Goal: Task Accomplishment & Management: Manage account settings

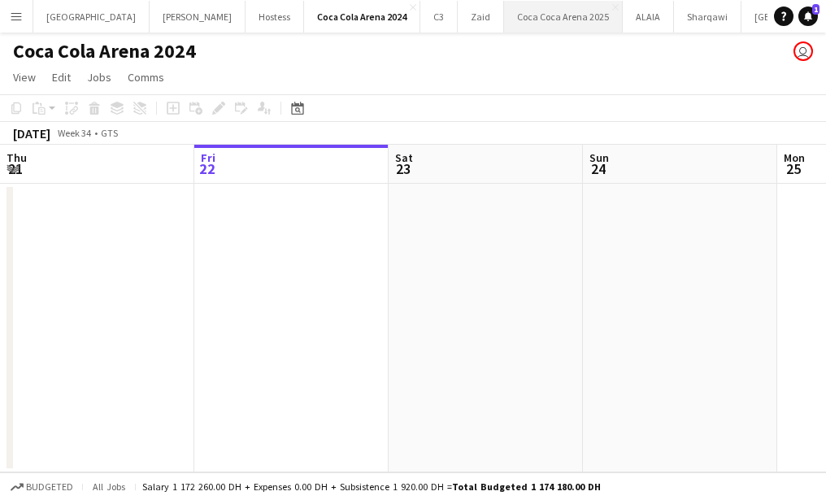
click at [508, 14] on button "[GEOGRAPHIC_DATA] 2025 Close" at bounding box center [563, 17] width 119 height 32
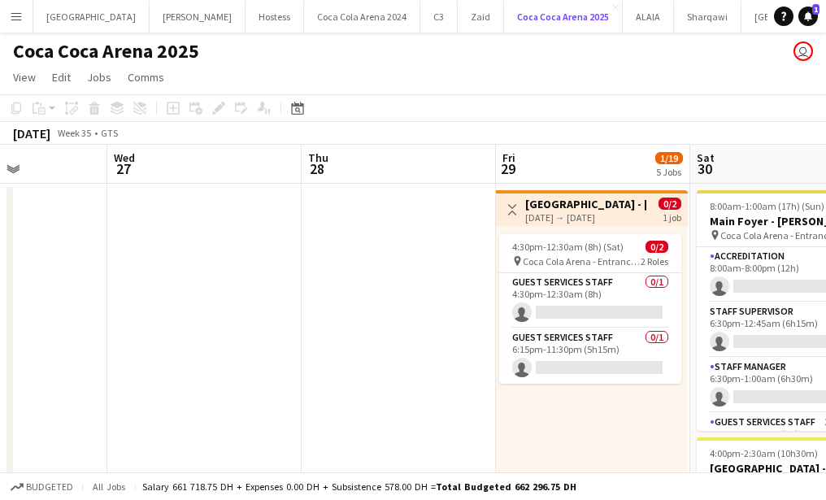
scroll to position [0, 717]
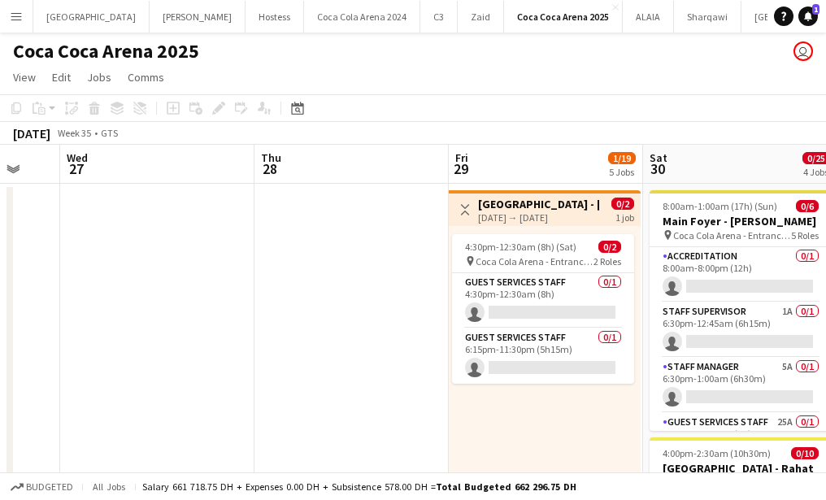
click at [539, 219] on div "[DATE] → [DATE]" at bounding box center [538, 217] width 121 height 12
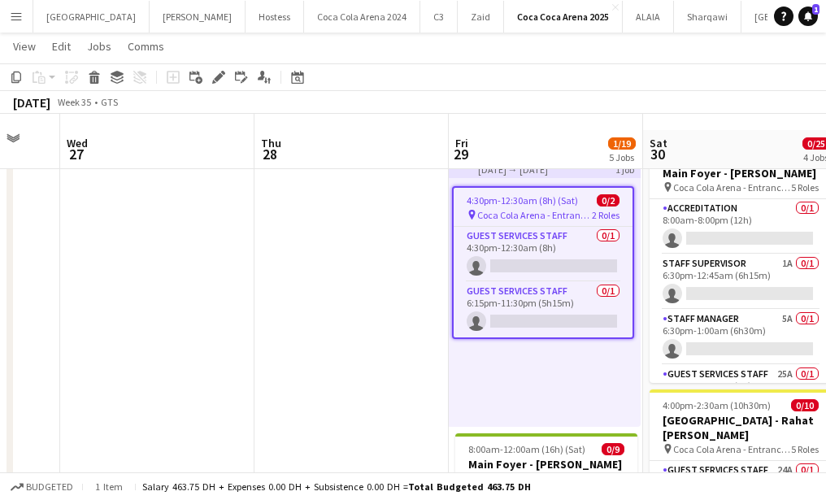
scroll to position [15, 0]
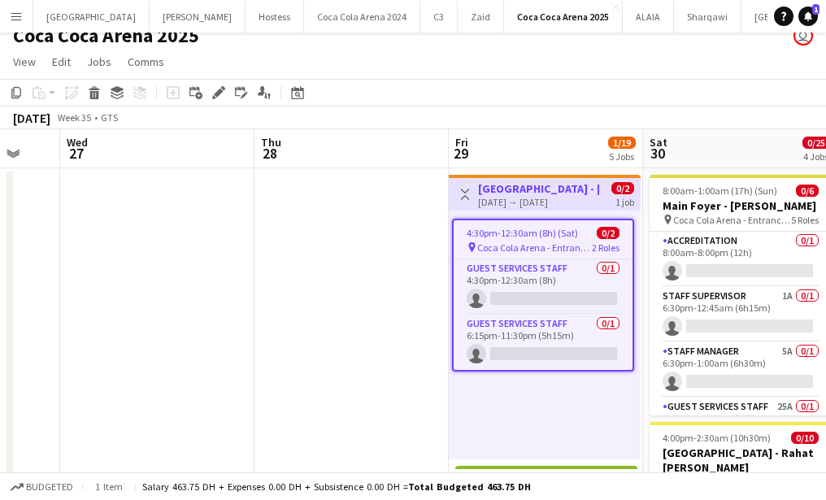
click at [515, 192] on h3 "[GEOGRAPHIC_DATA] - [PERSON_NAME]" at bounding box center [538, 188] width 121 height 15
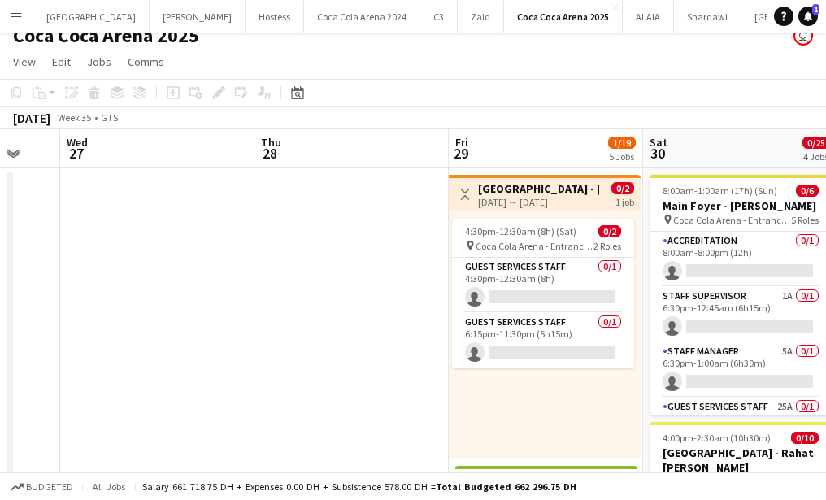
click at [515, 192] on h3 "[GEOGRAPHIC_DATA] - [PERSON_NAME]" at bounding box center [538, 188] width 121 height 15
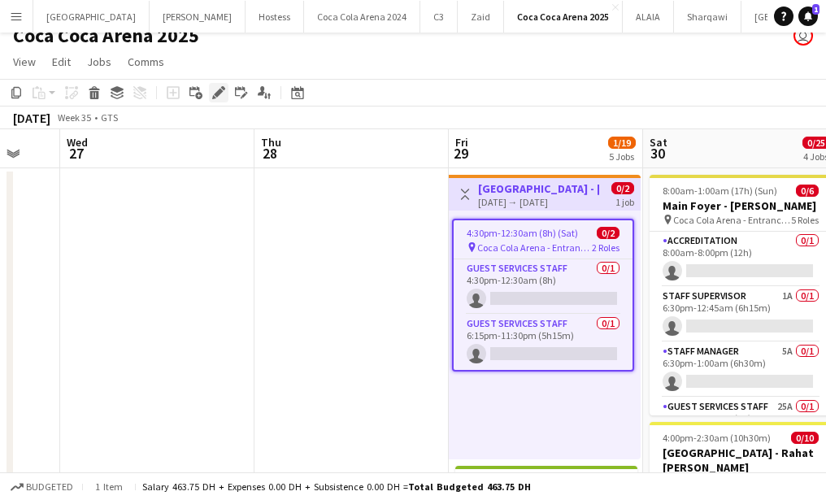
click at [217, 91] on icon at bounding box center [218, 93] width 9 height 9
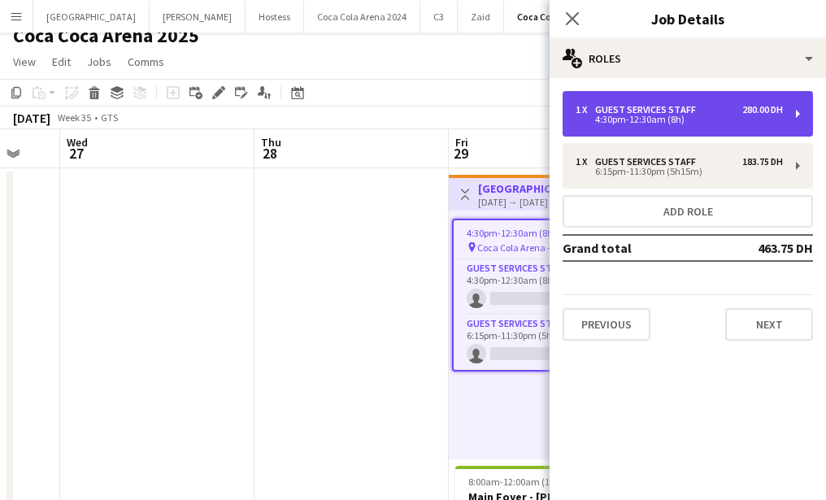
click at [628, 112] on div "Guest Services Staff" at bounding box center [648, 109] width 107 height 11
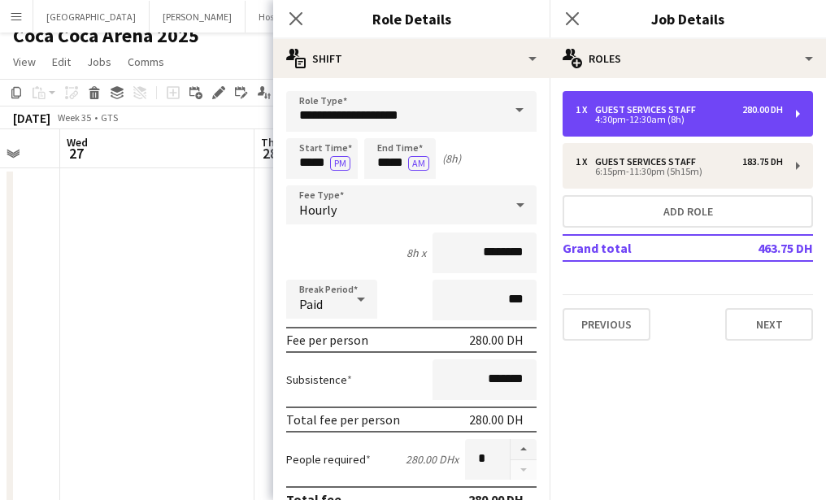
scroll to position [471, 0]
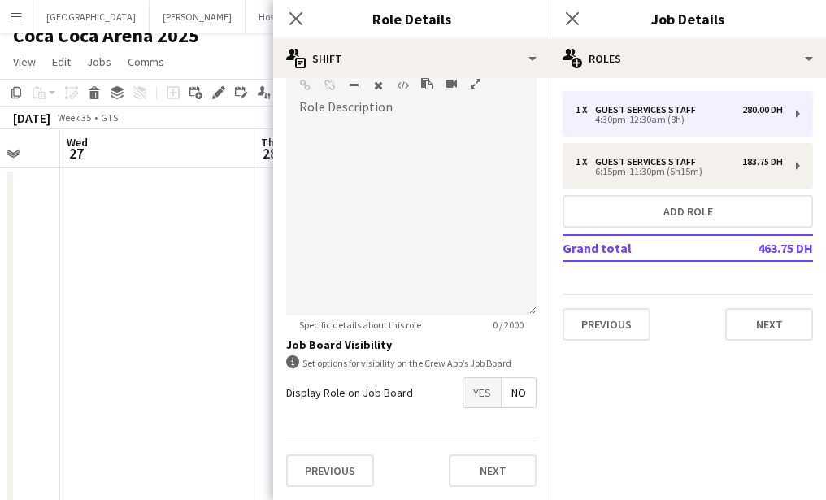
click at [481, 394] on span "Yes" at bounding box center [481, 392] width 37 height 29
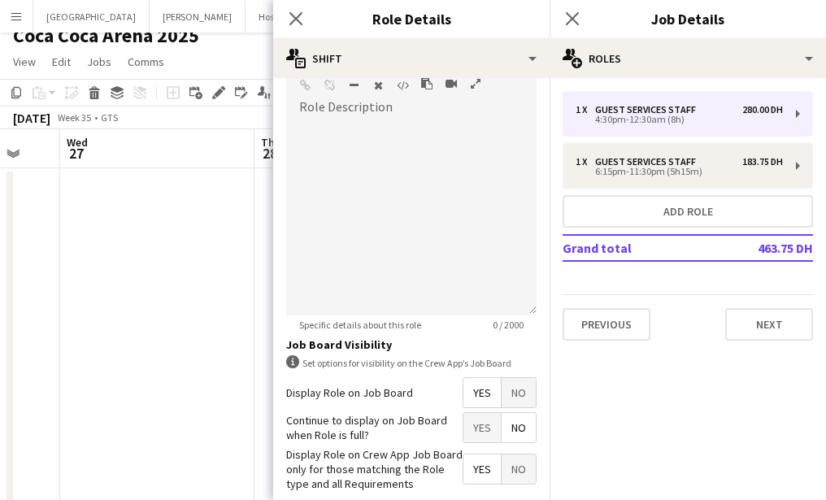
scroll to position [554, 0]
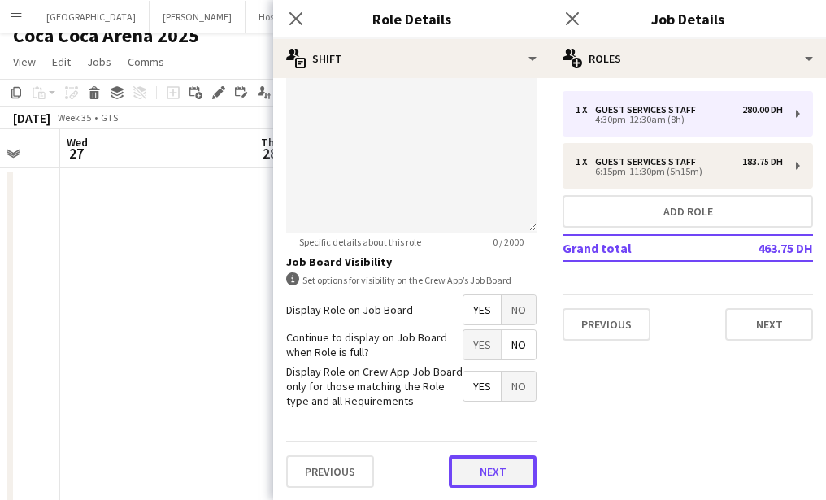
click at [492, 473] on button "Next" at bounding box center [493, 471] width 88 height 33
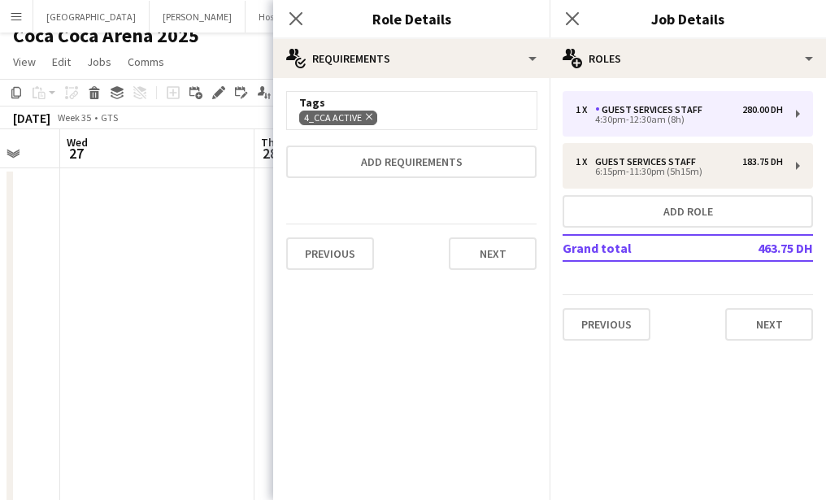
scroll to position [0, 0]
click at [515, 261] on button "Next" at bounding box center [493, 253] width 88 height 33
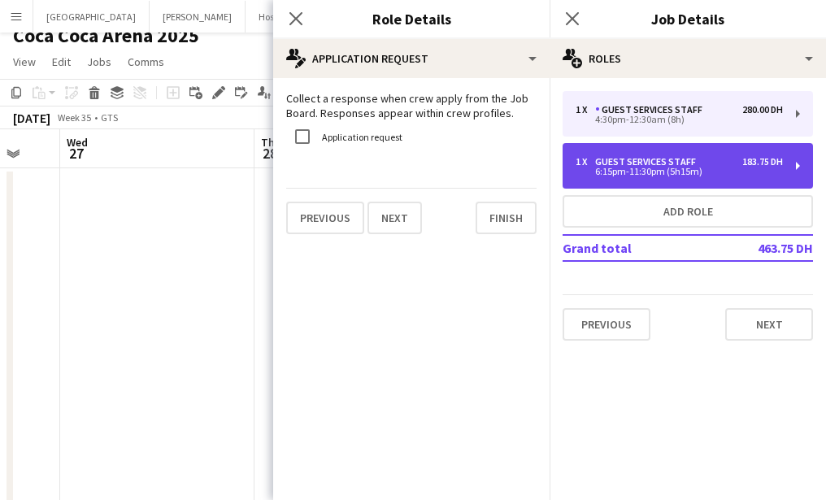
click at [640, 163] on div "Guest Services Staff" at bounding box center [648, 161] width 107 height 11
type input "*****"
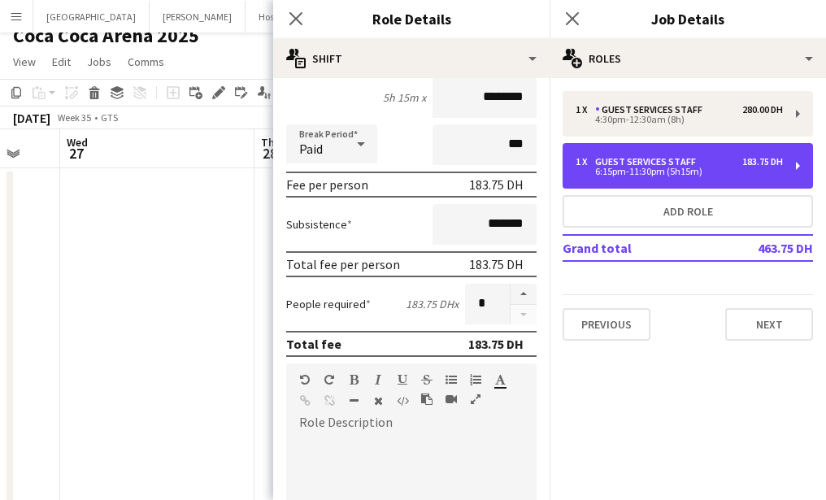
scroll to position [424, 0]
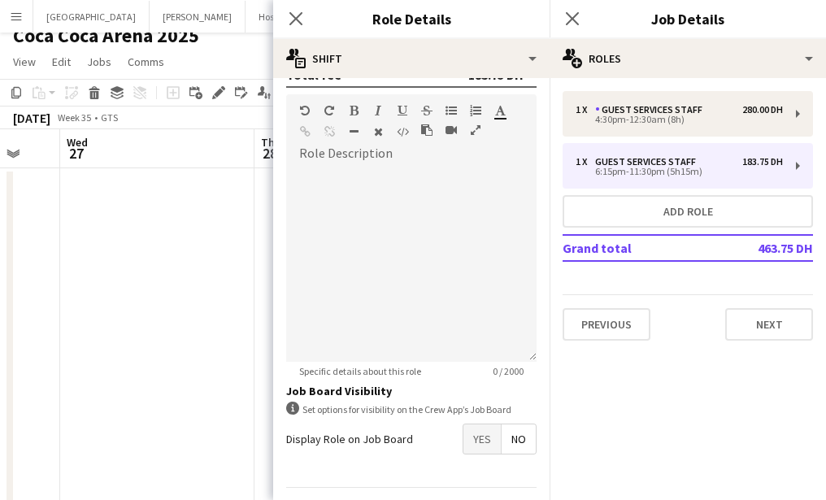
click at [485, 437] on span "Yes" at bounding box center [481, 438] width 37 height 29
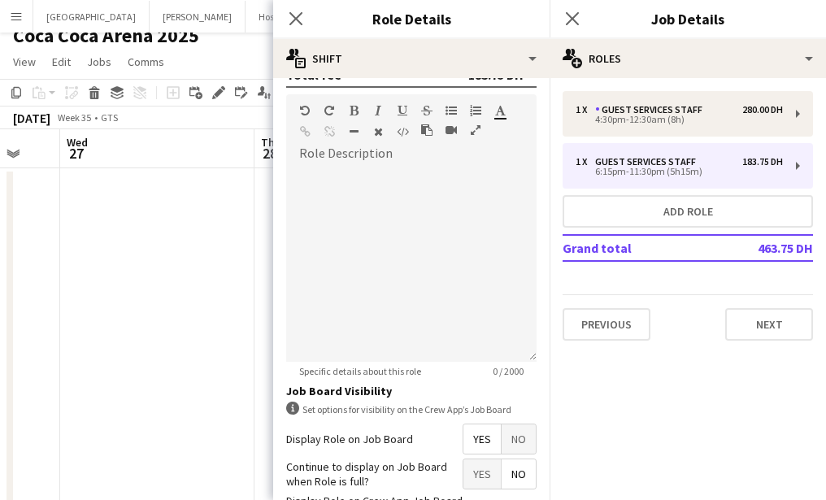
scroll to position [554, 0]
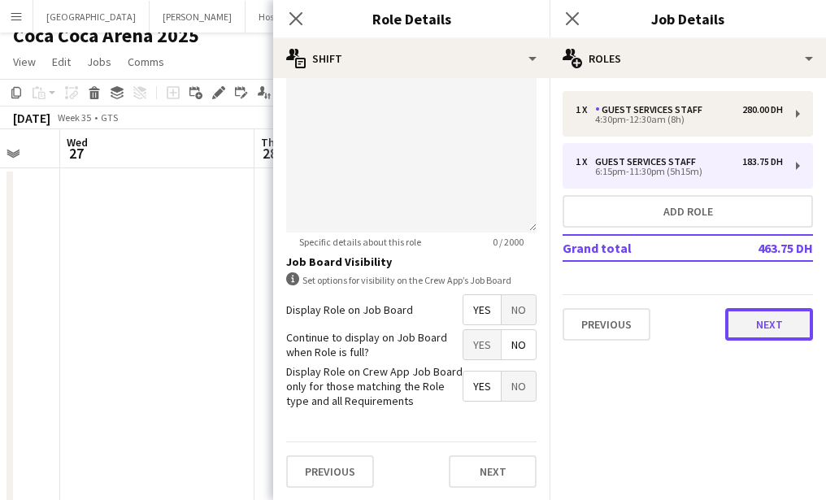
click at [773, 319] on button "Next" at bounding box center [769, 324] width 88 height 33
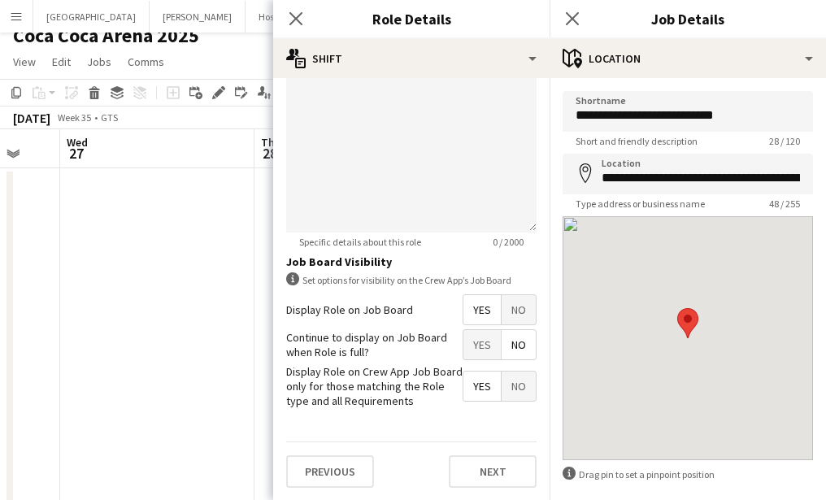
scroll to position [74, 0]
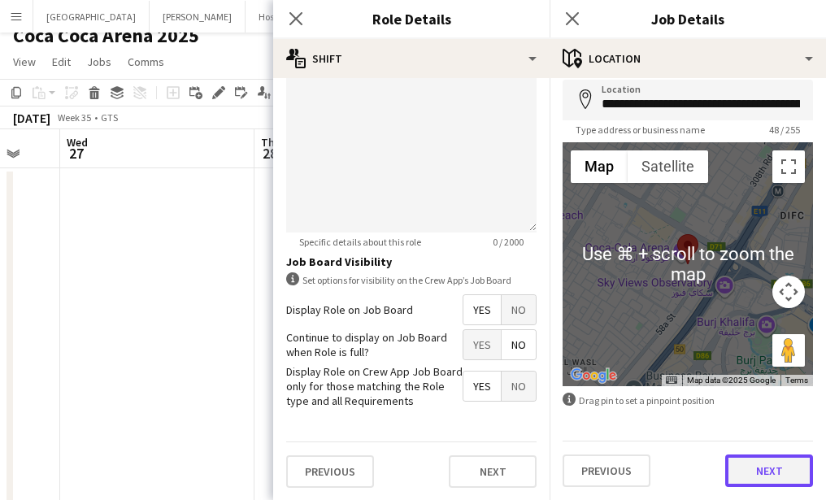
click at [758, 473] on button "Next" at bounding box center [769, 470] width 88 height 33
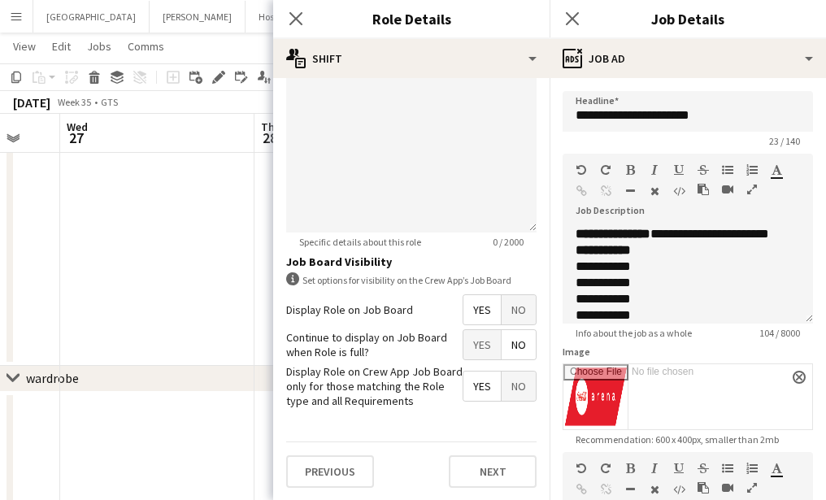
scroll to position [320, 0]
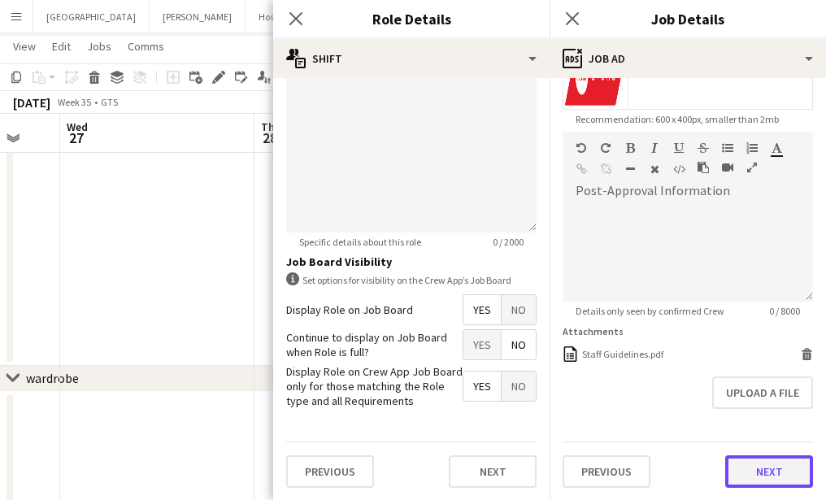
click at [765, 462] on button "Next" at bounding box center [769, 471] width 88 height 33
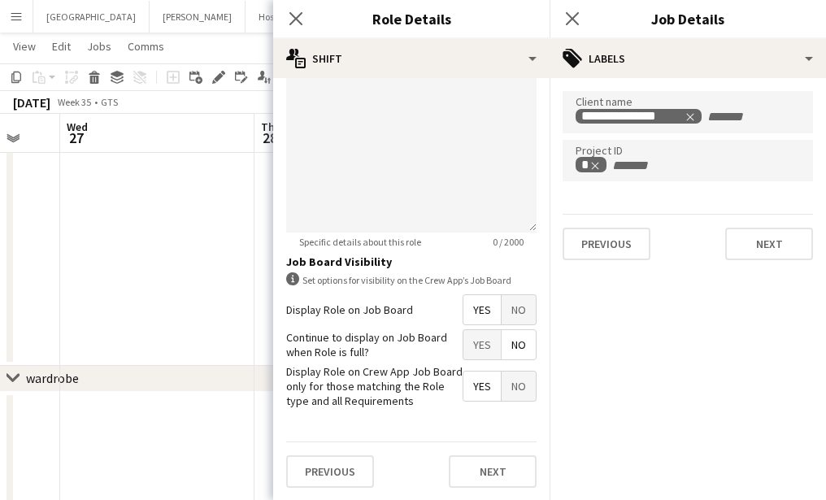
scroll to position [0, 0]
click at [750, 246] on button "Next" at bounding box center [769, 244] width 88 height 33
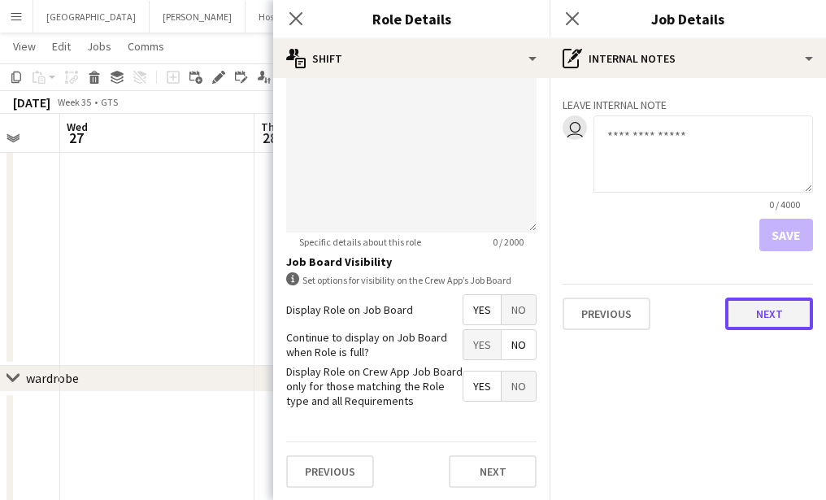
click at [786, 327] on button "Next" at bounding box center [769, 314] width 88 height 33
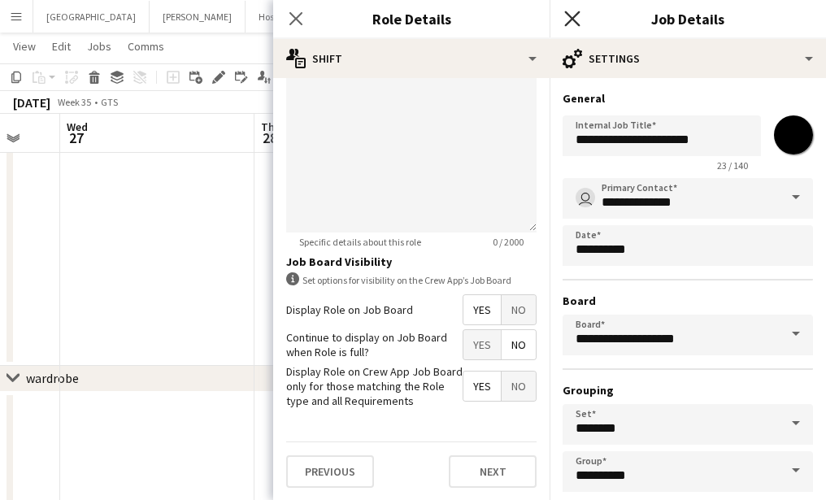
click at [572, 18] on icon at bounding box center [571, 18] width 15 height 15
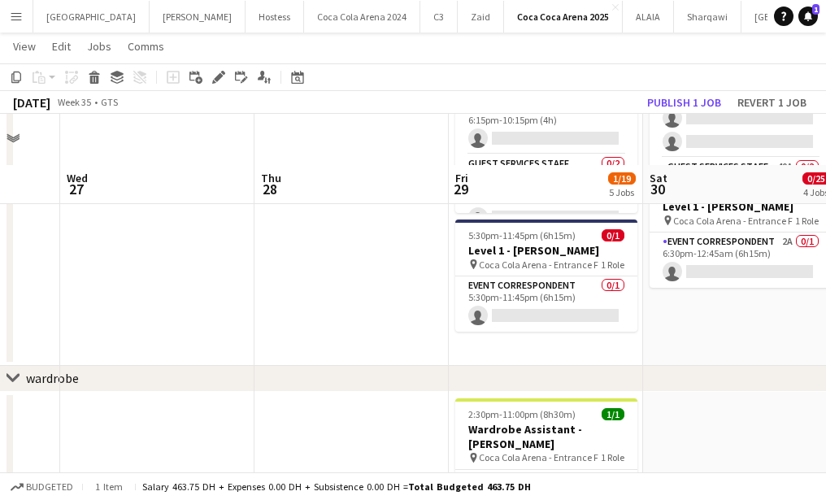
scroll to position [841, 0]
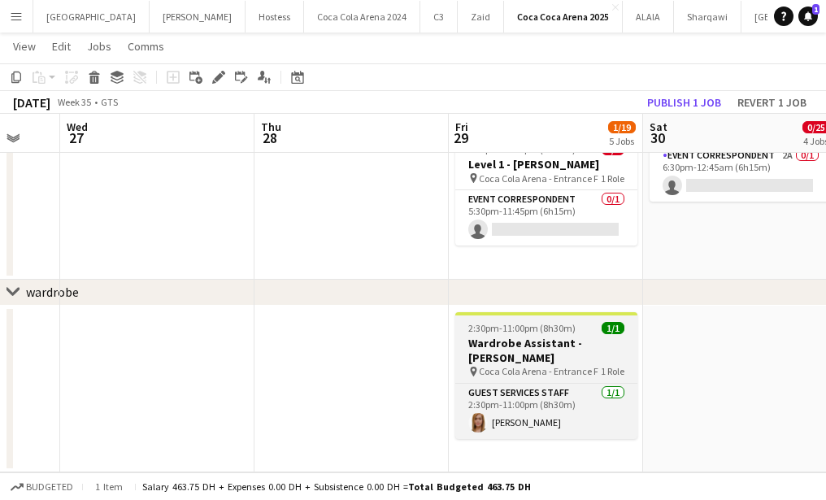
click at [536, 328] on span "2:30pm-11:00pm (8h30m)" at bounding box center [521, 328] width 107 height 12
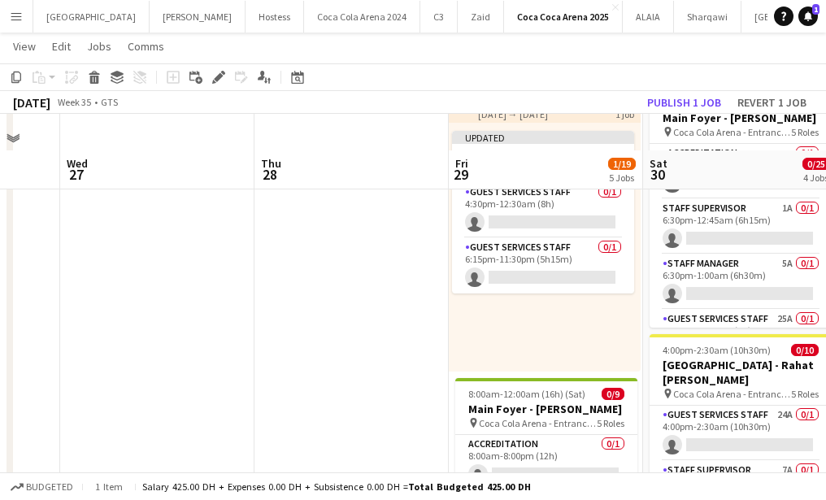
scroll to position [147, 0]
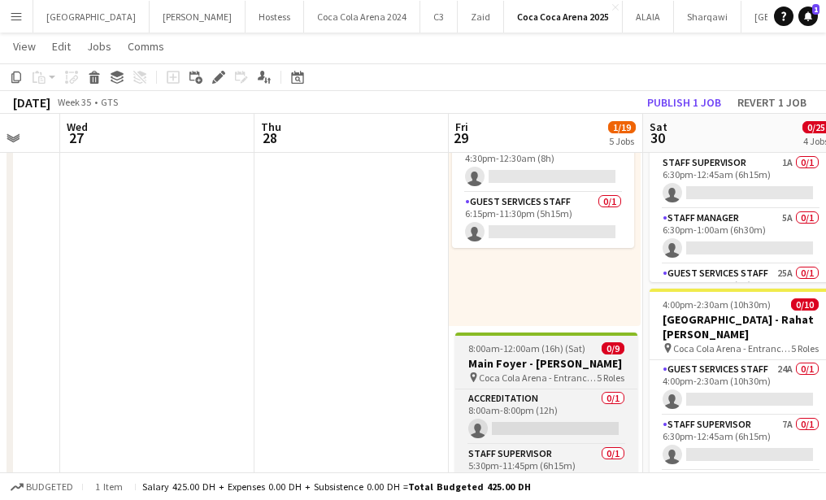
click at [536, 347] on span "8:00am-12:00am (16h) (Sat)" at bounding box center [526, 348] width 117 height 12
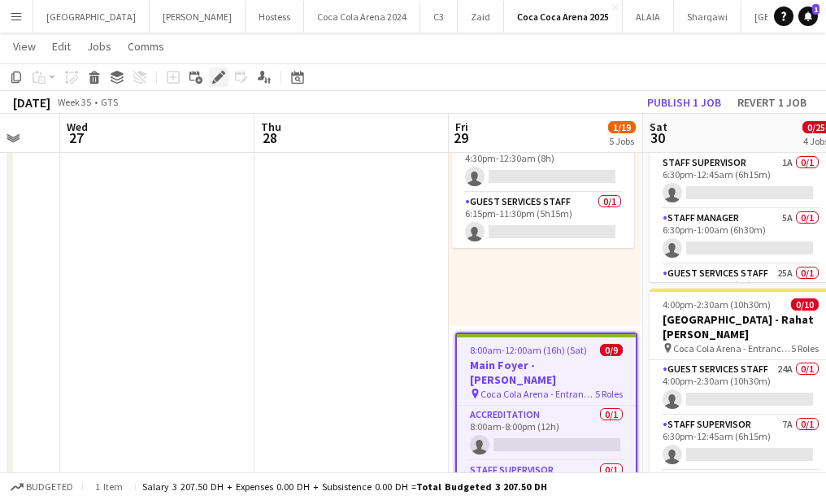
click at [219, 81] on icon "Edit" at bounding box center [218, 77] width 13 height 13
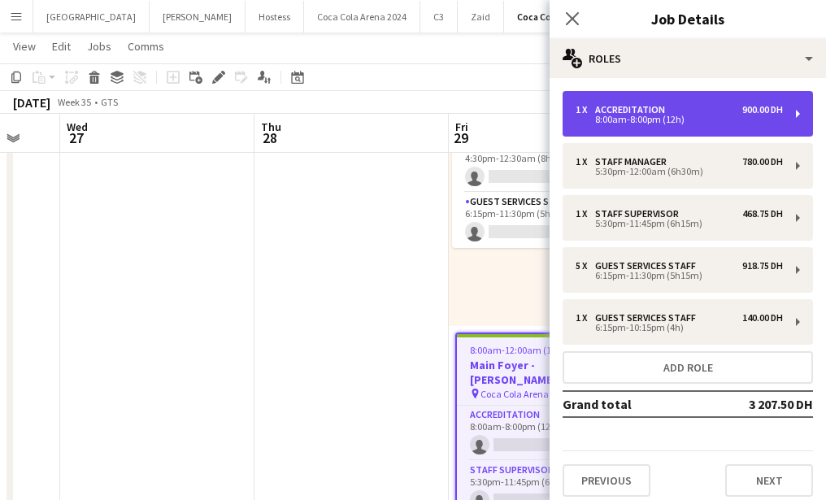
click at [639, 132] on div "1 x Accreditation 900.00 DH 8:00am-8:00pm (12h)" at bounding box center [688, 114] width 250 height 46
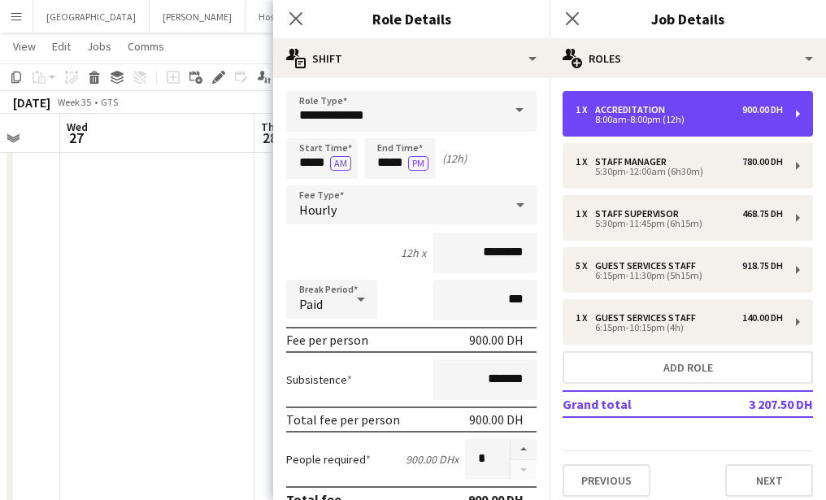
scroll to position [471, 0]
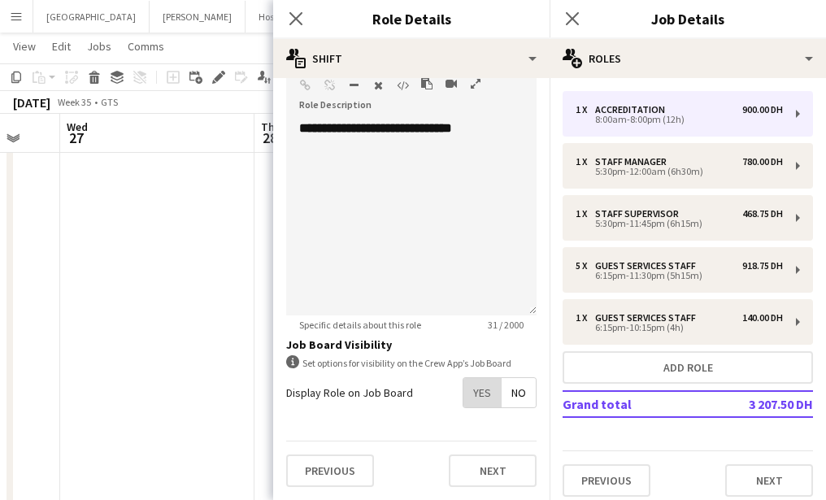
click at [485, 387] on span "Yes" at bounding box center [481, 392] width 37 height 29
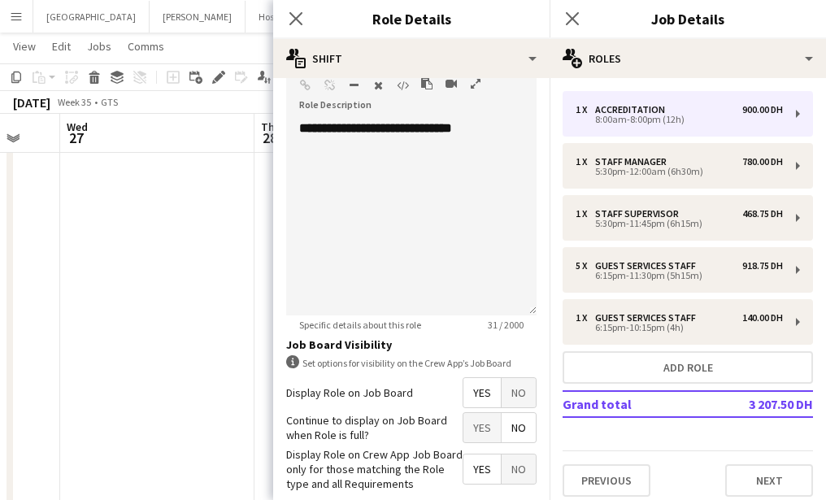
scroll to position [554, 0]
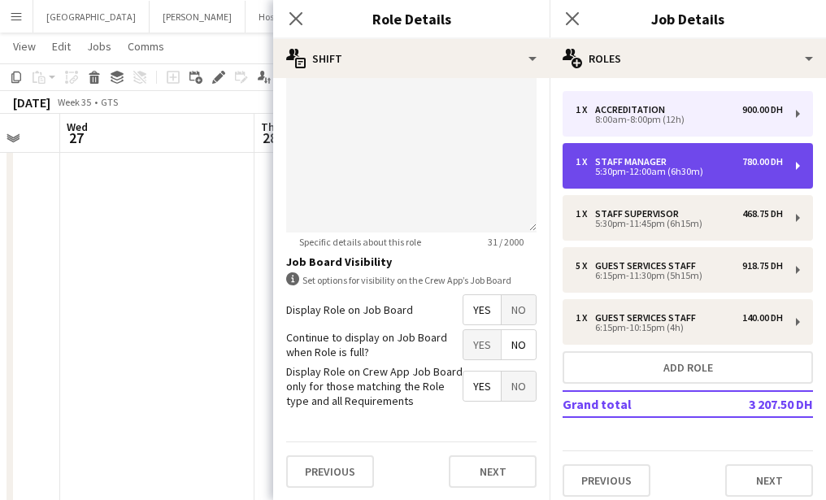
click at [610, 185] on div "1 x Staff Manager 780.00 DH 5:30pm-12:00am (6h30m)" at bounding box center [688, 166] width 250 height 46
type input "**********"
type input "*****"
type input "*********"
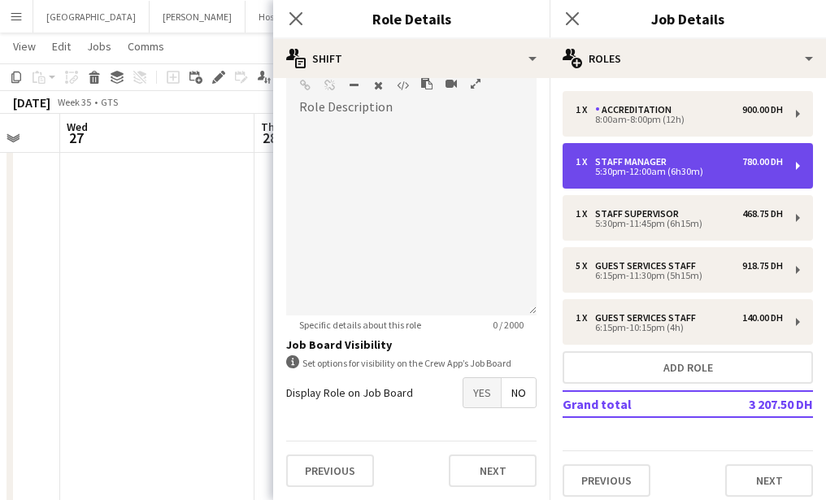
scroll to position [471, 0]
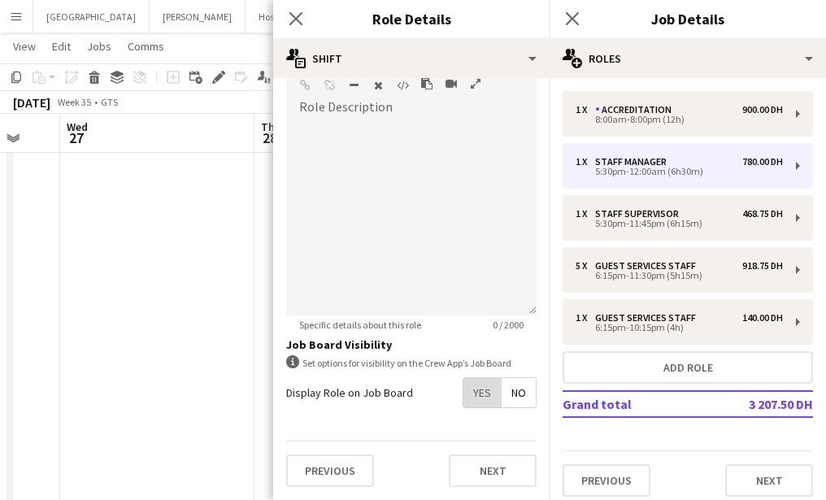
click at [474, 386] on span "Yes" at bounding box center [481, 392] width 37 height 29
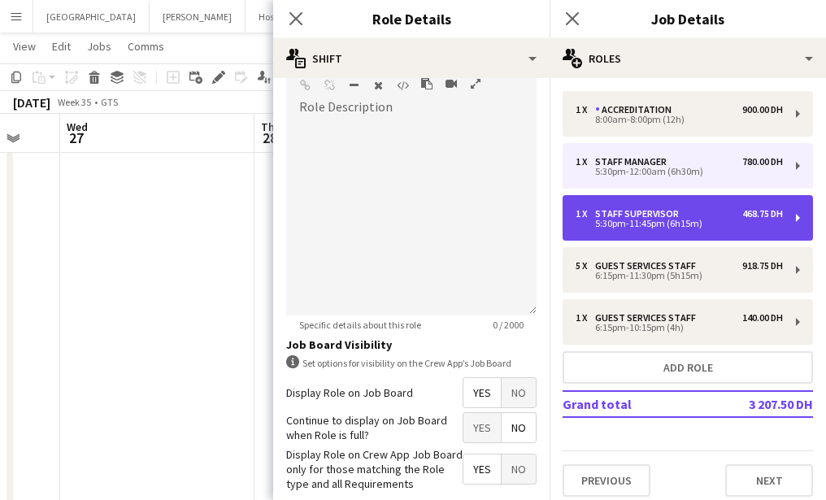
click at [615, 209] on div "Staff Supervisor" at bounding box center [640, 213] width 90 height 11
type input "**********"
type input "*****"
type input "********"
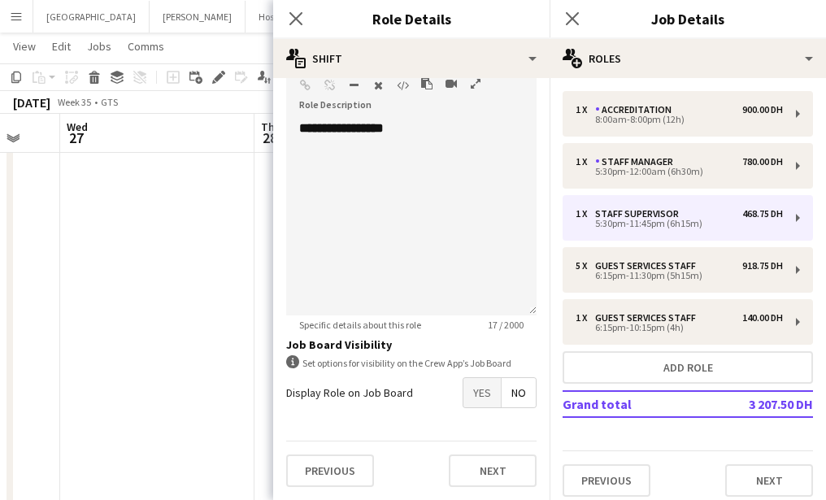
click at [476, 403] on span "Yes" at bounding box center [481, 392] width 37 height 29
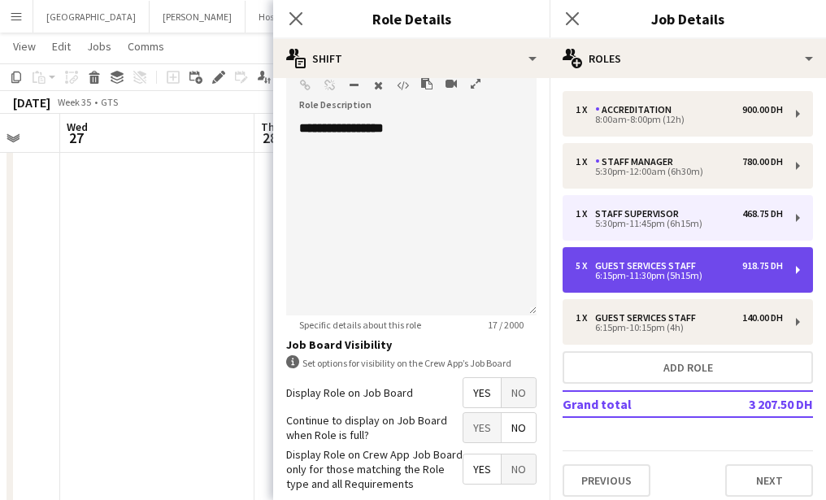
click at [609, 285] on div "5 x Guest Services Staff 918.75 DH 6:15pm-11:30pm (5h15m)" at bounding box center [688, 270] width 250 height 46
type input "**********"
type input "*****"
type input "********"
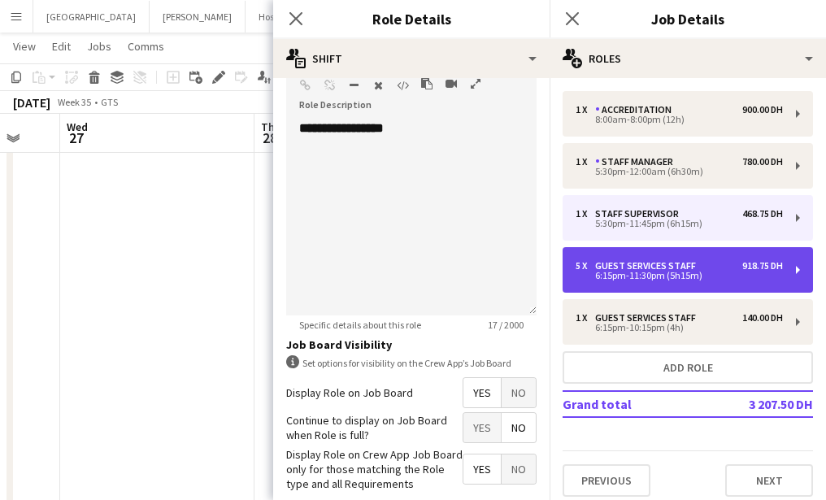
type input "*"
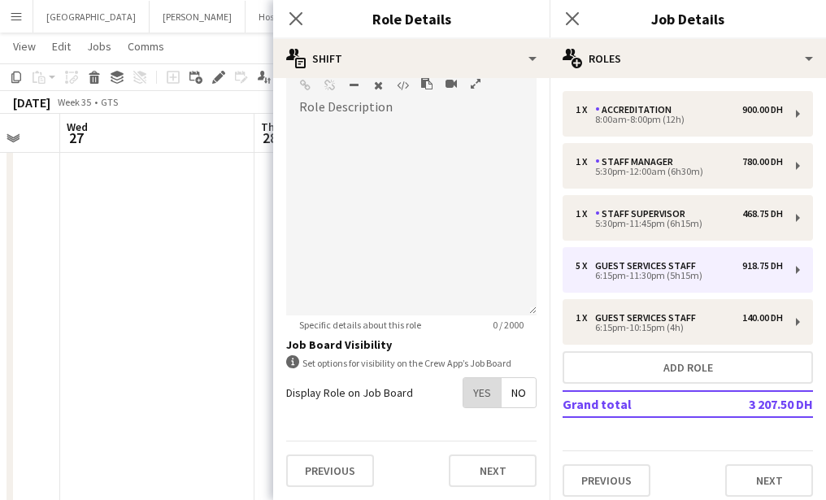
click at [481, 385] on span "Yes" at bounding box center [481, 392] width 37 height 29
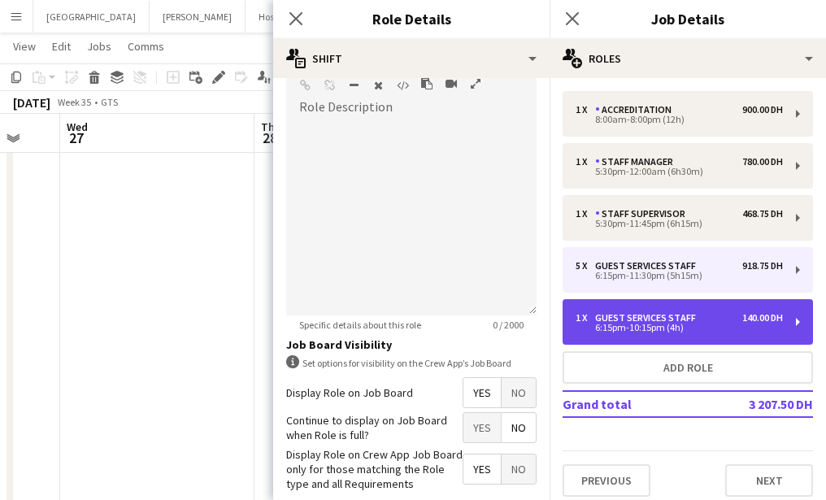
click at [602, 328] on div "6:15pm-10:15pm (4h)" at bounding box center [679, 328] width 207 height 8
type input "*****"
type input "*"
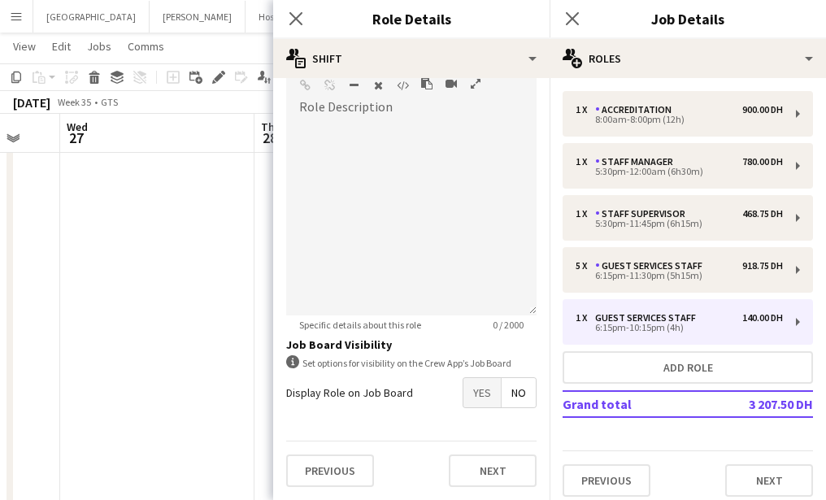
click at [492, 391] on span "Yes" at bounding box center [481, 392] width 37 height 29
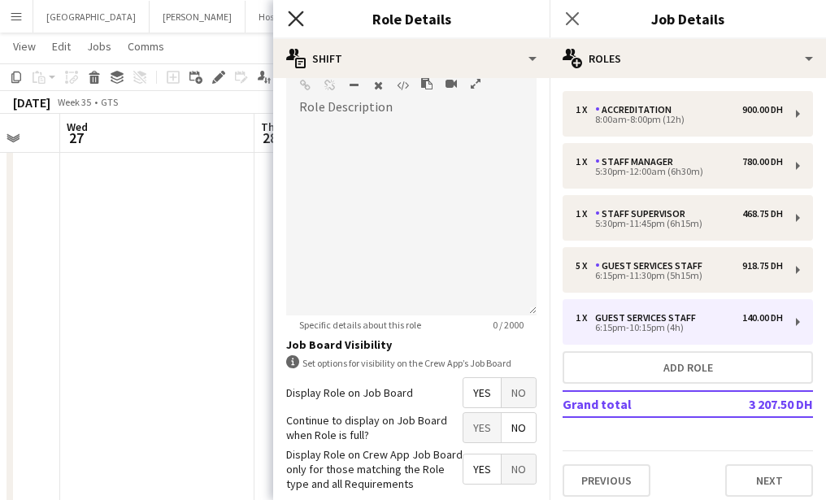
click at [292, 15] on icon at bounding box center [295, 18] width 15 height 15
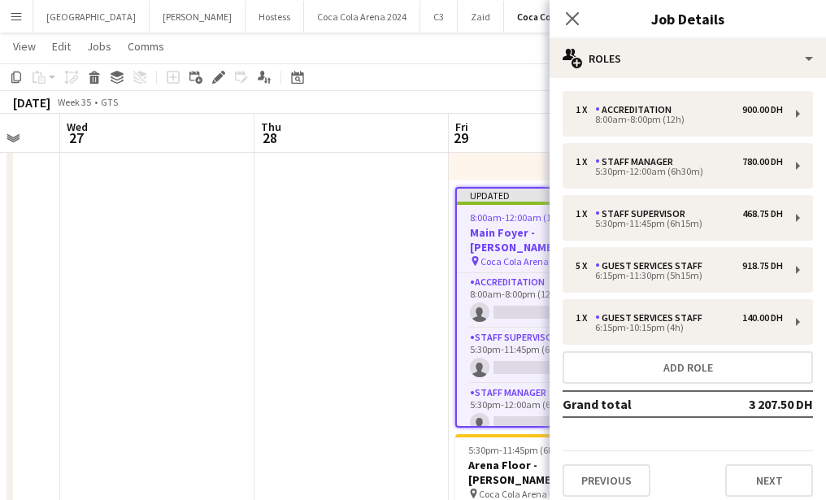
scroll to position [329, 0]
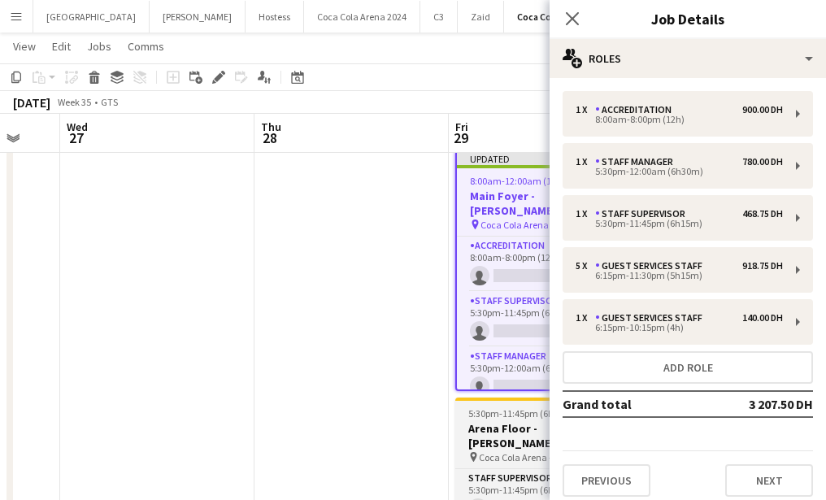
click at [511, 412] on span "5:30pm-11:45pm (6h15m)" at bounding box center [521, 413] width 107 height 12
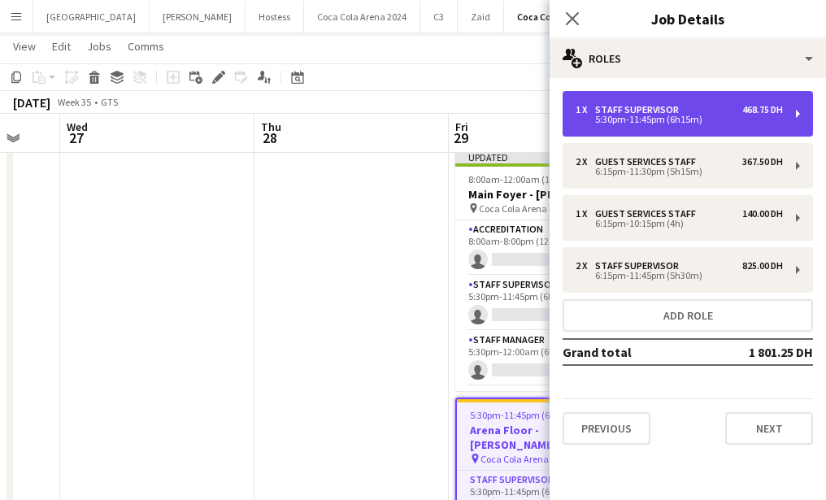
click at [598, 110] on div "Staff Supervisor" at bounding box center [640, 109] width 90 height 11
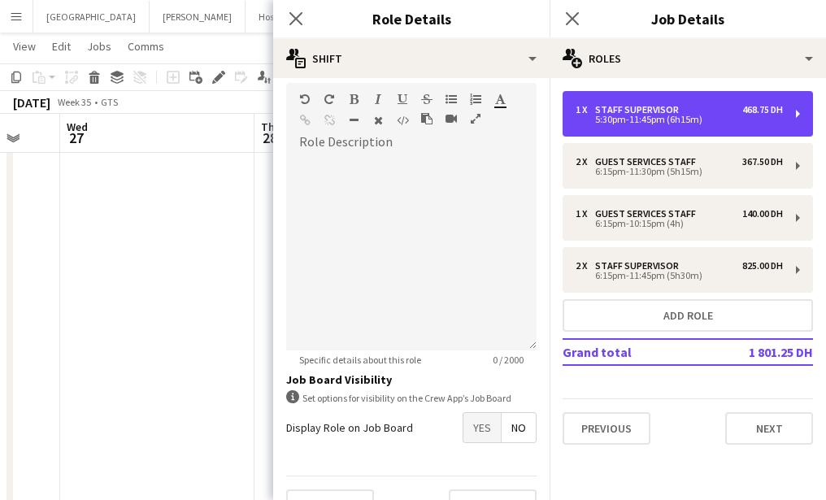
scroll to position [471, 0]
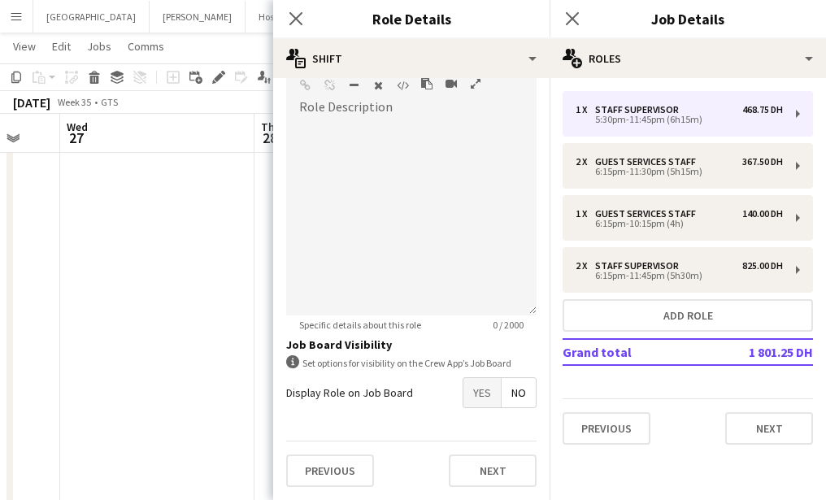
click at [481, 372] on form "**********" at bounding box center [411, 60] width 276 height 880
click at [481, 386] on span "Yes" at bounding box center [481, 392] width 37 height 29
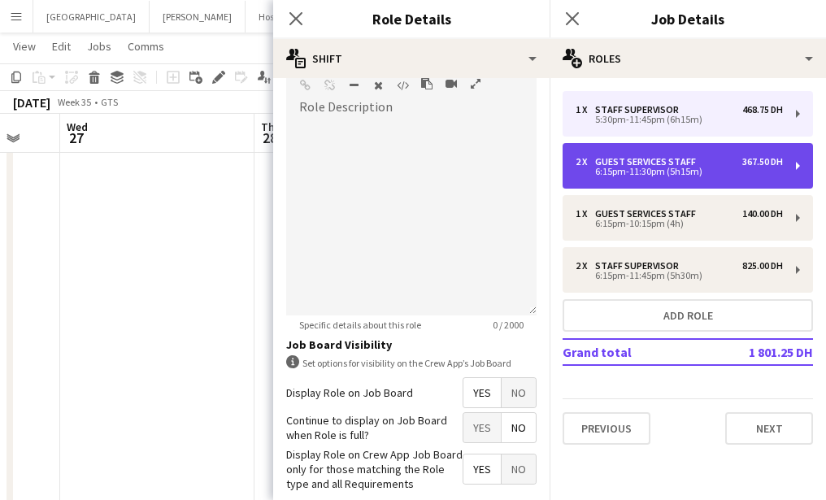
click at [583, 148] on div "2 x Guest Services Staff 367.50 DH 6:15pm-11:30pm (5h15m)" at bounding box center [688, 166] width 250 height 46
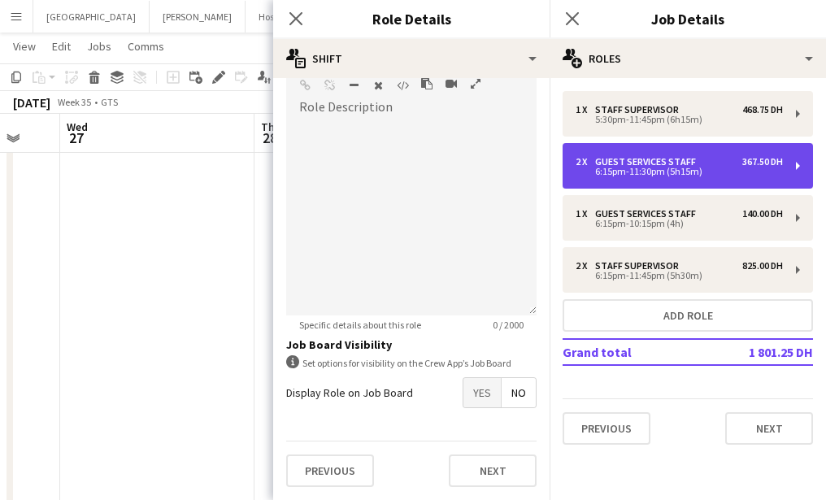
type input "**********"
type input "*****"
type input "********"
type input "*"
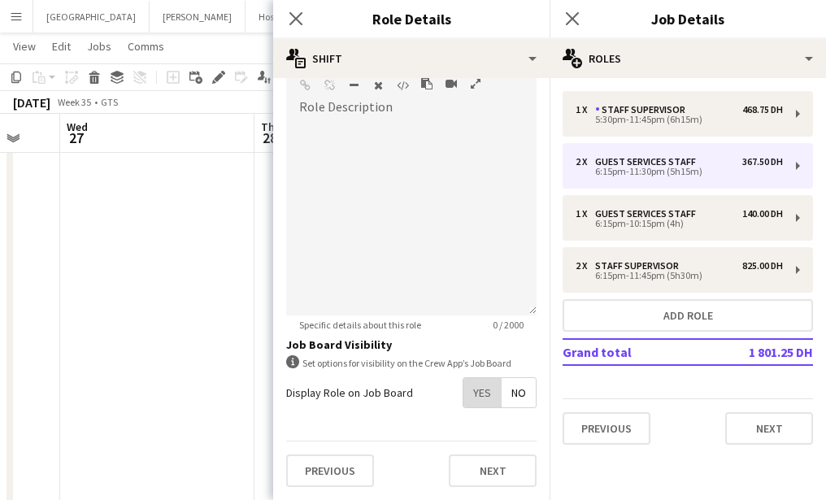
click at [479, 399] on span "Yes" at bounding box center [481, 392] width 37 height 29
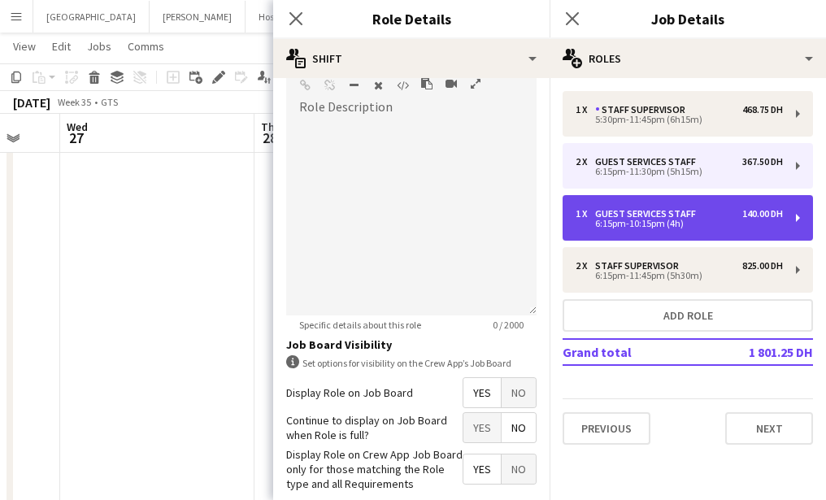
click at [626, 219] on div "6:15pm-10:15pm (4h)" at bounding box center [679, 223] width 207 height 8
type input "*****"
type input "*"
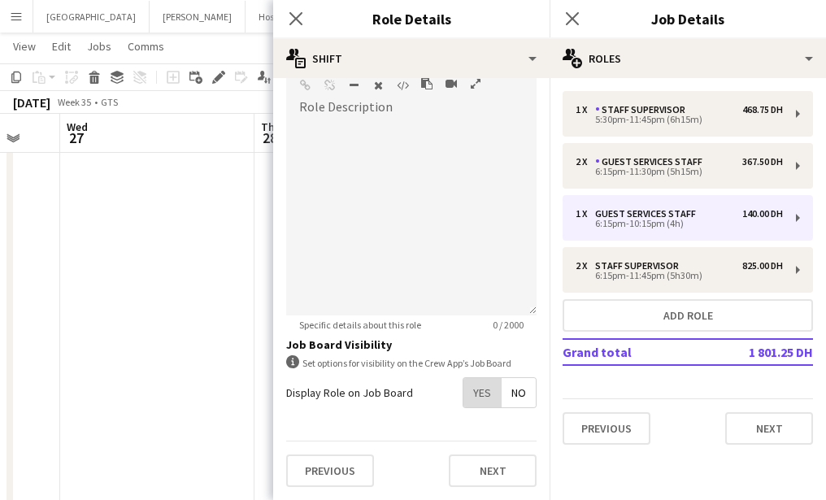
click at [475, 395] on span "Yes" at bounding box center [481, 392] width 37 height 29
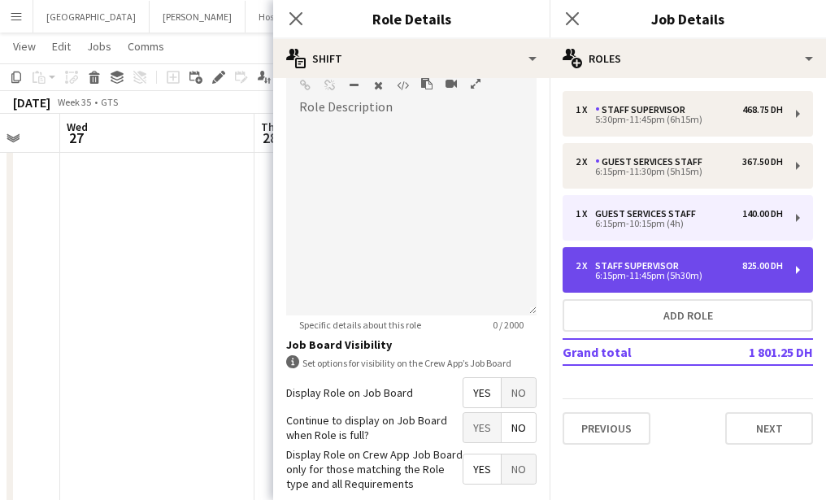
click at [604, 276] on div "6:15pm-11:45pm (5h30m)" at bounding box center [679, 276] width 207 height 8
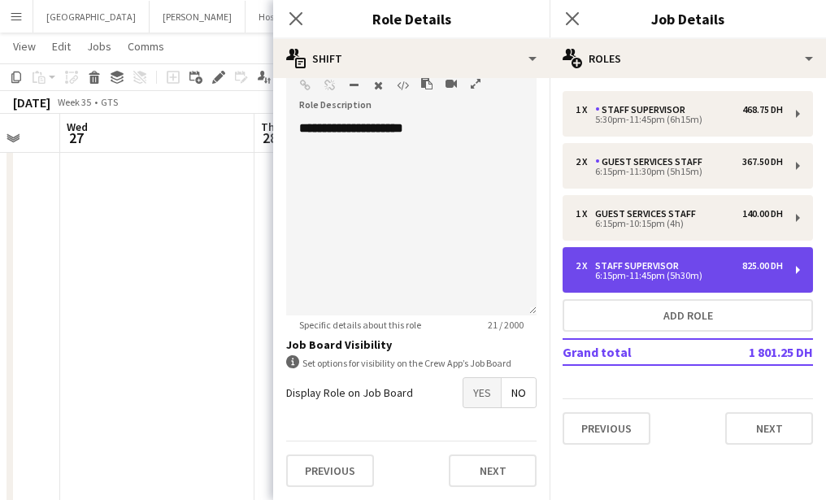
type input "**********"
type input "*****"
type input "********"
type input "*"
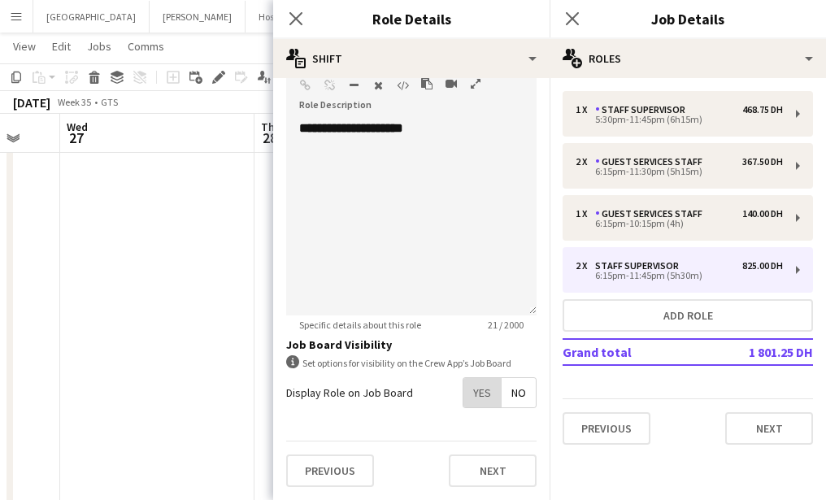
click at [482, 393] on span "Yes" at bounding box center [481, 392] width 37 height 29
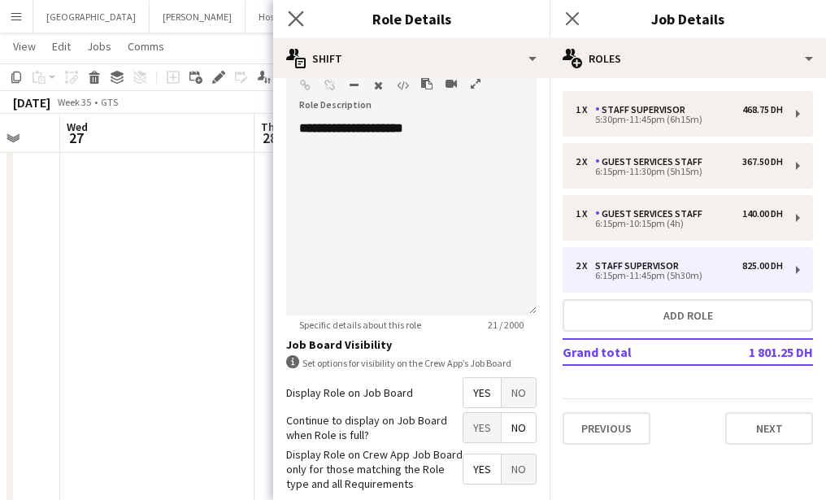
click at [287, 14] on app-icon "Close pop-in" at bounding box center [297, 19] width 24 height 24
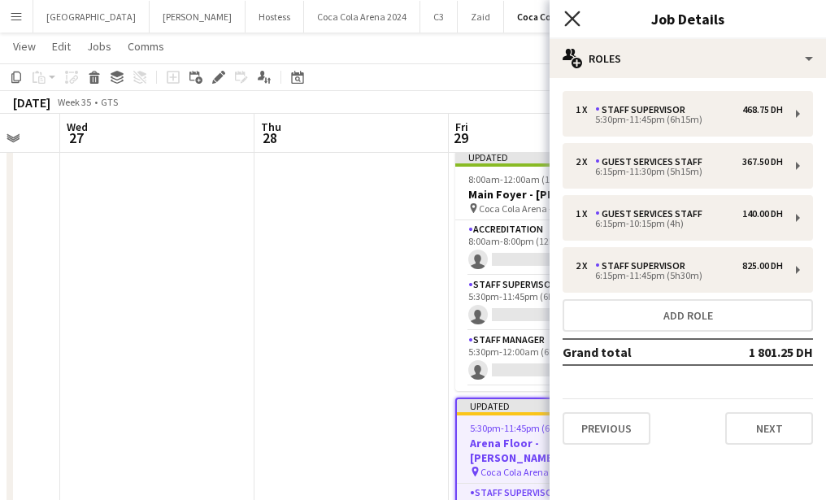
click at [572, 20] on icon "Close pop-in" at bounding box center [571, 18] width 15 height 15
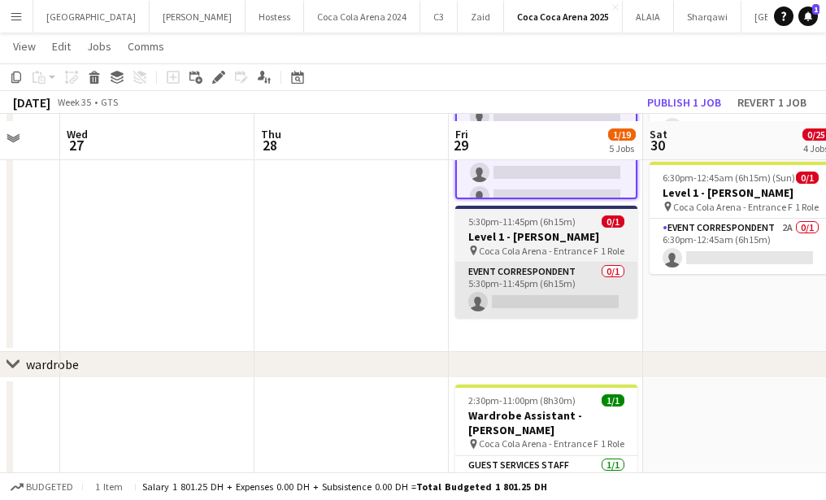
scroll to position [767, 0]
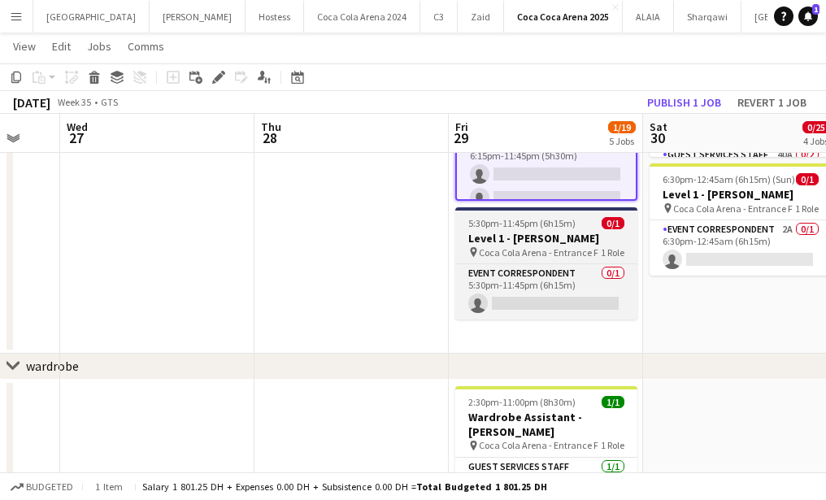
click at [516, 222] on span "5:30pm-11:45pm (6h15m)" at bounding box center [521, 223] width 107 height 12
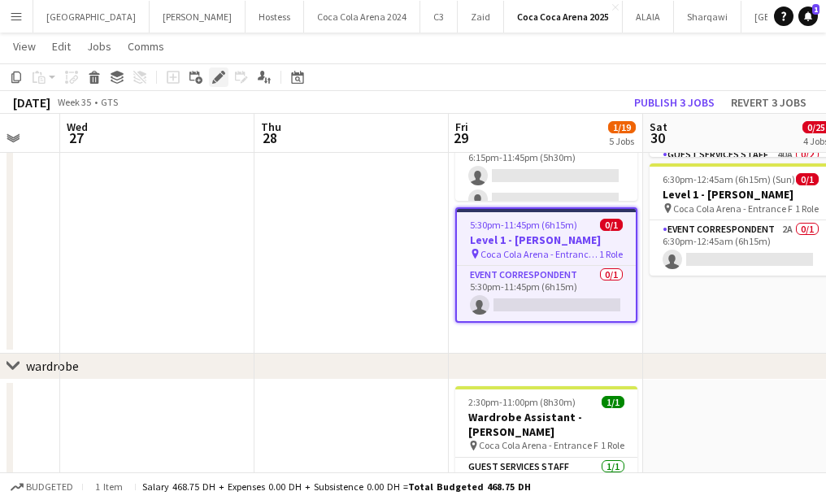
click at [215, 72] on icon "Edit" at bounding box center [218, 77] width 13 height 13
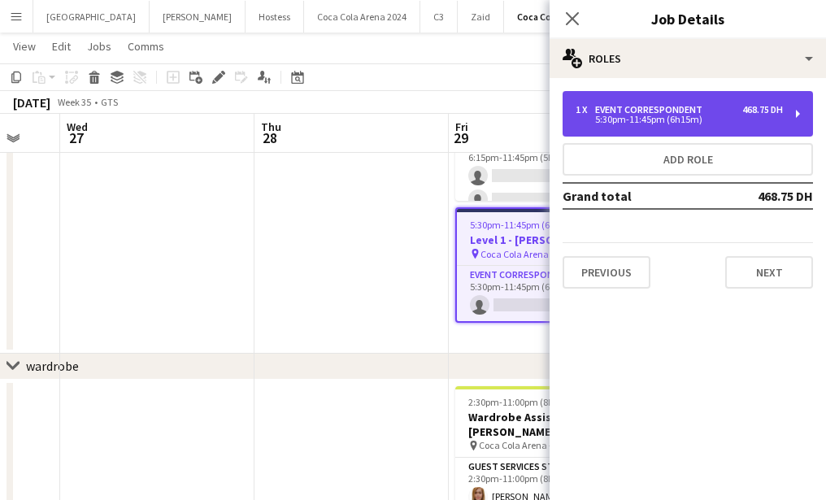
click at [589, 111] on div "1 x" at bounding box center [586, 109] width 20 height 11
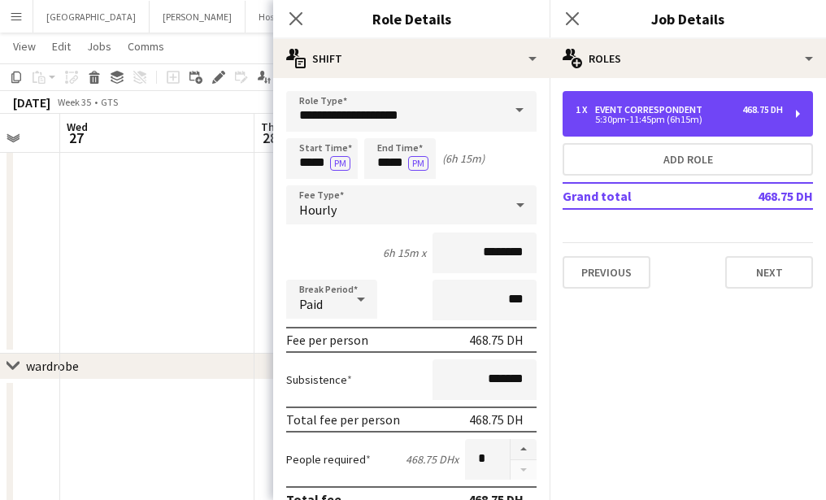
scroll to position [471, 0]
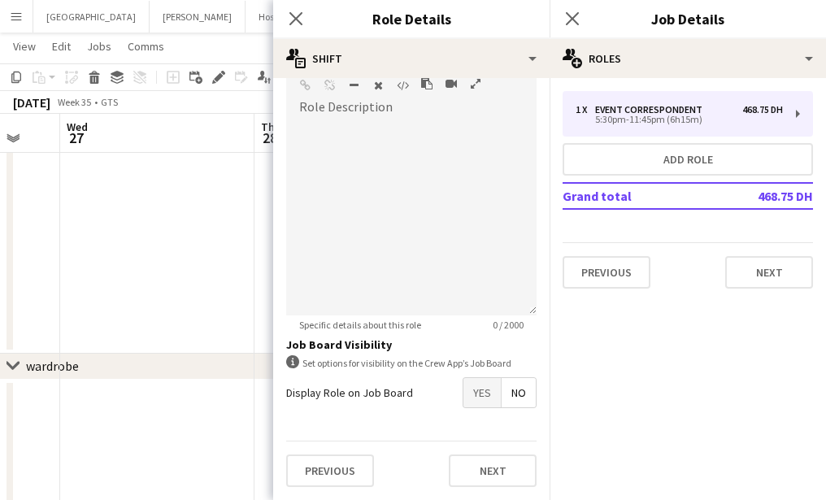
click at [488, 385] on span "Yes" at bounding box center [481, 392] width 37 height 29
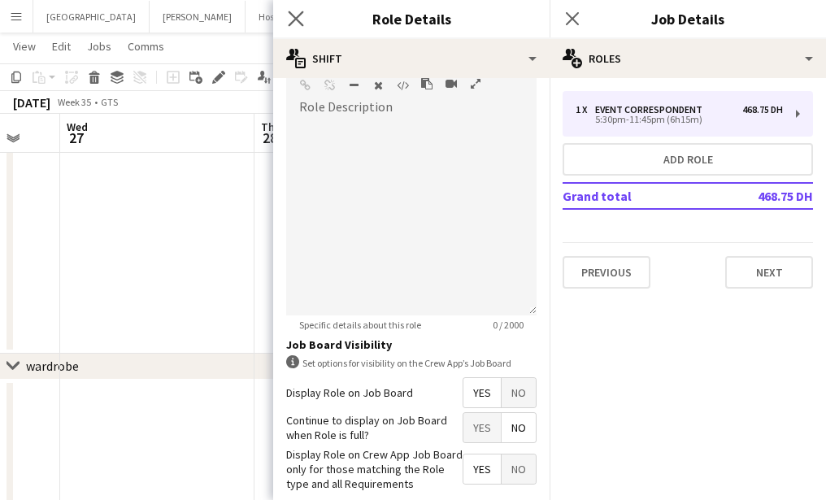
click at [293, 10] on app-icon "Close pop-in" at bounding box center [297, 19] width 24 height 24
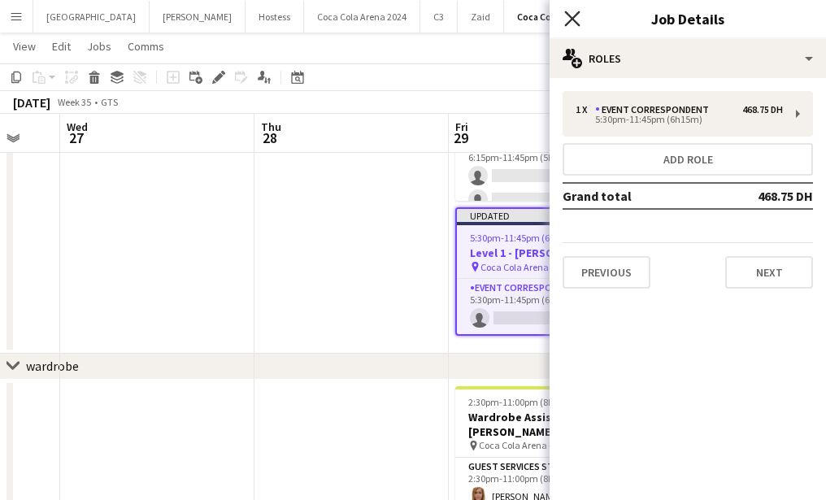
click at [575, 13] on icon "Close pop-in" at bounding box center [571, 18] width 15 height 15
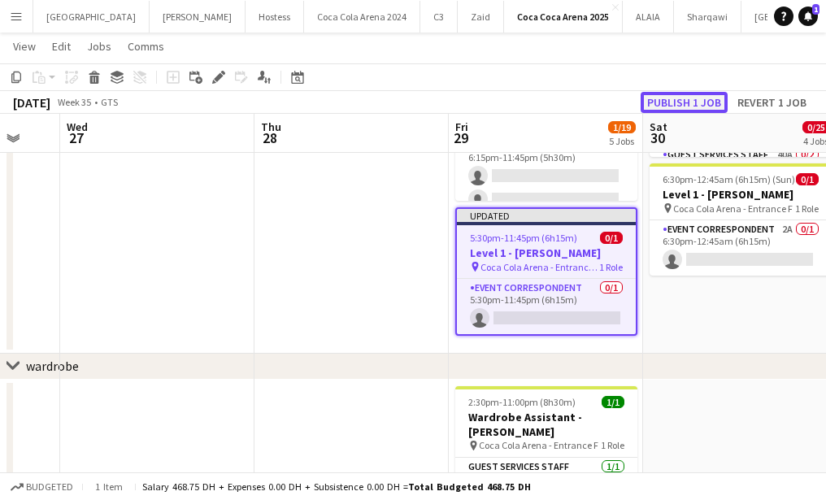
click at [693, 98] on button "Publish 1 job" at bounding box center [684, 102] width 87 height 21
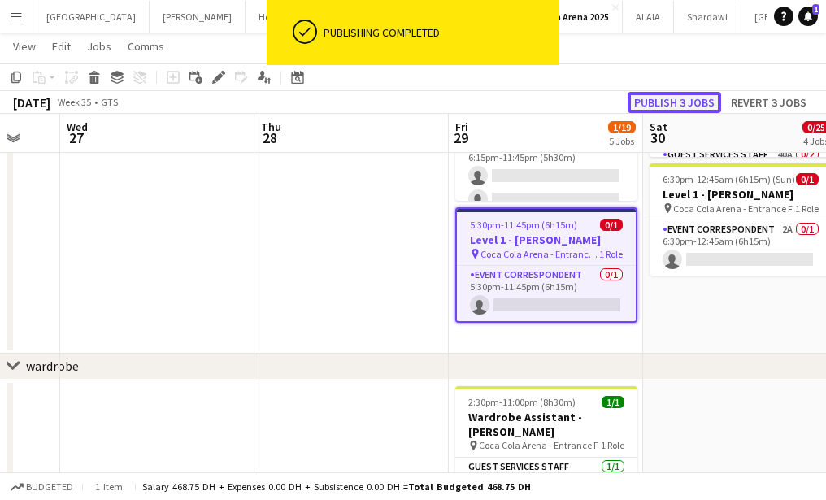
click at [693, 98] on button "Publish 3 jobs" at bounding box center [674, 102] width 93 height 21
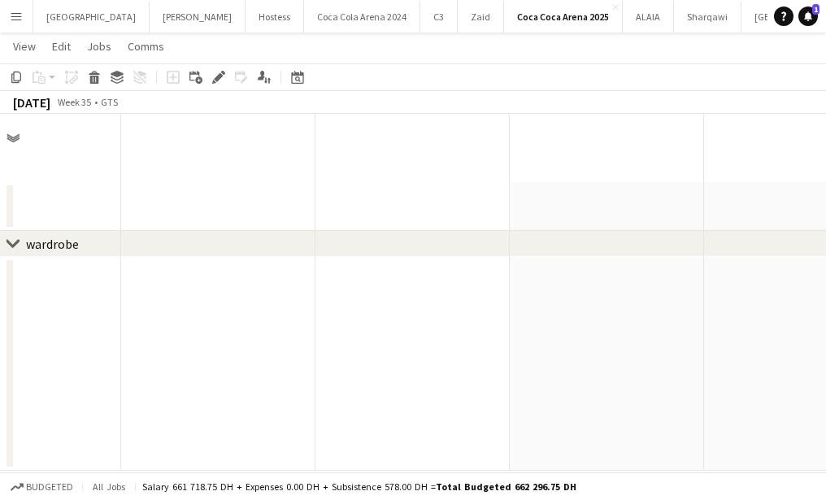
scroll to position [0, 0]
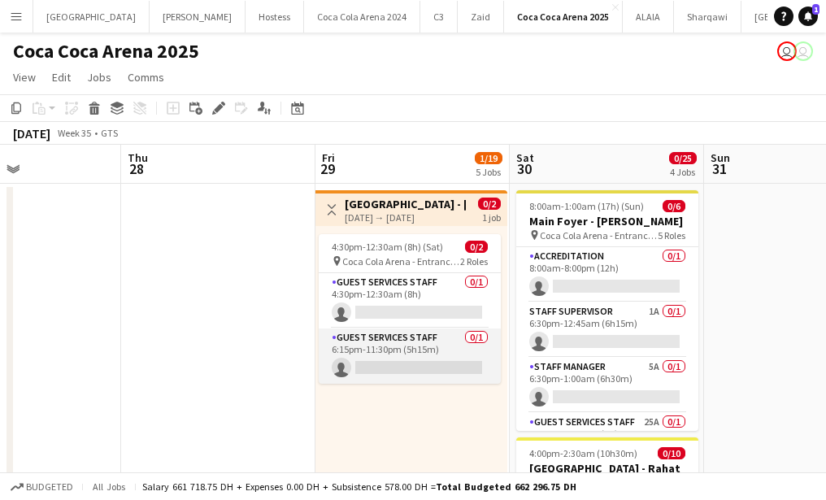
click at [411, 372] on app-card-role "Guest Services Staff 0/1 6:15pm-11:30pm (5h15m) single-neutral-actions" at bounding box center [410, 355] width 182 height 55
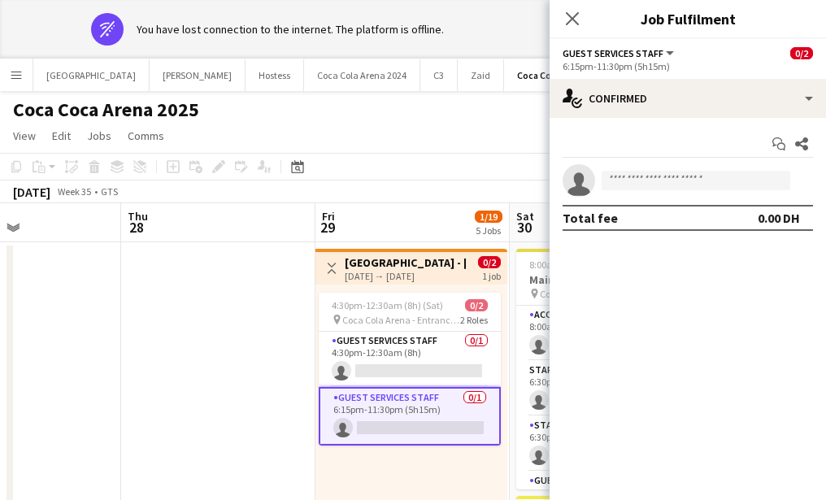
scroll to position [76, 0]
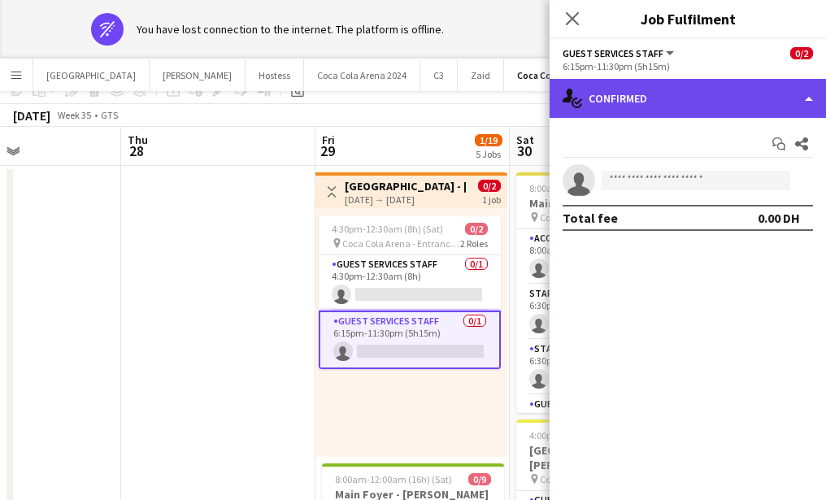
click at [664, 99] on div "single-neutral-actions-check-2 Confirmed" at bounding box center [688, 98] width 276 height 39
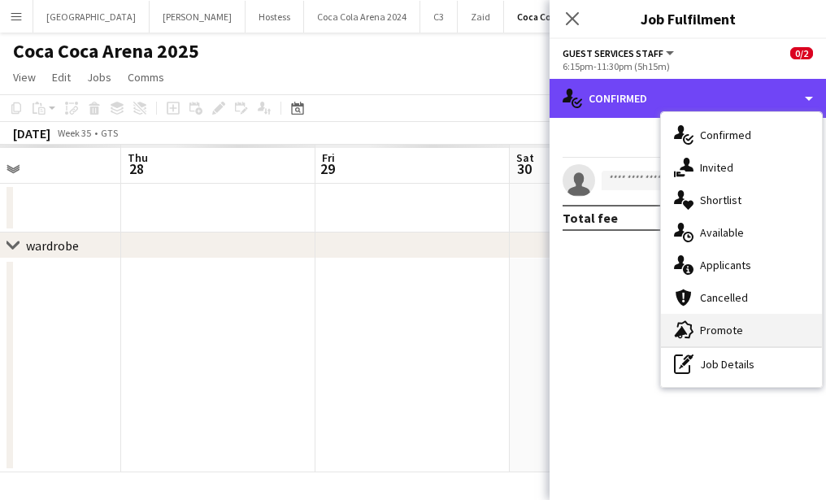
scroll to position [0, 0]
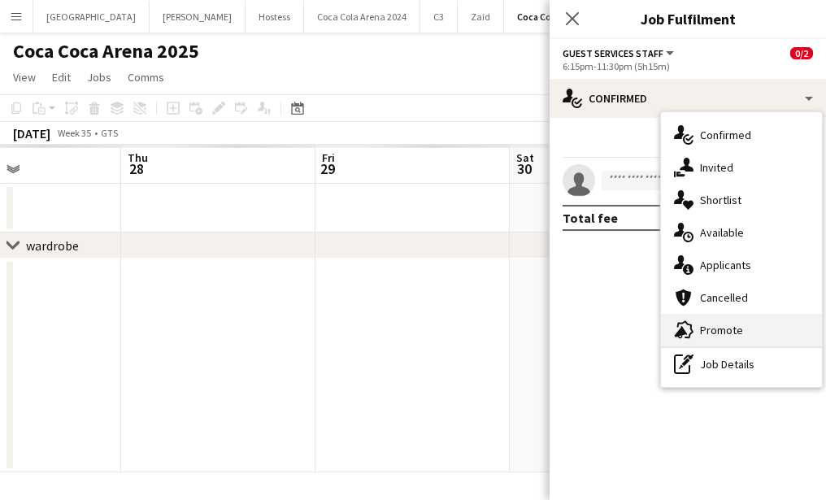
click at [732, 319] on div "advertising-megaphone Promote" at bounding box center [741, 330] width 161 height 33
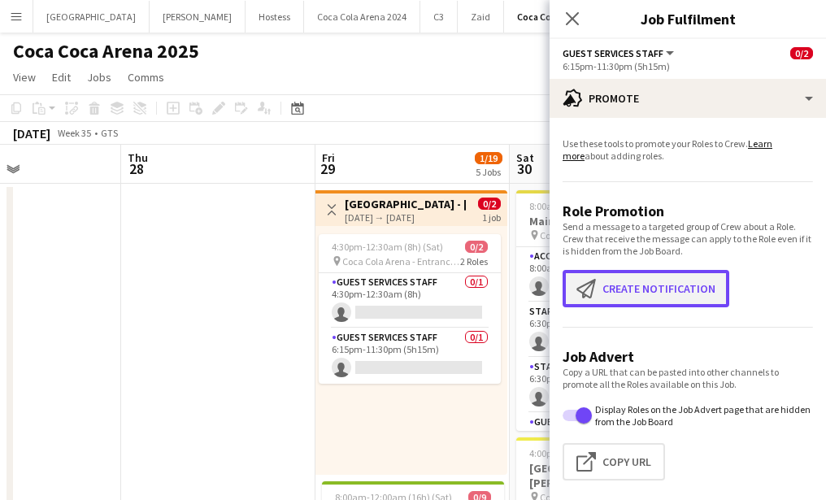
click at [661, 282] on button "Create notification Create notification" at bounding box center [646, 288] width 167 height 37
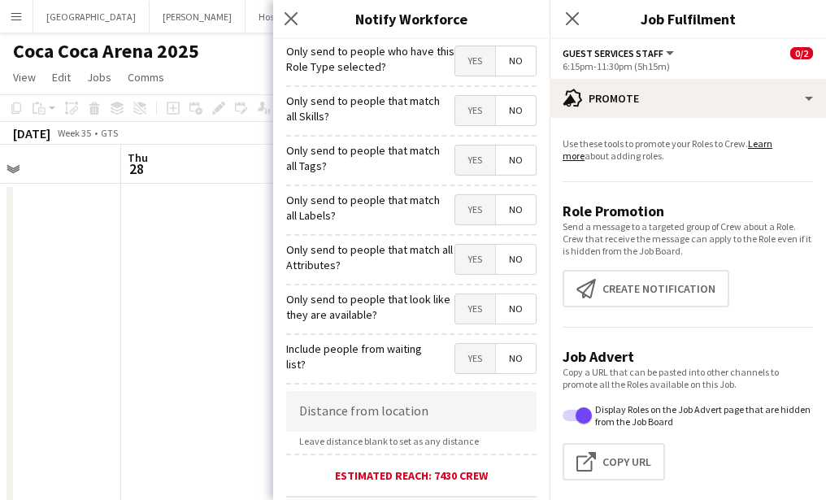
click at [476, 76] on div "Yes No" at bounding box center [495, 62] width 82 height 33
click at [474, 74] on span "Yes" at bounding box center [475, 60] width 40 height 29
click at [474, 110] on span "Yes" at bounding box center [475, 110] width 40 height 29
click at [470, 165] on span "Yes" at bounding box center [475, 160] width 40 height 29
click at [470, 205] on span "Yes" at bounding box center [475, 209] width 40 height 29
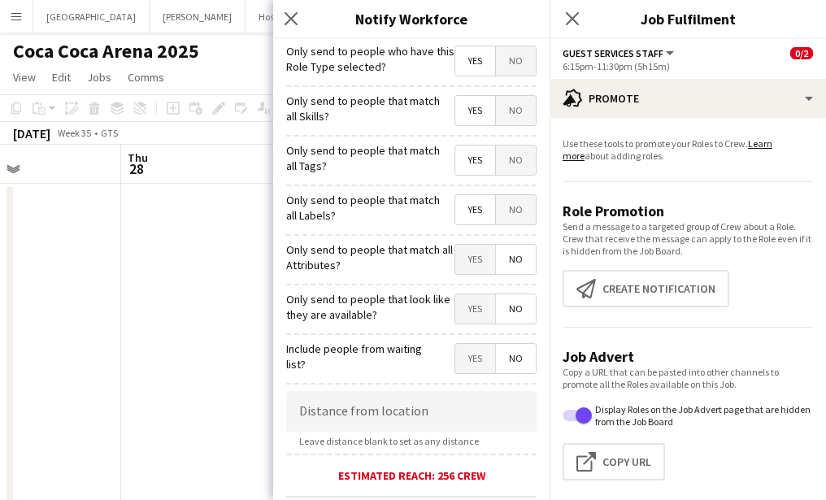
click at [473, 263] on span "Yes" at bounding box center [475, 259] width 40 height 29
click at [473, 306] on span "Yes" at bounding box center [475, 308] width 40 height 29
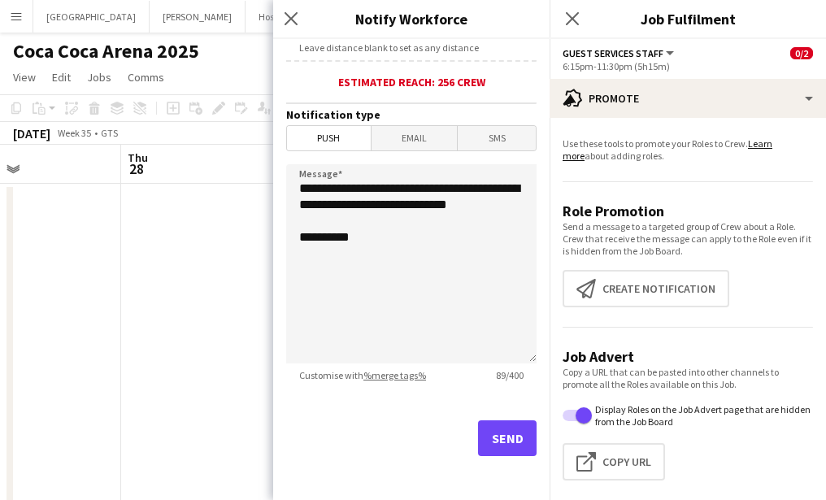
scroll to position [398, 0]
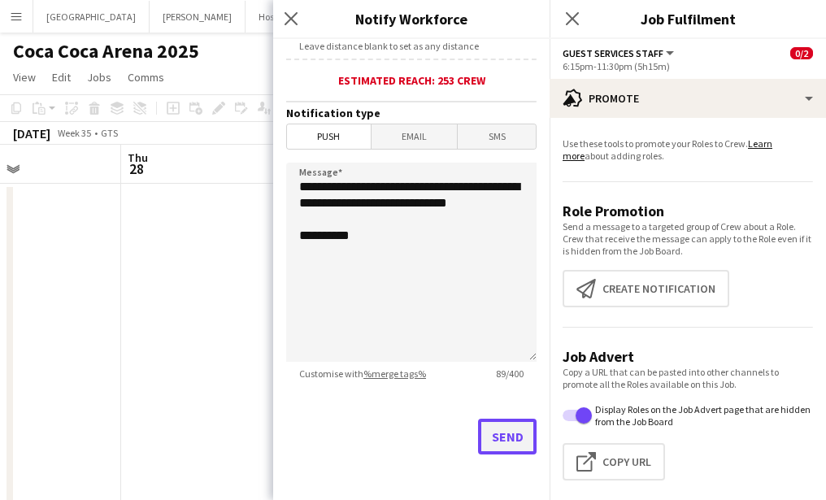
click at [501, 448] on button "Send" at bounding box center [507, 437] width 59 height 36
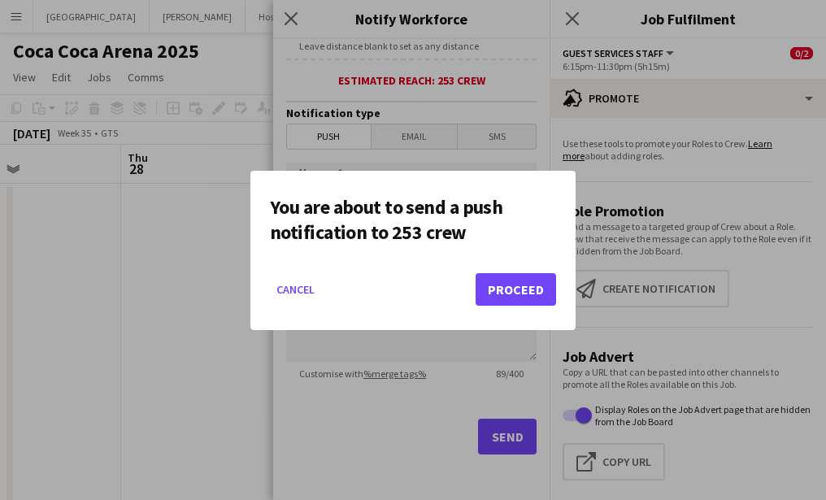
click at [510, 272] on mat-dialog-actions "Cancel Proceed" at bounding box center [413, 295] width 286 height 69
click at [510, 287] on button "Proceed" at bounding box center [516, 289] width 80 height 33
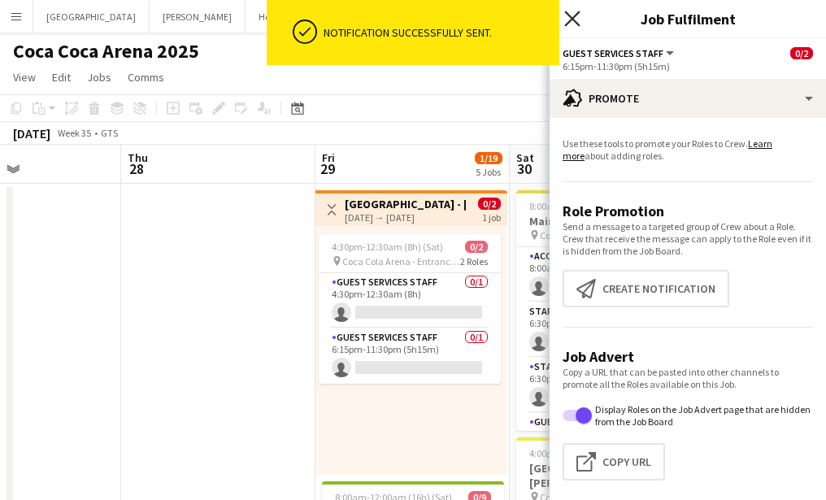
click at [568, 19] on icon "Close pop-in" at bounding box center [571, 18] width 15 height 15
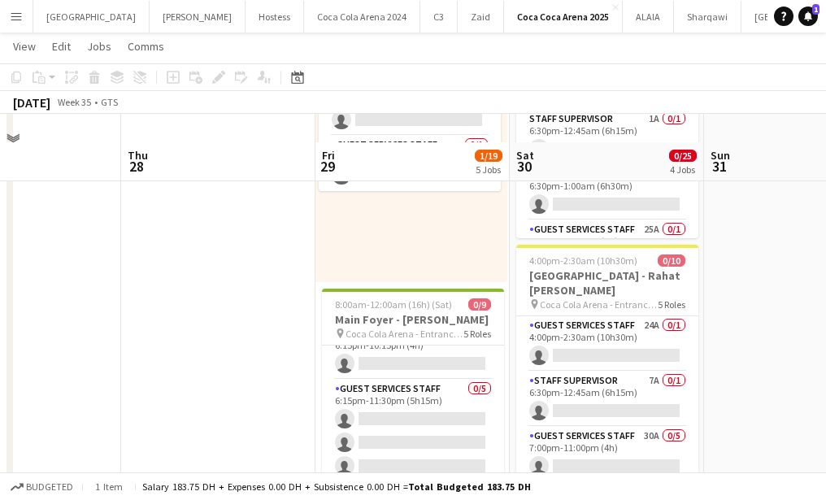
scroll to position [219, 0]
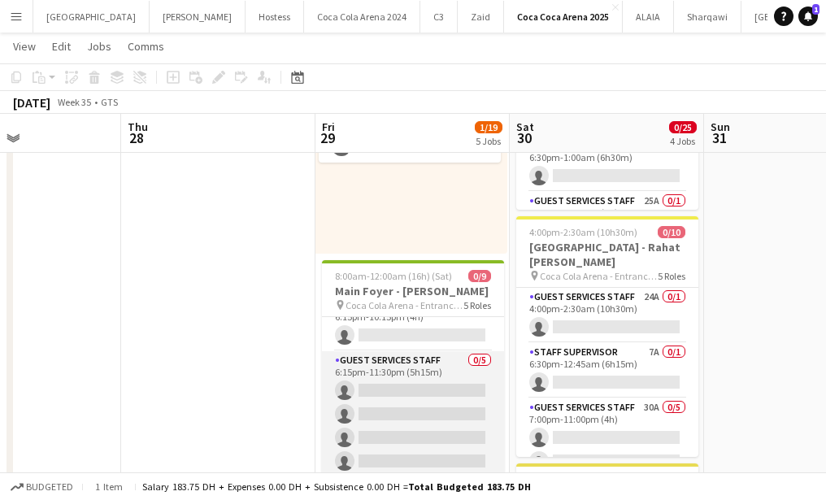
click at [391, 386] on app-card-role "Guest Services Staff 0/5 6:15pm-11:30pm (5h15m) single-neutral-actions single-n…" at bounding box center [413, 426] width 182 height 150
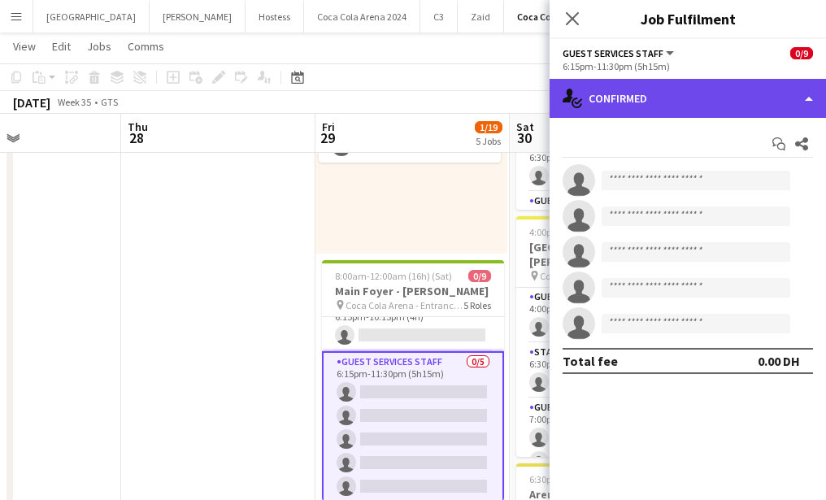
click at [663, 93] on div "single-neutral-actions-check-2 Confirmed" at bounding box center [688, 98] width 276 height 39
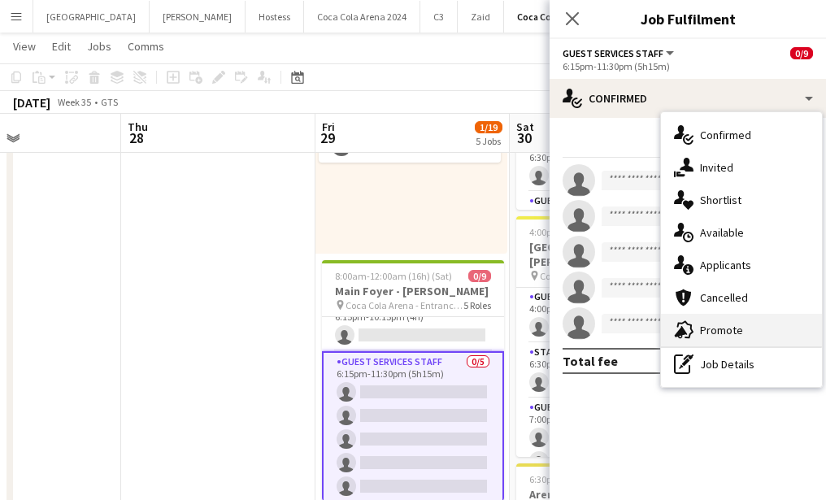
click at [721, 326] on div "advertising-megaphone Promote" at bounding box center [741, 330] width 161 height 33
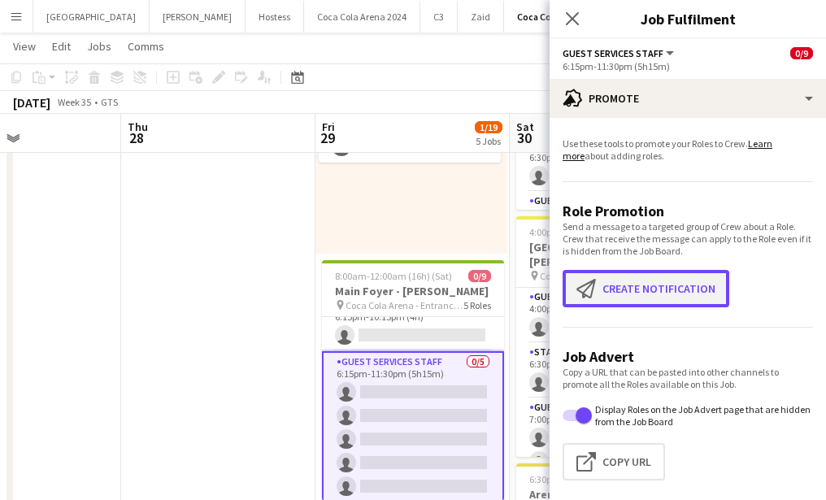
click at [646, 285] on button "Create notification Create notification" at bounding box center [646, 288] width 167 height 37
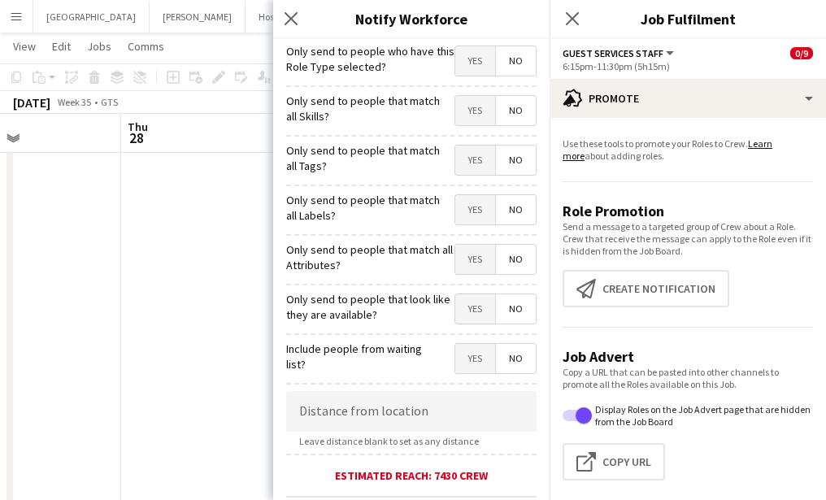
click at [468, 67] on span "Yes" at bounding box center [475, 60] width 40 height 29
click at [473, 110] on span "Yes" at bounding box center [475, 110] width 40 height 29
click at [479, 163] on span "Yes" at bounding box center [475, 160] width 40 height 29
click at [478, 217] on span "Yes" at bounding box center [475, 209] width 40 height 29
click at [474, 265] on span "Yes" at bounding box center [475, 259] width 40 height 29
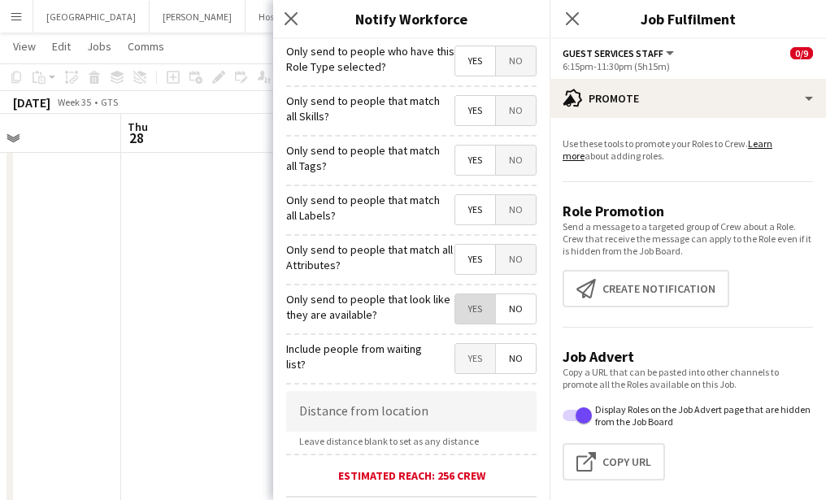
click at [472, 312] on span "Yes" at bounding box center [475, 308] width 40 height 29
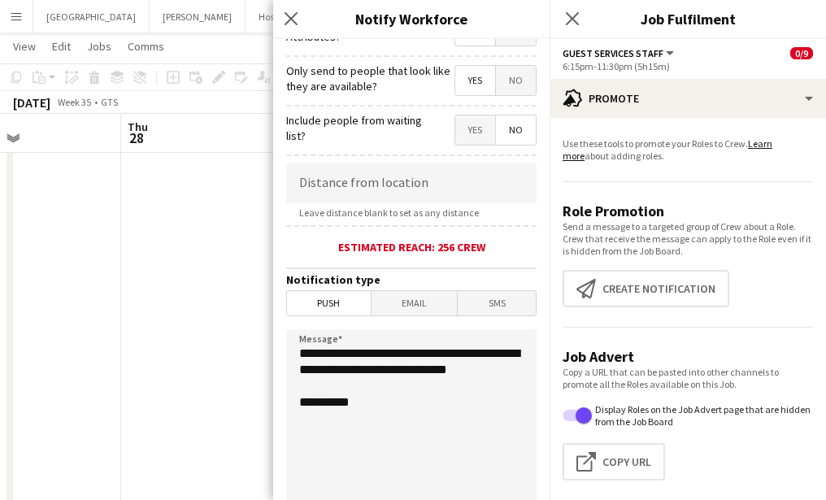
scroll to position [398, 0]
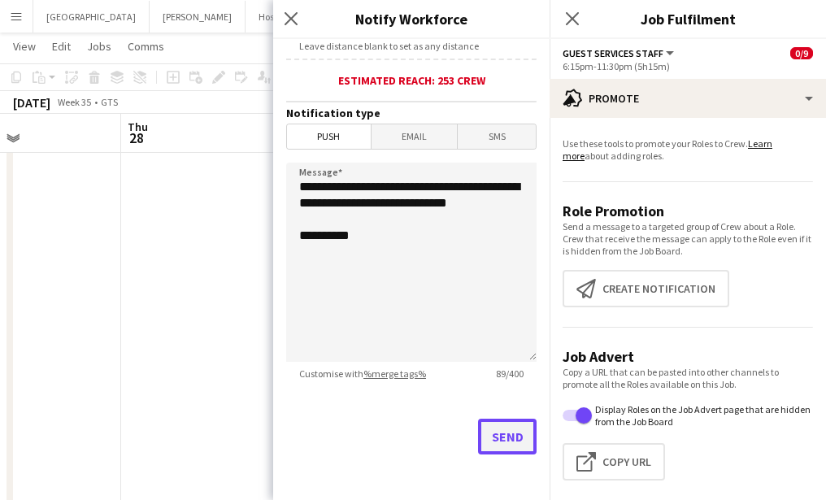
click at [493, 441] on button "Send" at bounding box center [507, 437] width 59 height 36
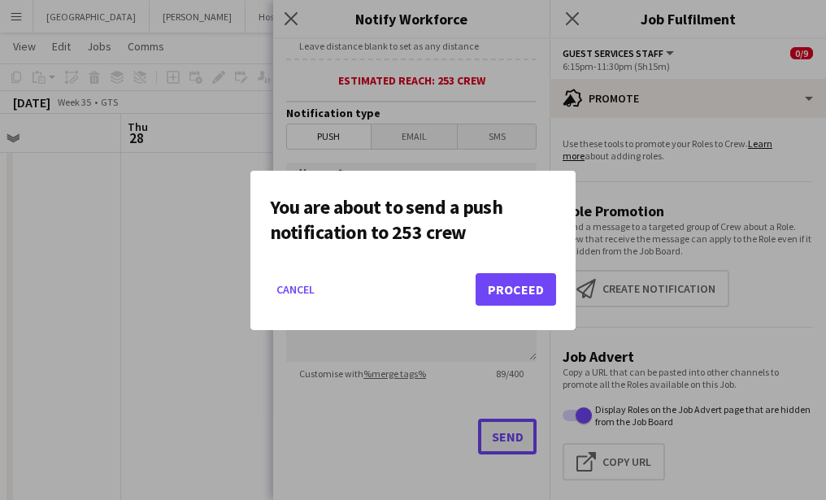
scroll to position [0, 0]
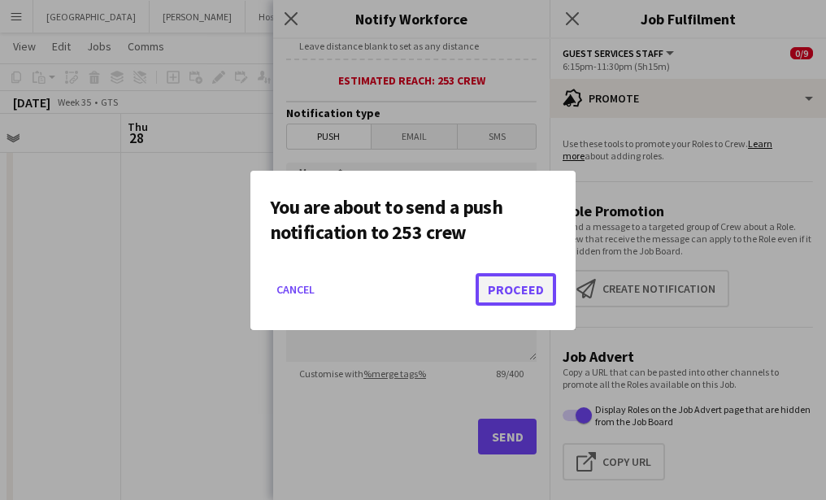
click at [507, 293] on button "Proceed" at bounding box center [516, 289] width 80 height 33
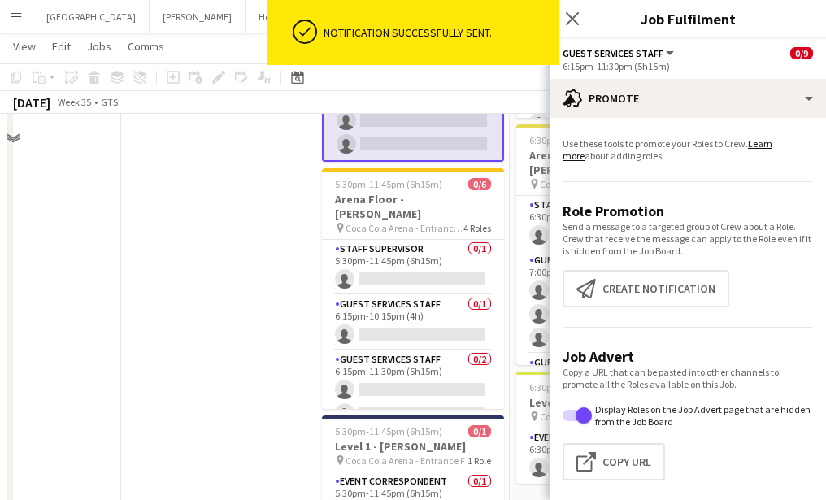
scroll to position [612, 0]
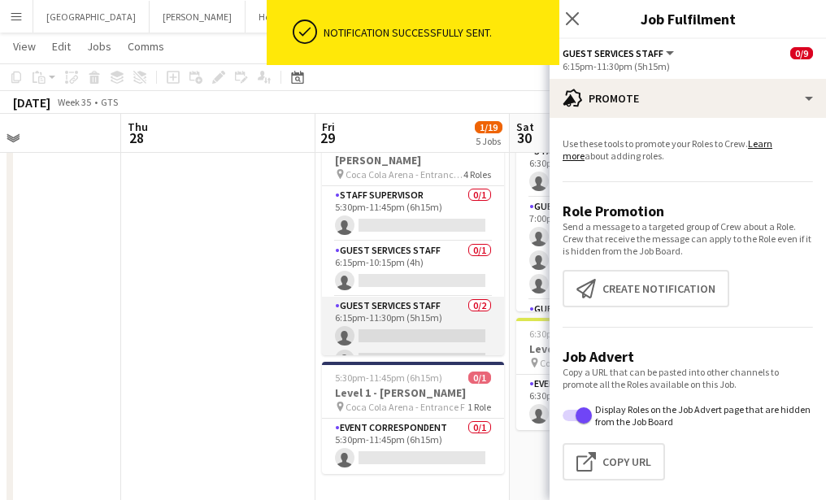
click at [395, 347] on app-card-role "Guest Services Staff 0/2 6:15pm-11:30pm (5h15m) single-neutral-actions single-n…" at bounding box center [413, 336] width 182 height 79
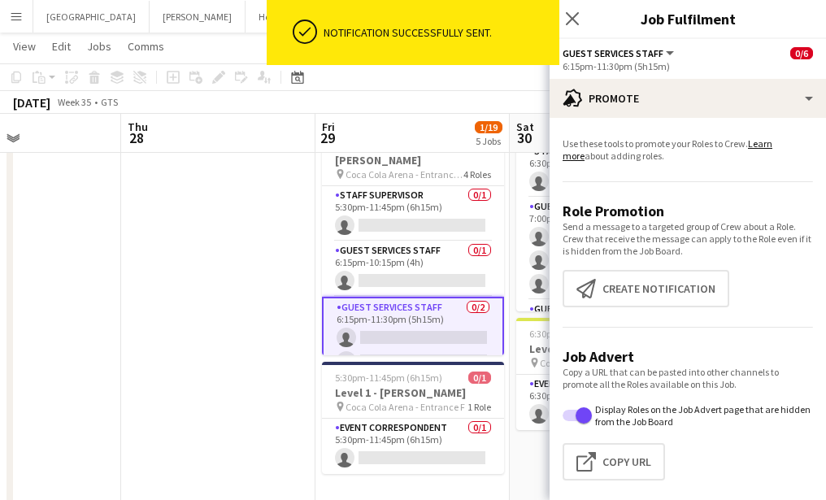
scroll to position [187, 0]
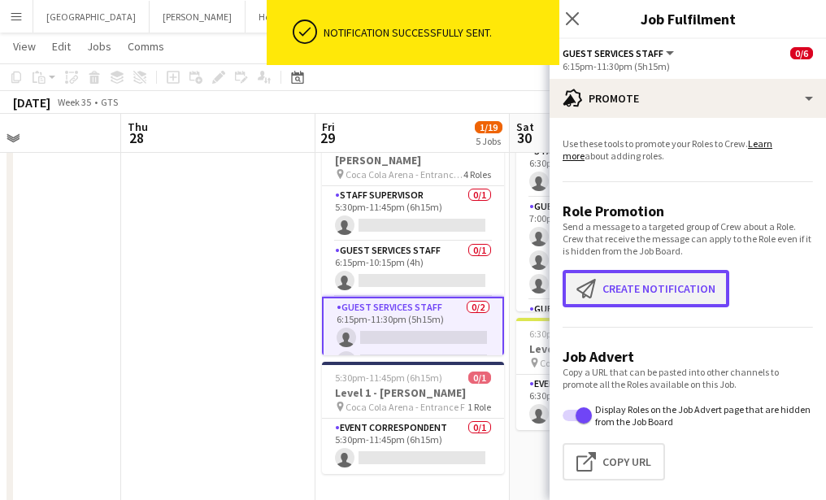
click at [635, 293] on button "Create notification Create notification" at bounding box center [646, 288] width 167 height 37
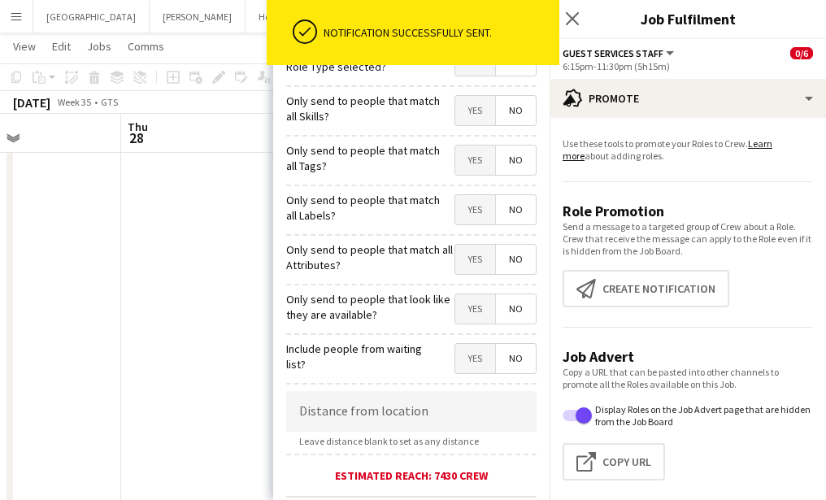
click at [471, 72] on app-system-notification "ok-circled Notification successfully sent." at bounding box center [413, 36] width 293 height 73
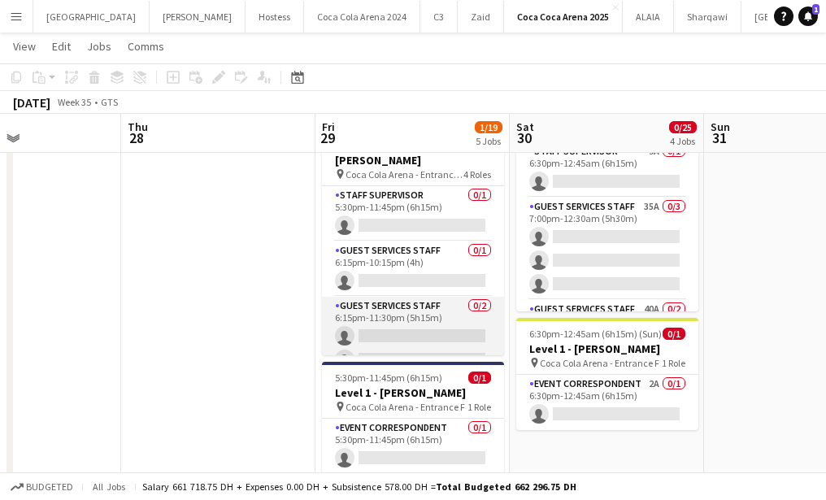
click at [420, 314] on app-card-role "Guest Services Staff 0/2 6:15pm-11:30pm (5h15m) single-neutral-actions single-n…" at bounding box center [413, 336] width 182 height 79
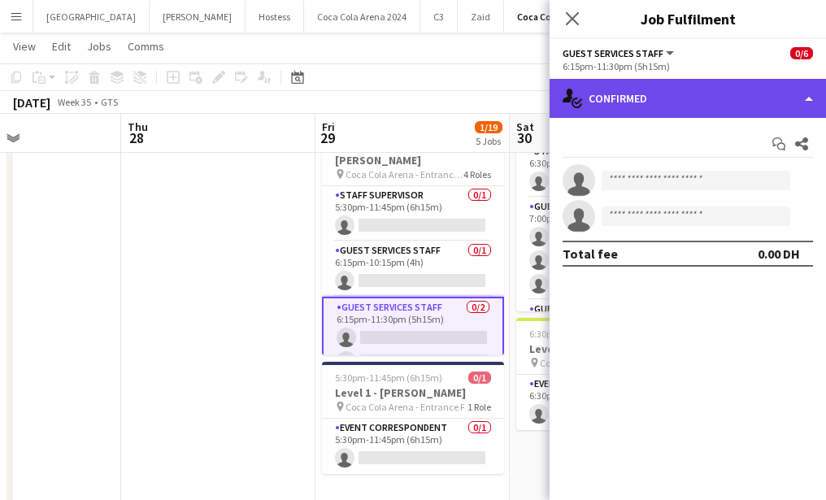
click at [671, 100] on div "single-neutral-actions-check-2 Confirmed" at bounding box center [688, 98] width 276 height 39
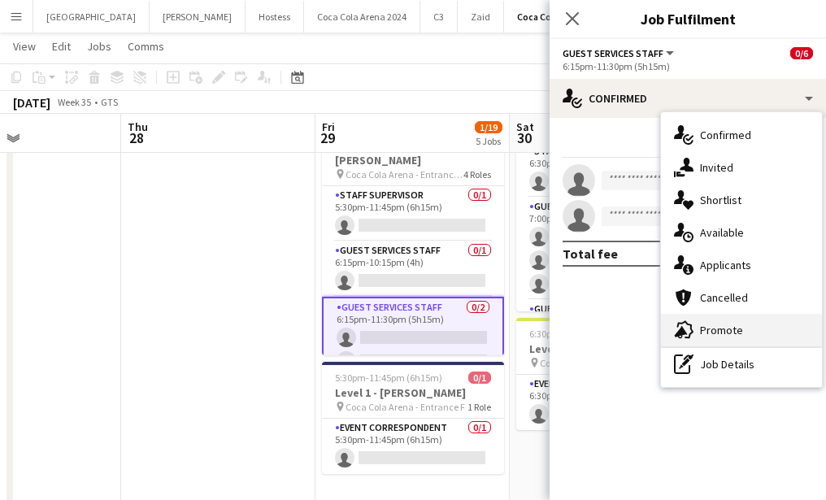
click at [716, 331] on div "advertising-megaphone Promote" at bounding box center [741, 330] width 161 height 33
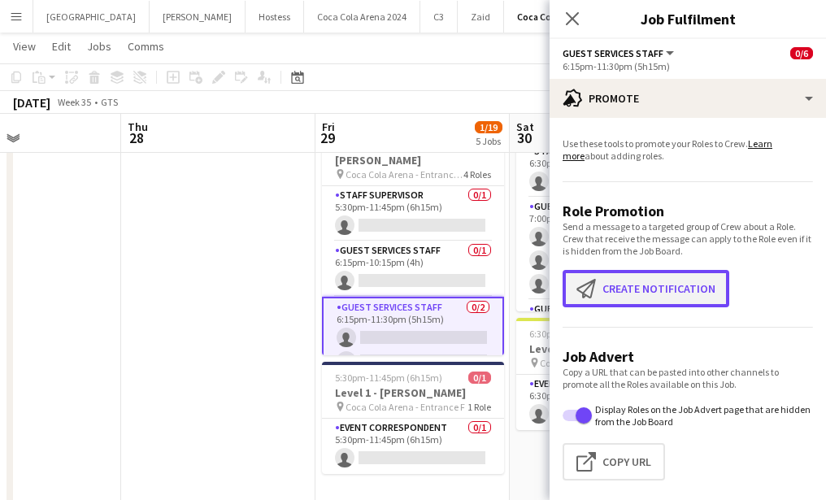
click at [667, 280] on button "Create notification Create notification" at bounding box center [646, 288] width 167 height 37
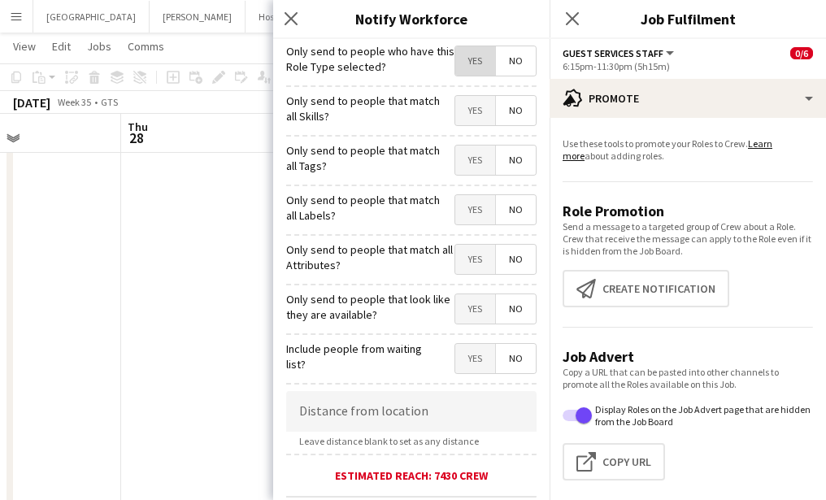
click at [472, 54] on span "Yes" at bounding box center [475, 60] width 40 height 29
click at [472, 110] on span "Yes" at bounding box center [475, 110] width 40 height 29
click at [473, 159] on span "Yes" at bounding box center [475, 160] width 40 height 29
click at [473, 202] on span "Yes" at bounding box center [475, 209] width 40 height 29
click at [473, 258] on span "Yes" at bounding box center [475, 259] width 40 height 29
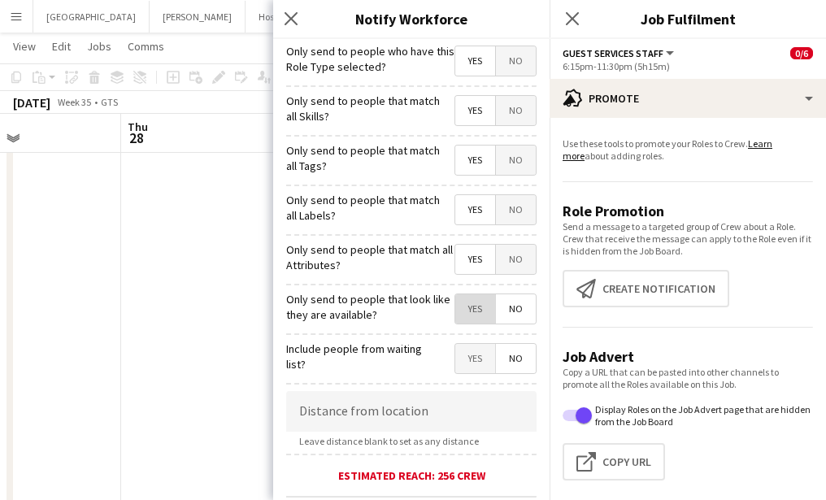
click at [472, 307] on span "Yes" at bounding box center [475, 308] width 40 height 29
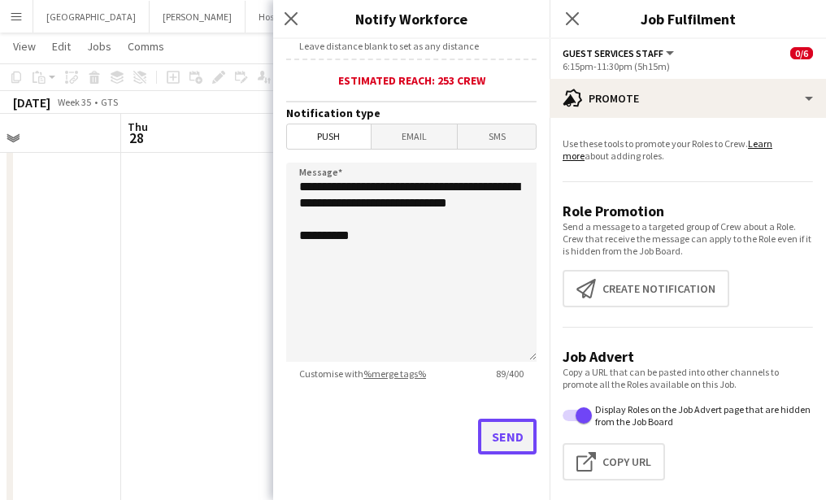
click at [498, 425] on button "Send" at bounding box center [507, 437] width 59 height 36
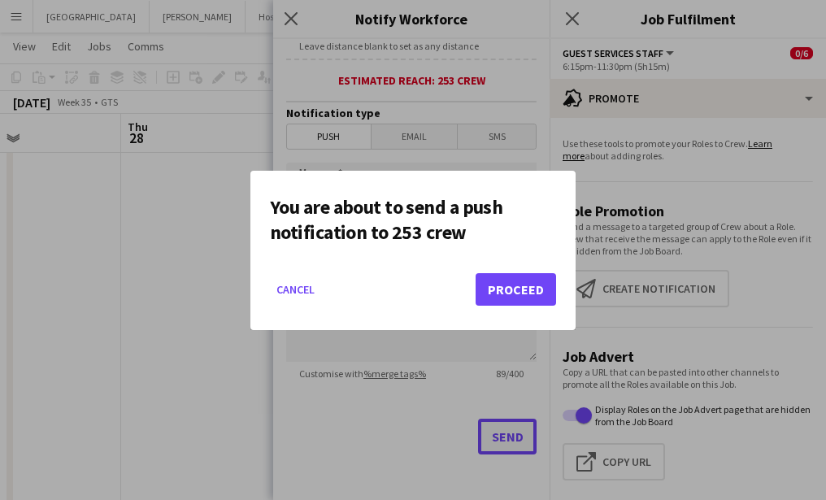
scroll to position [0, 0]
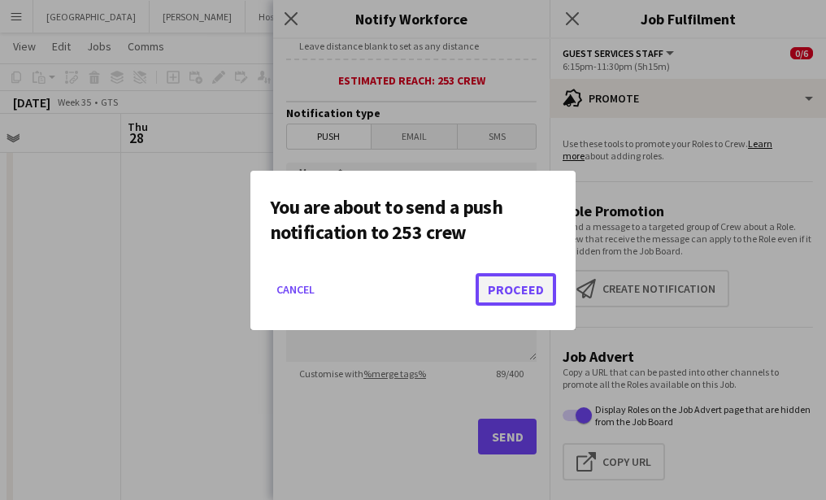
click at [493, 281] on button "Proceed" at bounding box center [516, 289] width 80 height 33
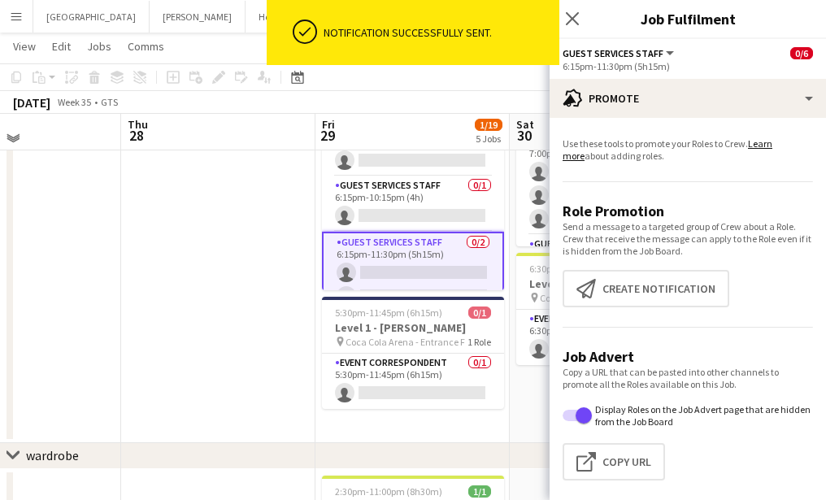
scroll to position [680, 0]
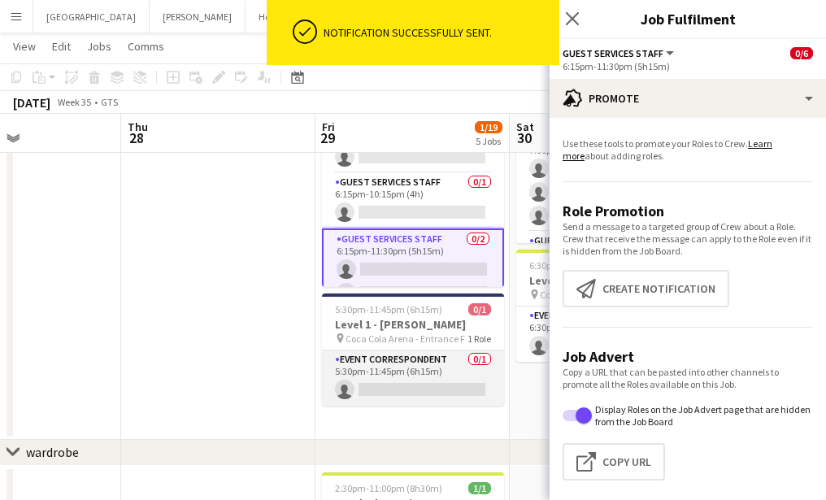
click at [386, 381] on app-card-role "Event Correspondent 0/1 5:30pm-11:45pm (6h15m) single-neutral-actions" at bounding box center [413, 377] width 182 height 55
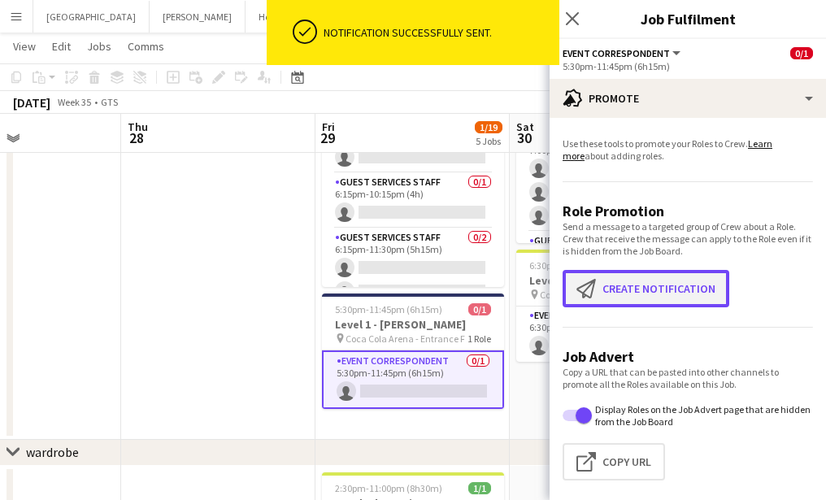
click at [671, 289] on button "Create notification Create notification" at bounding box center [646, 288] width 167 height 37
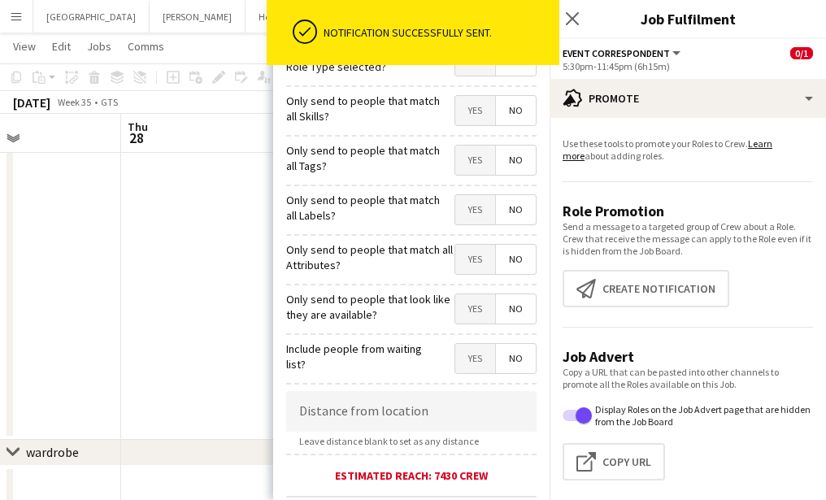
click at [466, 79] on form "**********" at bounding box center [411, 467] width 276 height 856
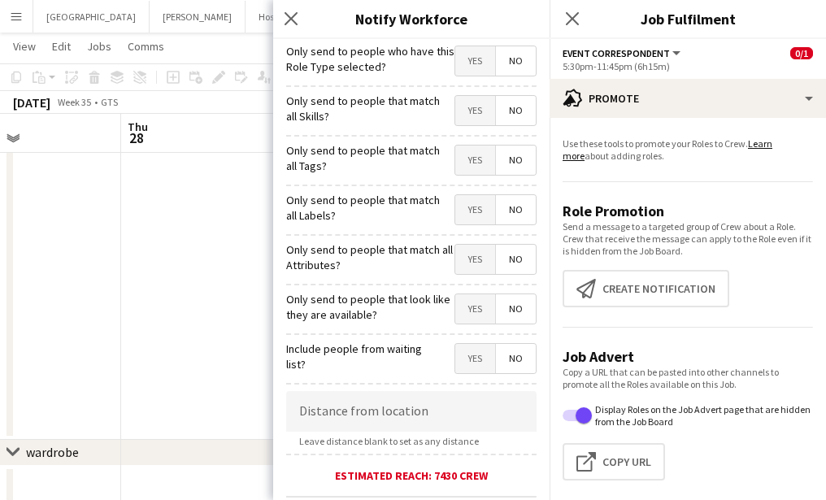
click at [469, 67] on span "Yes" at bounding box center [475, 60] width 40 height 29
click at [469, 113] on span "Yes" at bounding box center [475, 110] width 40 height 29
click at [471, 142] on div "Only send to people that match all Tags? Yes No" at bounding box center [411, 158] width 250 height 40
click at [472, 172] on span "Yes" at bounding box center [475, 160] width 40 height 29
click at [473, 198] on span "Yes" at bounding box center [475, 209] width 40 height 29
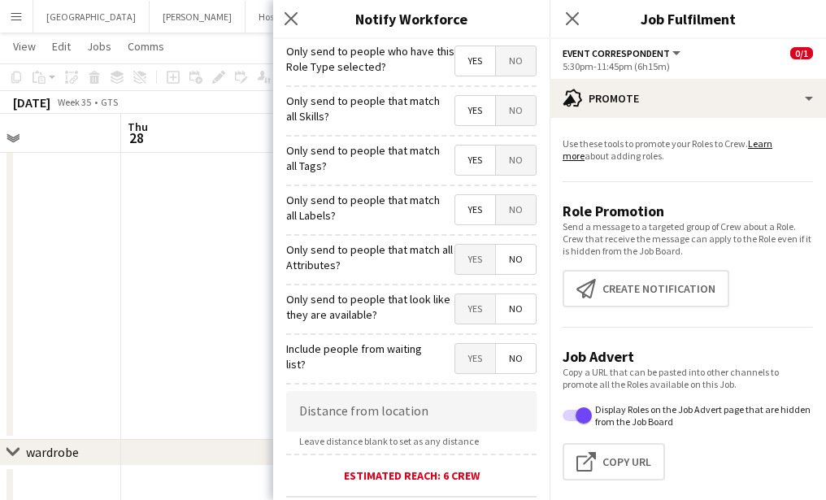
click at [471, 248] on span "Yes" at bounding box center [475, 259] width 40 height 29
click at [471, 294] on div "Only send to people that look like they are available? Yes No" at bounding box center [411, 307] width 250 height 40
click at [471, 318] on span "Yes" at bounding box center [475, 308] width 40 height 29
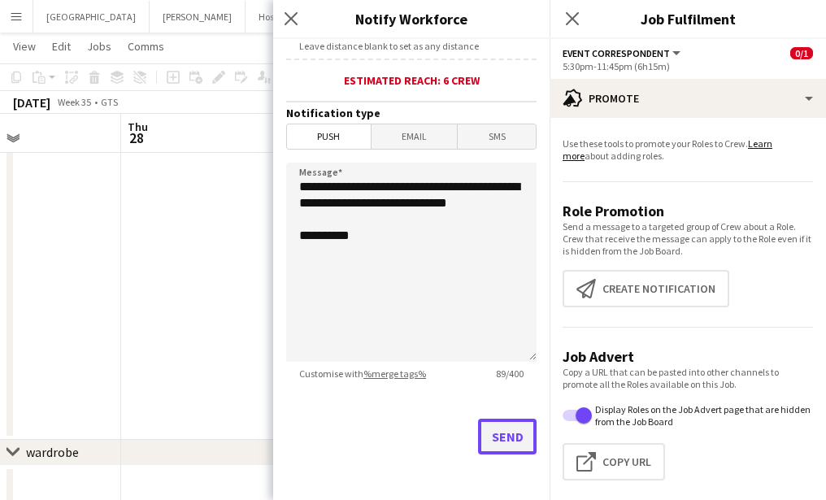
click at [491, 434] on button "Send" at bounding box center [507, 437] width 59 height 36
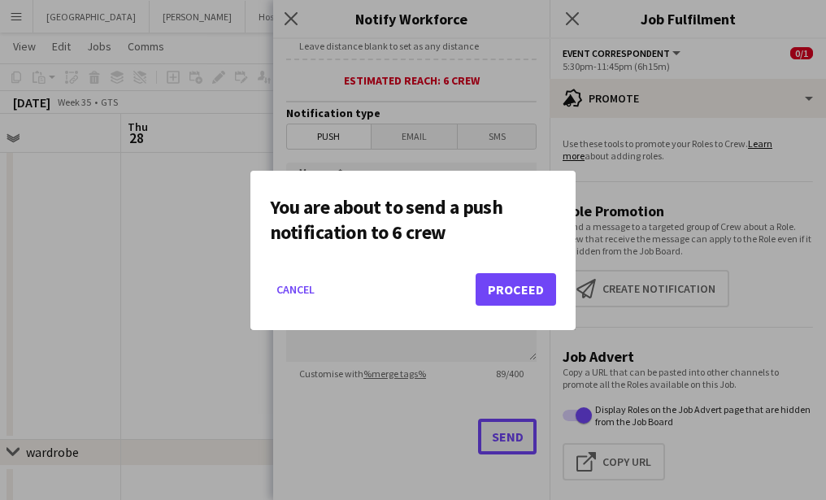
scroll to position [0, 0]
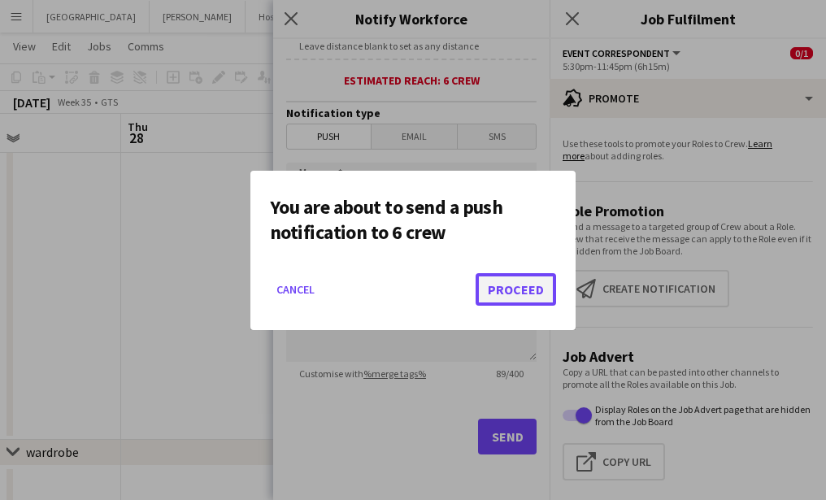
click at [506, 296] on button "Proceed" at bounding box center [516, 289] width 80 height 33
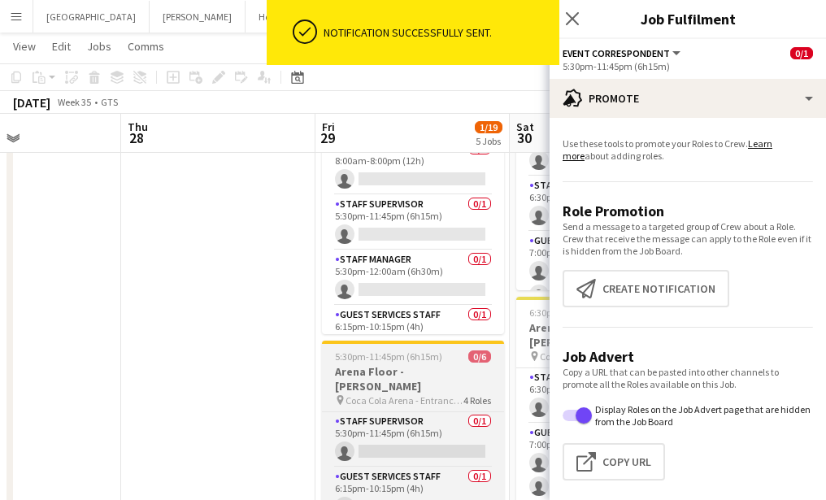
scroll to position [6, 0]
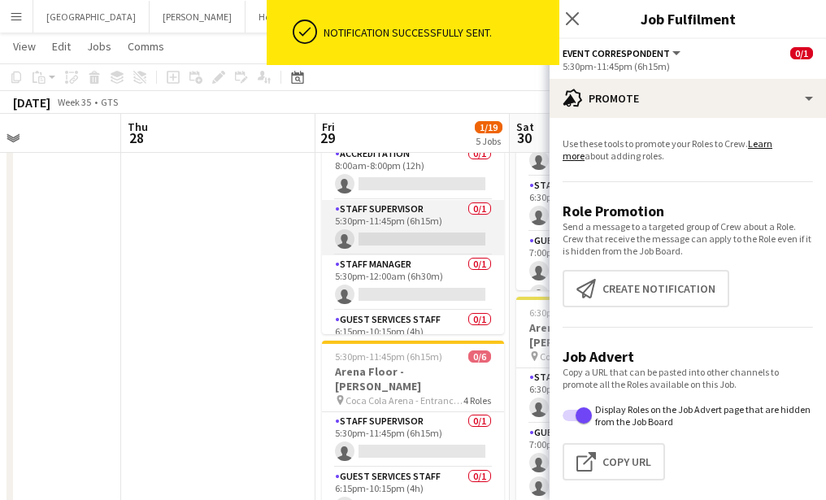
click at [416, 242] on app-card-role "Staff Supervisor 0/1 5:30pm-11:45pm (6h15m) single-neutral-actions" at bounding box center [413, 227] width 182 height 55
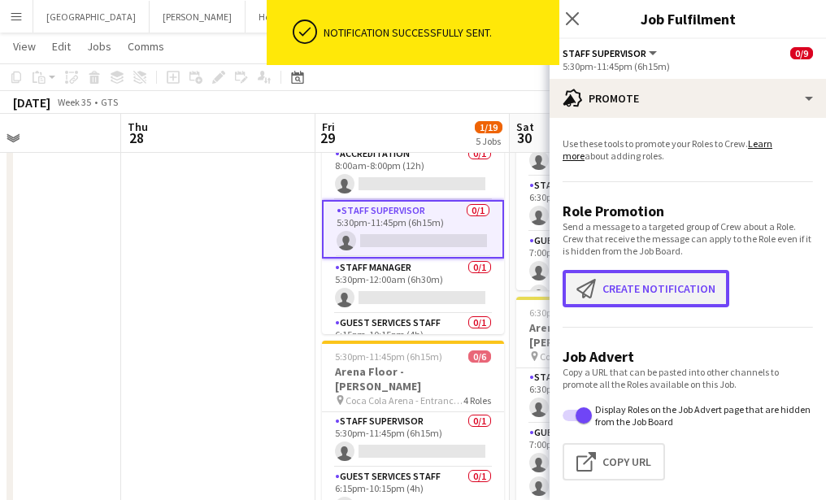
click at [642, 284] on button "Create notification Create notification" at bounding box center [646, 288] width 167 height 37
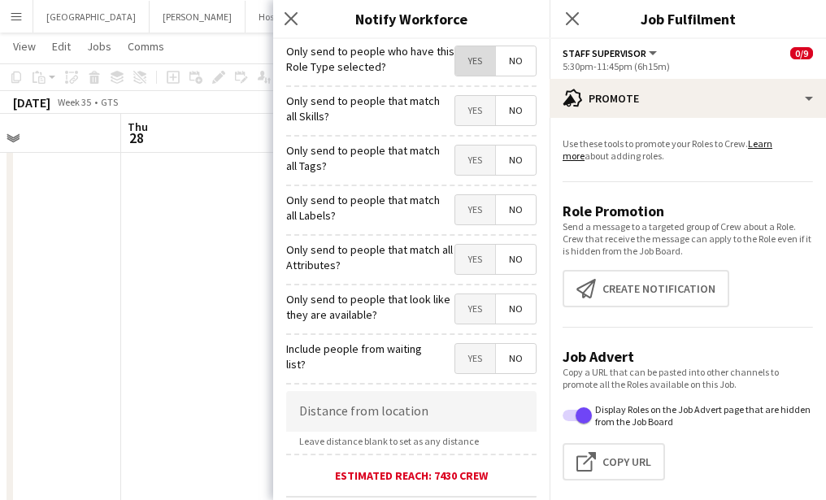
click at [463, 67] on span "Yes" at bounding box center [475, 60] width 40 height 29
click at [472, 115] on span "Yes" at bounding box center [475, 110] width 40 height 29
click at [480, 162] on span "Yes" at bounding box center [475, 160] width 40 height 29
click at [476, 224] on span "Yes" at bounding box center [475, 209] width 40 height 29
click at [473, 263] on span "Yes" at bounding box center [475, 259] width 40 height 29
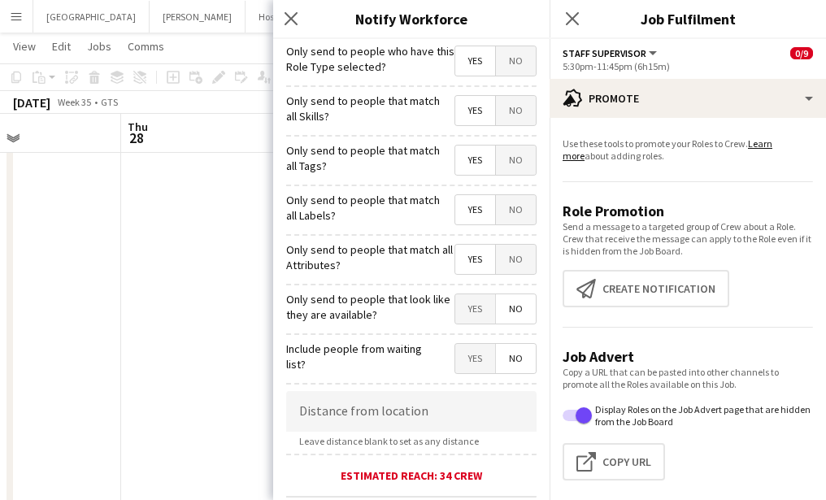
click at [470, 334] on form "**********" at bounding box center [411, 467] width 276 height 856
click at [470, 319] on span "Yes" at bounding box center [475, 308] width 40 height 29
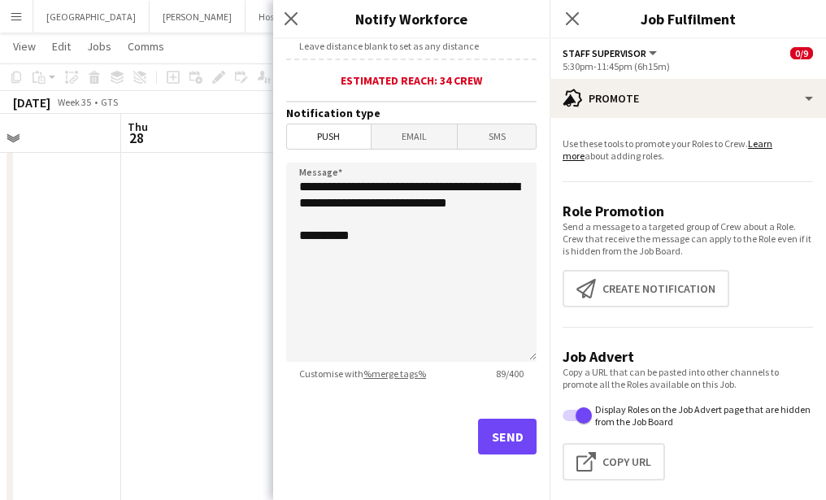
click at [502, 415] on div "Send" at bounding box center [411, 443] width 250 height 114
click at [502, 434] on button "Send" at bounding box center [507, 437] width 59 height 36
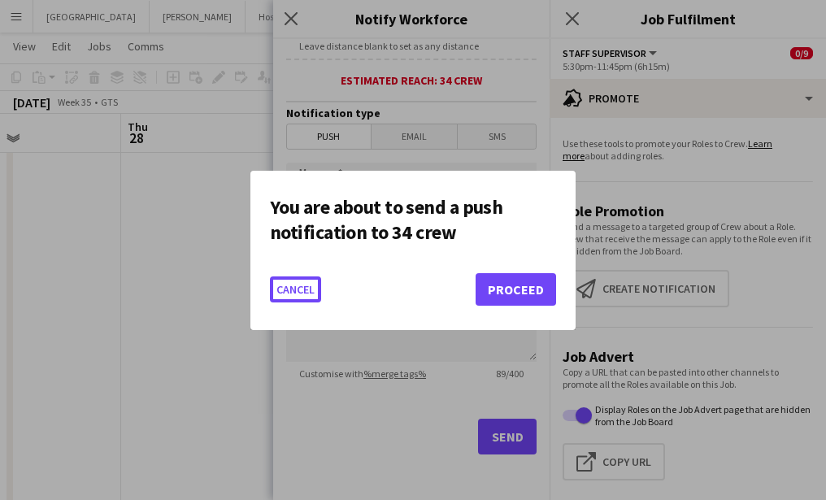
scroll to position [0, 0]
click at [503, 297] on button "Proceed" at bounding box center [516, 289] width 80 height 33
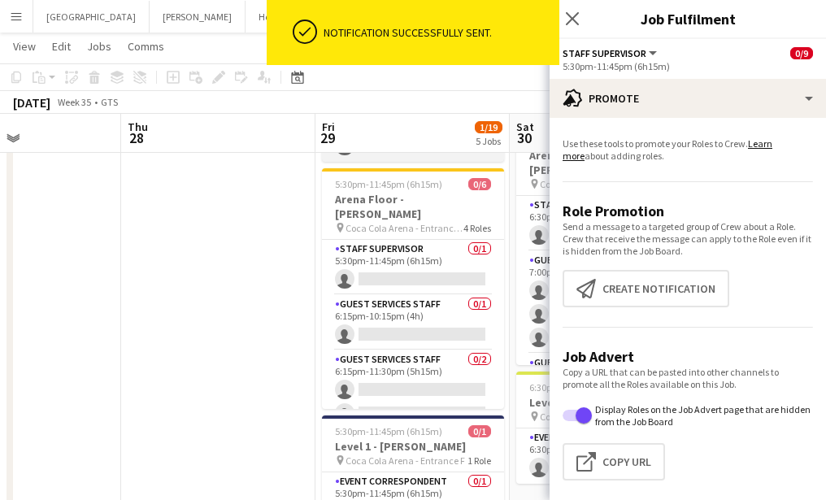
scroll to position [58, 0]
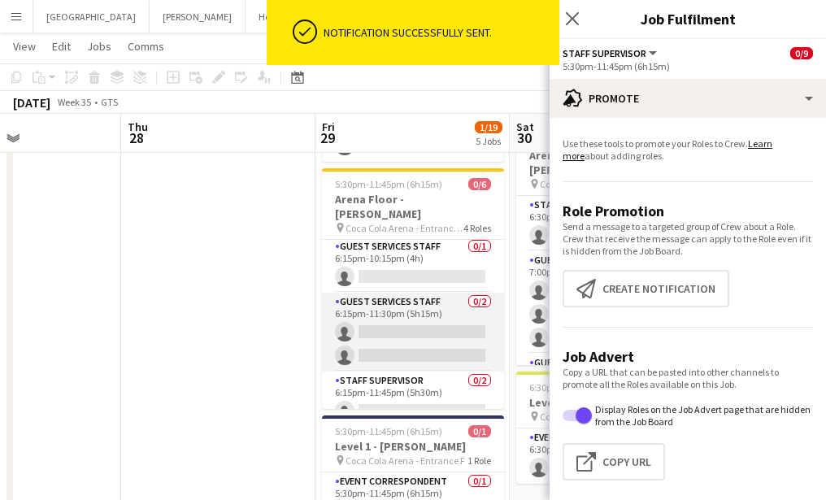
click at [420, 325] on app-card-role "Guest Services Staff 0/2 6:15pm-11:30pm (5h15m) single-neutral-actions single-n…" at bounding box center [413, 332] width 182 height 79
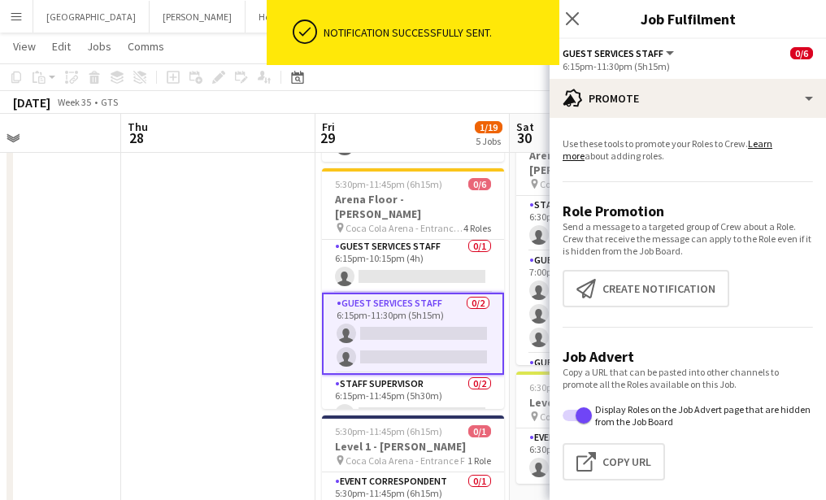
scroll to position [187, 0]
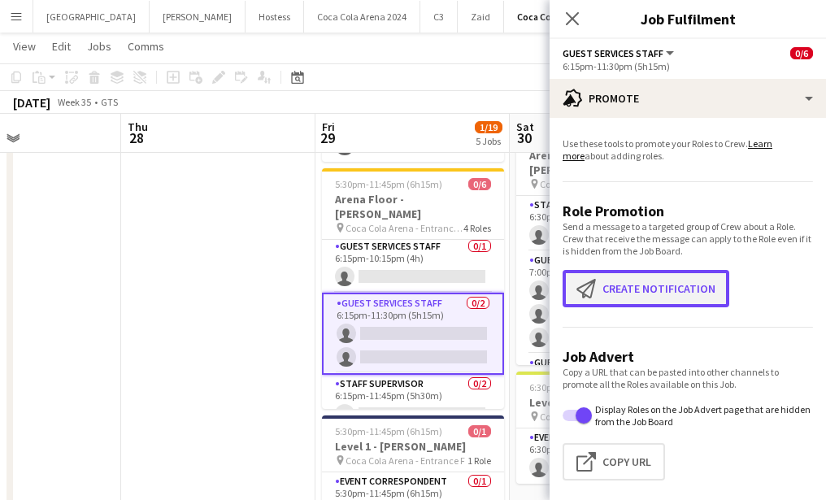
click at [630, 286] on button "Create notification Create notification" at bounding box center [646, 288] width 167 height 37
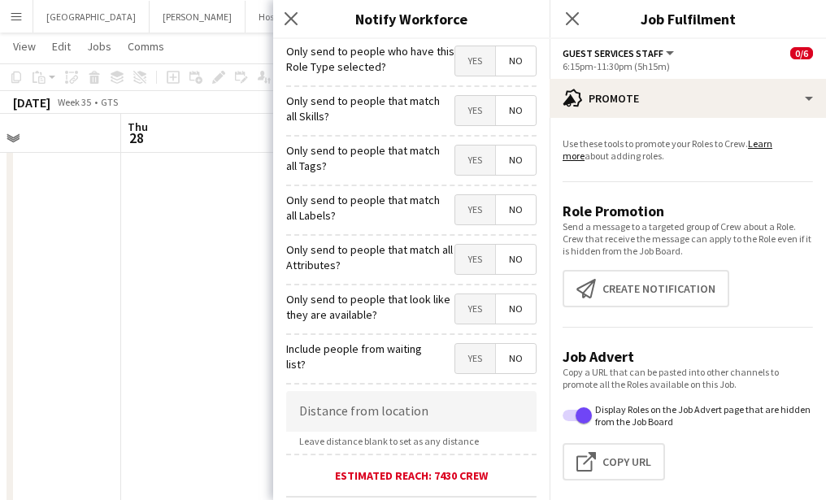
click at [462, 64] on span "Yes" at bounding box center [475, 60] width 40 height 29
click at [462, 104] on span "Yes" at bounding box center [475, 110] width 40 height 29
click at [469, 142] on div "Only send to people that match all Tags? Yes No" at bounding box center [411, 158] width 250 height 40
click at [469, 152] on span "Yes" at bounding box center [475, 160] width 40 height 29
click at [469, 207] on span "Yes" at bounding box center [475, 209] width 40 height 29
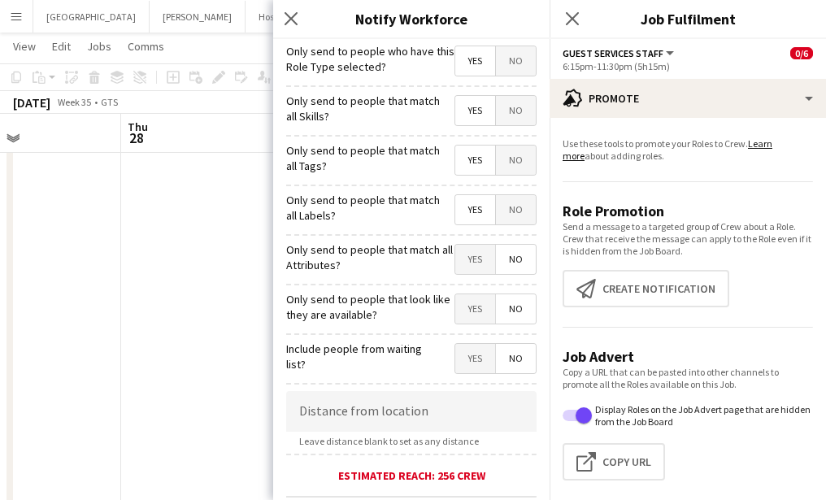
click at [469, 244] on div "Only send to people that match all Attributes? Yes No" at bounding box center [411, 257] width 250 height 40
click at [470, 260] on span "Yes" at bounding box center [475, 259] width 40 height 29
click at [476, 310] on span "Yes" at bounding box center [475, 308] width 40 height 29
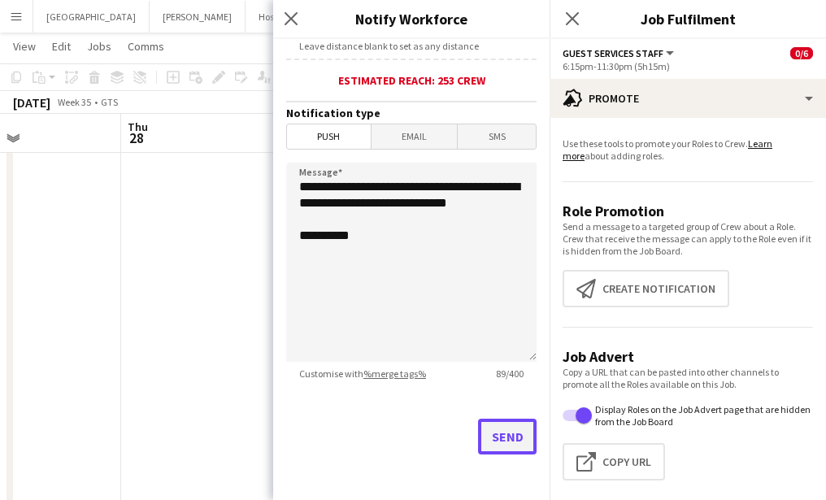
click at [513, 444] on button "Send" at bounding box center [507, 437] width 59 height 36
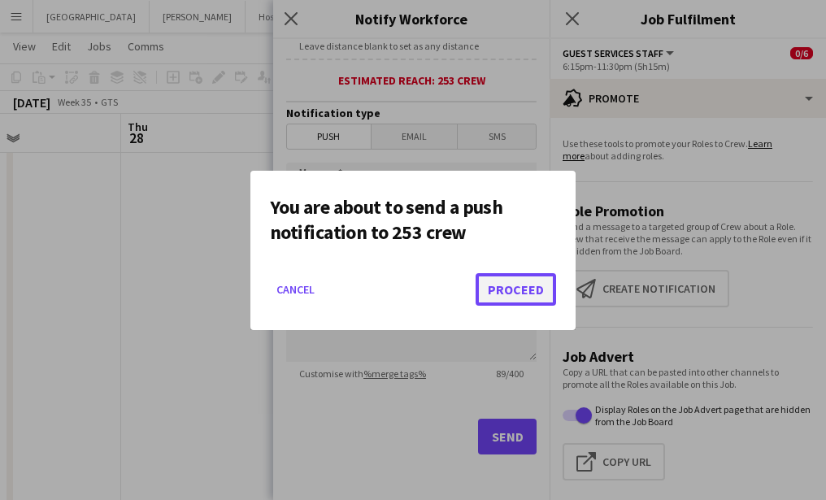
click at [515, 291] on button "Proceed" at bounding box center [516, 289] width 80 height 33
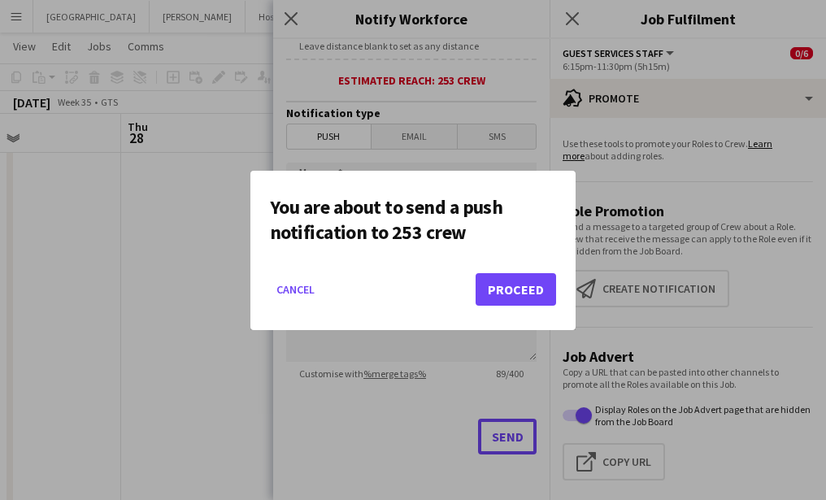
scroll to position [558, 0]
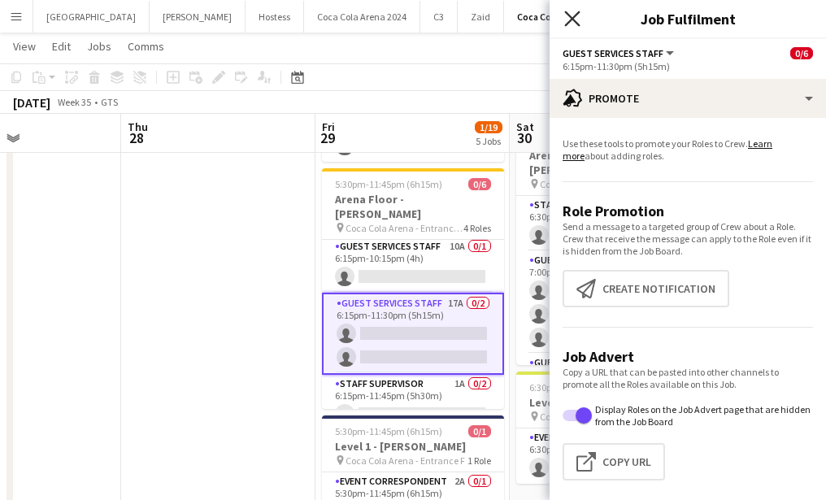
click at [570, 18] on icon "Close pop-in" at bounding box center [571, 18] width 15 height 15
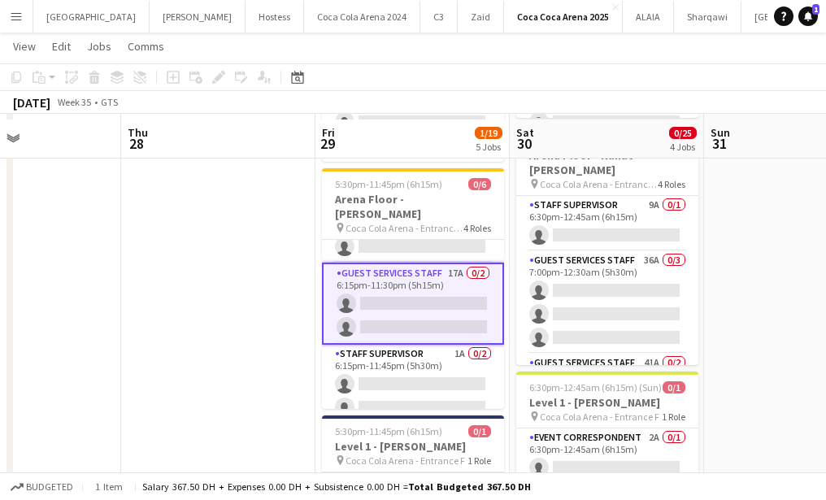
scroll to position [607, 0]
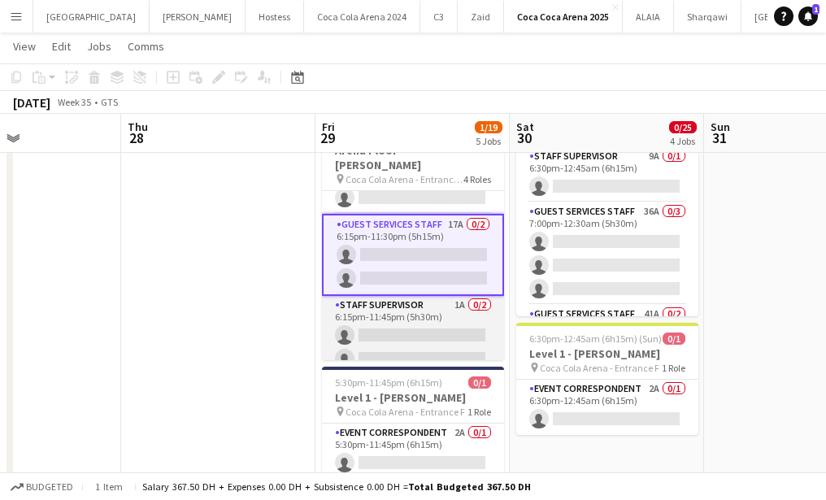
click at [422, 335] on app-card-role "Staff Supervisor 1A 0/2 6:15pm-11:45pm (5h30m) single-neutral-actions single-ne…" at bounding box center [413, 335] width 182 height 79
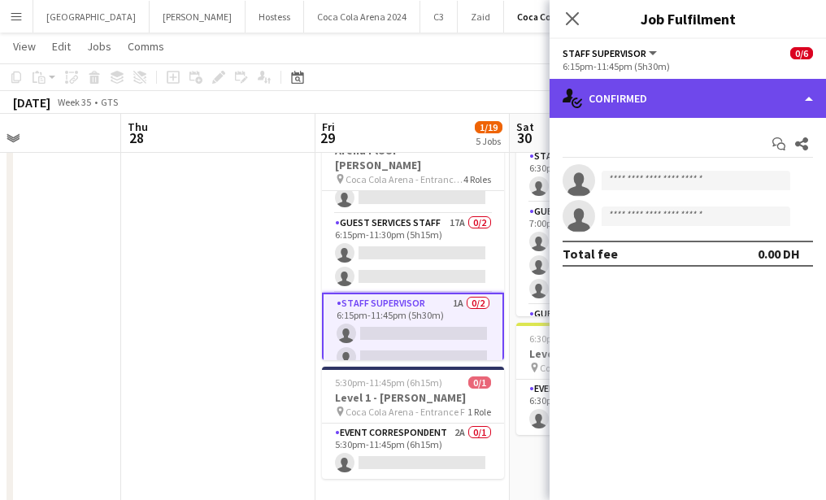
click at [728, 106] on div "single-neutral-actions-check-2 Confirmed" at bounding box center [688, 98] width 276 height 39
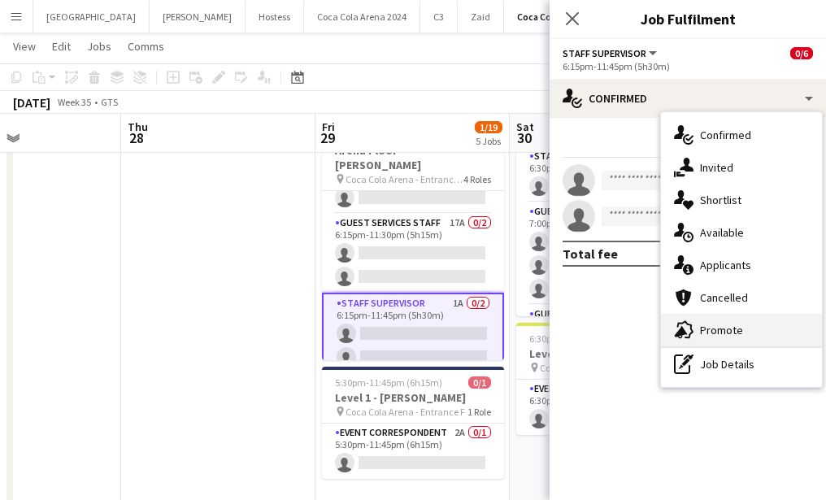
click at [755, 328] on div "advertising-megaphone Promote" at bounding box center [741, 330] width 161 height 33
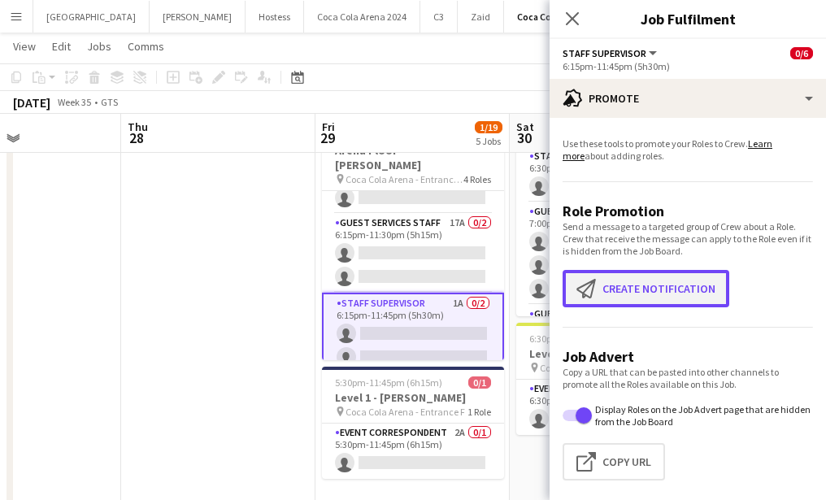
click at [624, 302] on button "Create notification Create notification" at bounding box center [646, 288] width 167 height 37
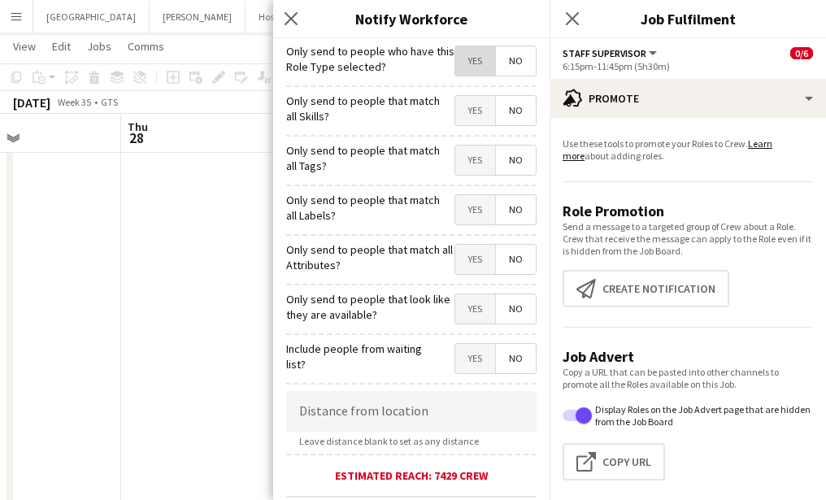
click at [474, 61] on span "Yes" at bounding box center [475, 60] width 40 height 29
click at [479, 115] on span "Yes" at bounding box center [475, 110] width 40 height 29
click at [474, 154] on span "Yes" at bounding box center [475, 160] width 40 height 29
click at [473, 202] on span "Yes" at bounding box center [475, 209] width 40 height 29
click at [474, 257] on span "Yes" at bounding box center [475, 259] width 40 height 29
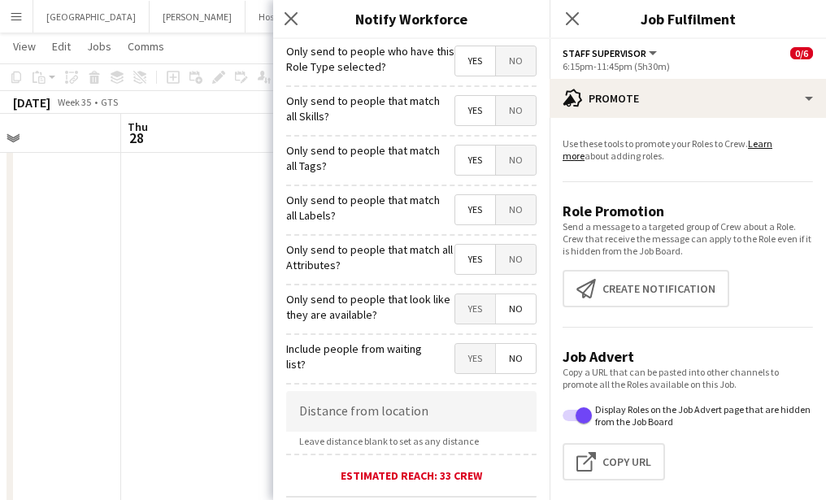
click at [473, 313] on span "Yes" at bounding box center [475, 308] width 40 height 29
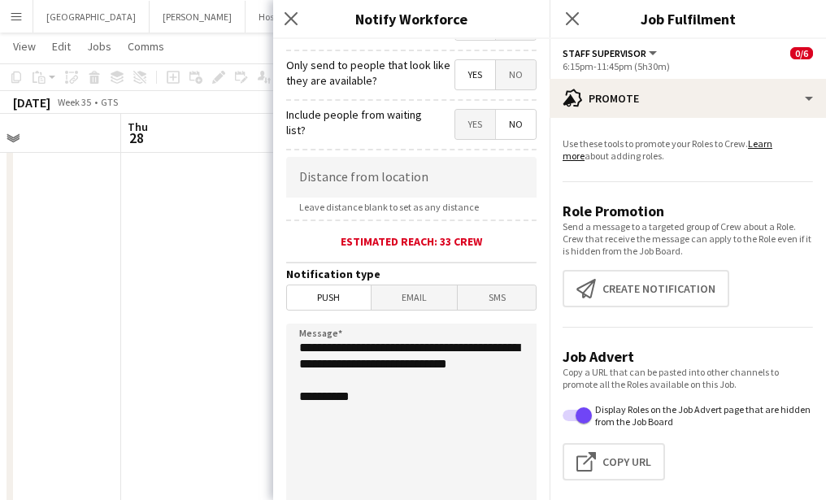
scroll to position [398, 0]
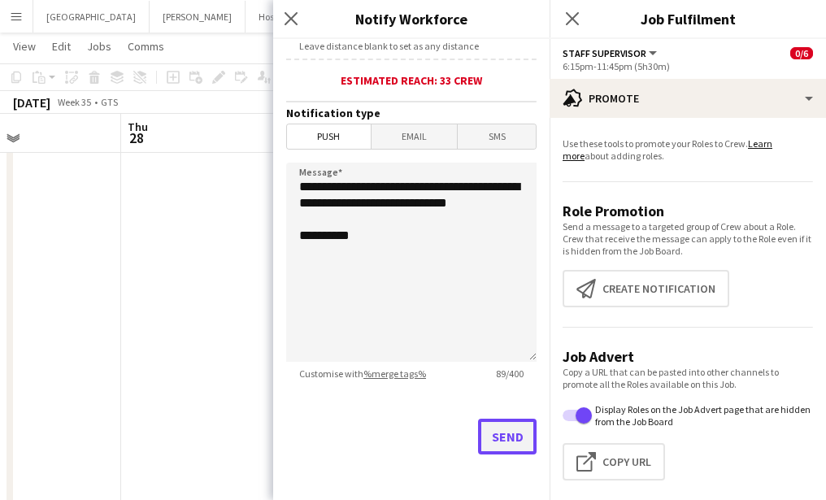
click at [512, 423] on button "Send" at bounding box center [507, 437] width 59 height 36
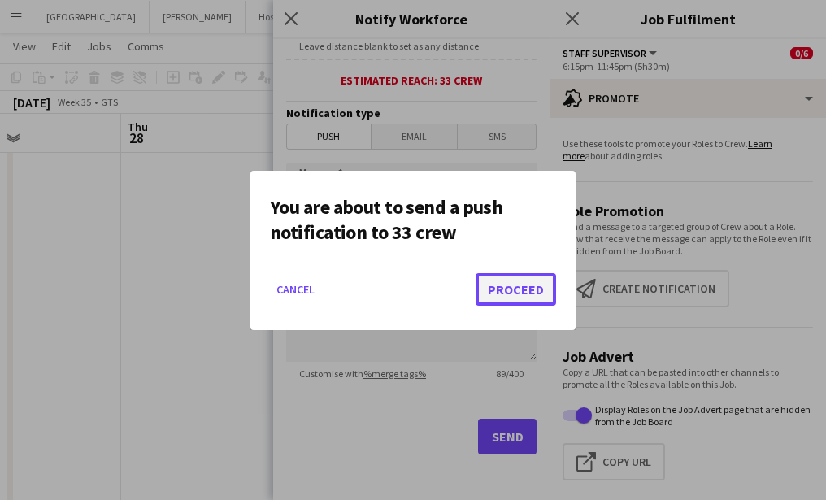
click at [503, 273] on button "Proceed" at bounding box center [516, 289] width 80 height 33
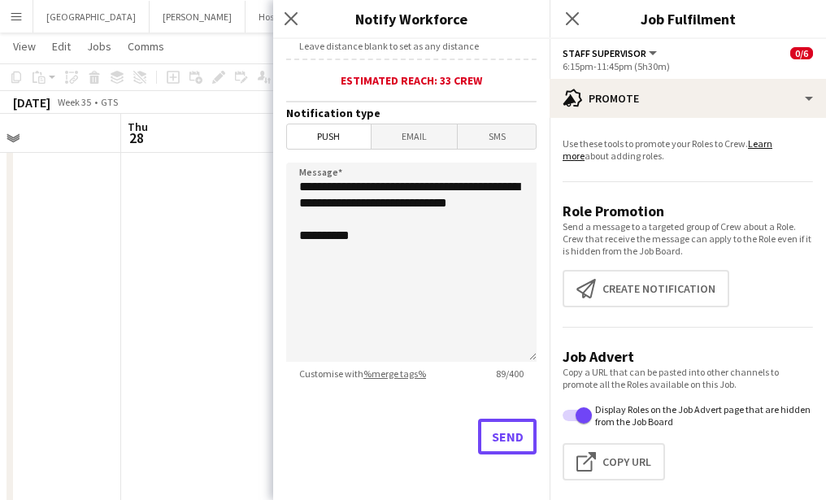
scroll to position [607, 0]
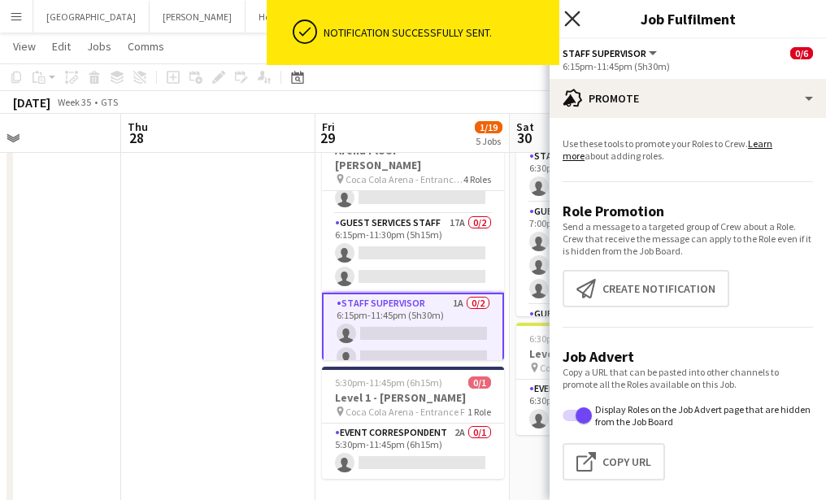
click at [579, 17] on icon "Close pop-in" at bounding box center [571, 18] width 15 height 15
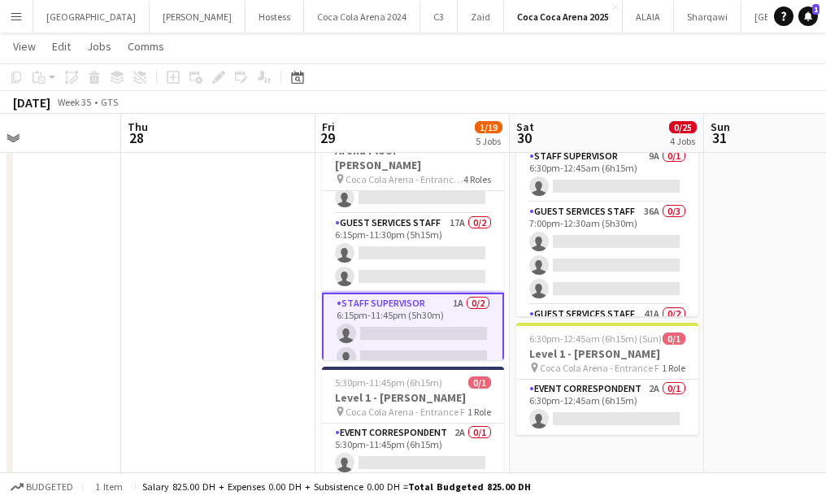
click at [425, 88] on app-toolbar "Copy Paste Paste Command V Paste with crew Command Shift V Paste linked Job [GE…" at bounding box center [413, 77] width 826 height 28
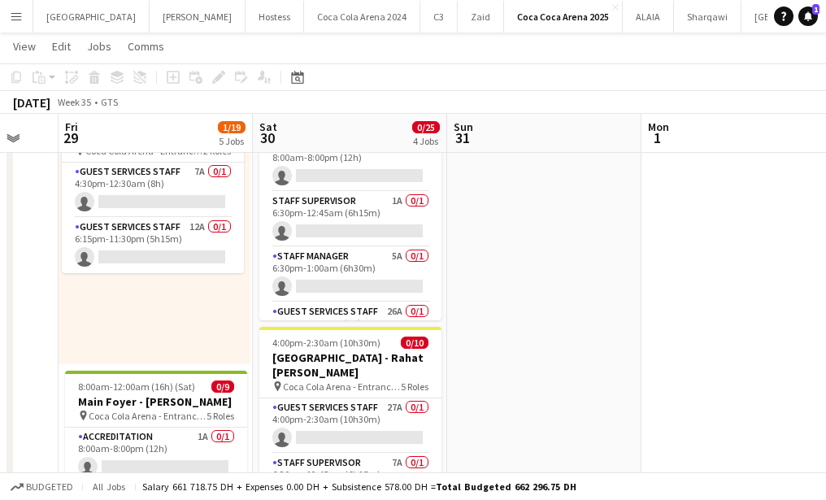
scroll to position [0, 606]
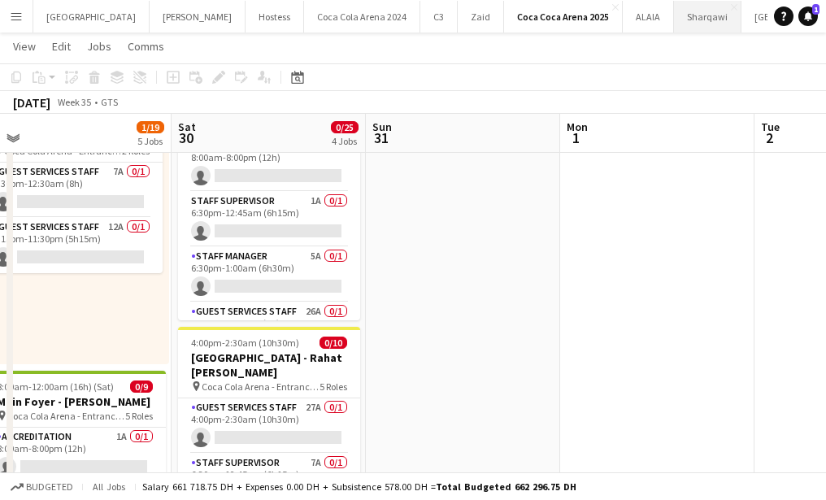
click at [674, 26] on button "Sharqawi Close" at bounding box center [707, 17] width 67 height 32
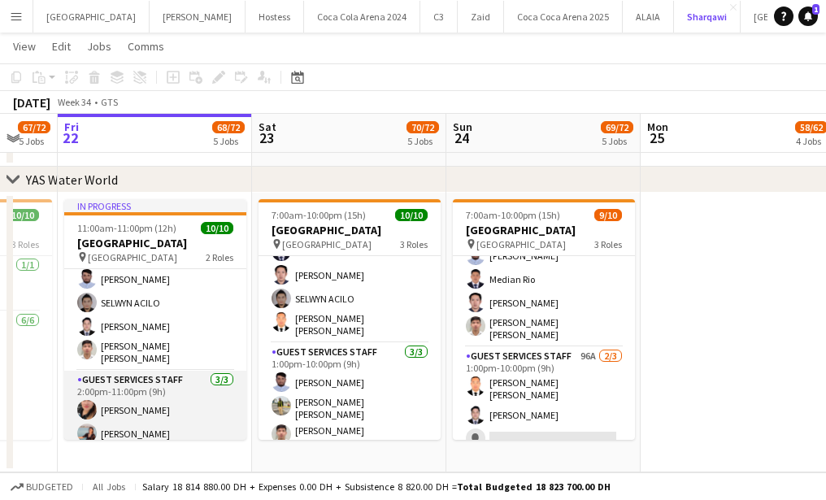
scroll to position [94, 0]
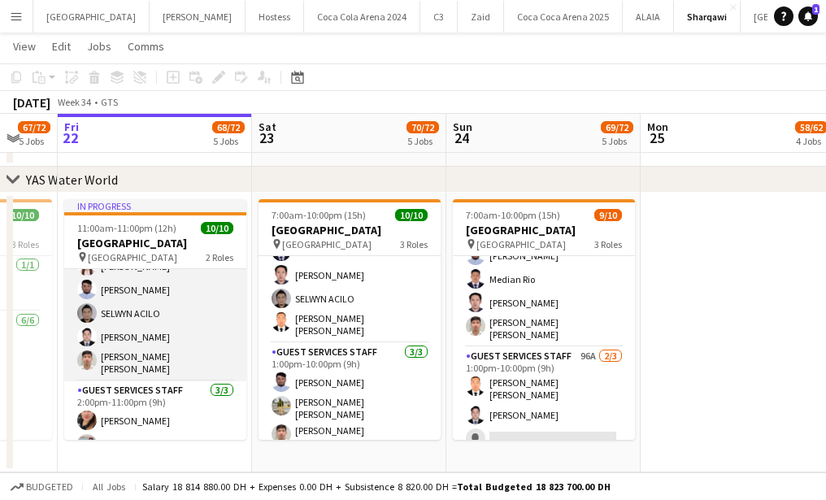
click at [150, 315] on app-card-role "Guest Services Staff [DATE] 11:00am-8:00pm (9h) [PERSON_NAME] [PERSON_NAME] [PE…" at bounding box center [155, 278] width 182 height 206
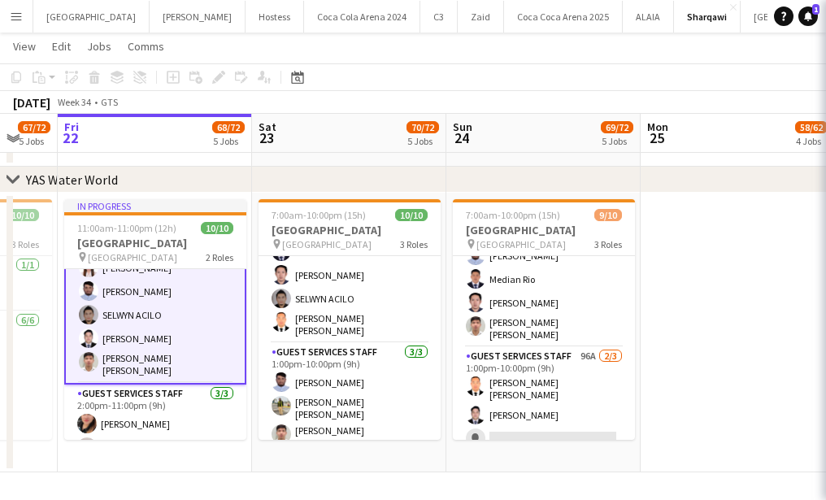
scroll to position [96, 0]
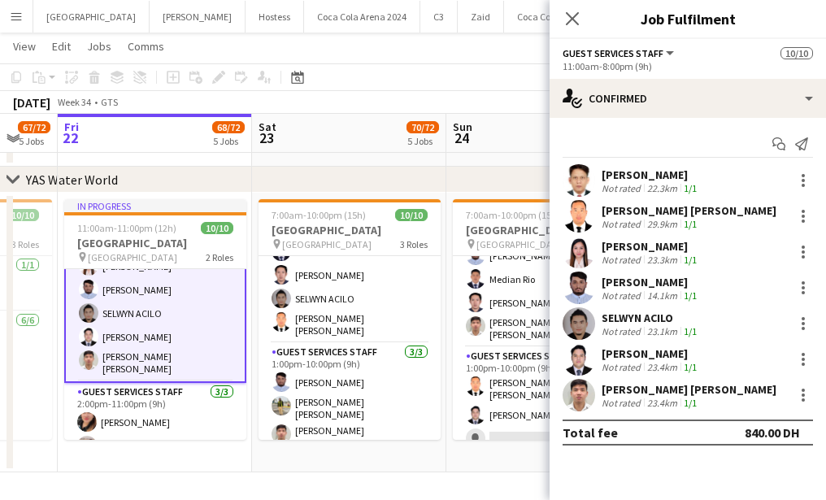
click at [576, 319] on app-user-avatar at bounding box center [579, 323] width 33 height 33
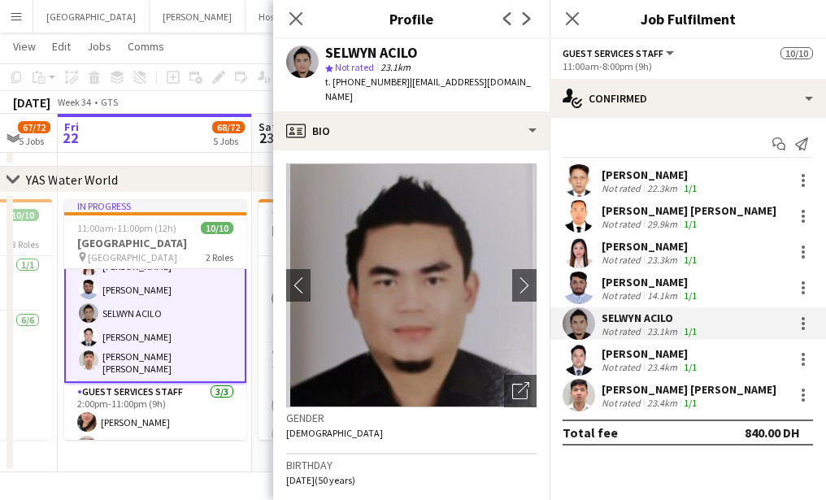
drag, startPoint x: 404, startPoint y: 84, endPoint x: 495, endPoint y: 83, distance: 91.0
click at [495, 83] on div "[PERSON_NAME] star Not rated 23.1km t. [PHONE_NUMBER] | [EMAIL_ADDRESS][DOMAIN_…" at bounding box center [411, 75] width 276 height 72
copy span "[EMAIL_ADDRESS][DOMAIN_NAME]"
click at [297, 21] on icon "Close pop-in" at bounding box center [295, 18] width 15 height 15
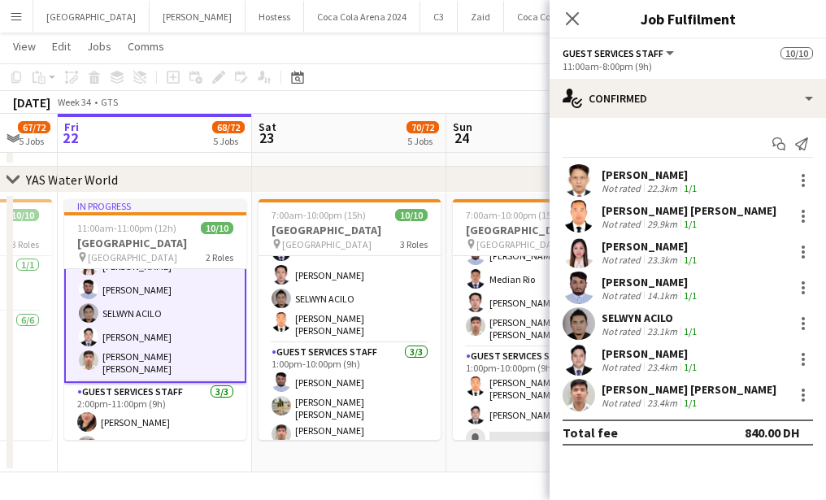
click at [580, 6] on div "Close pop-in" at bounding box center [573, 18] width 46 height 37
click at [576, 27] on app-icon "Close pop-in" at bounding box center [573, 19] width 24 height 24
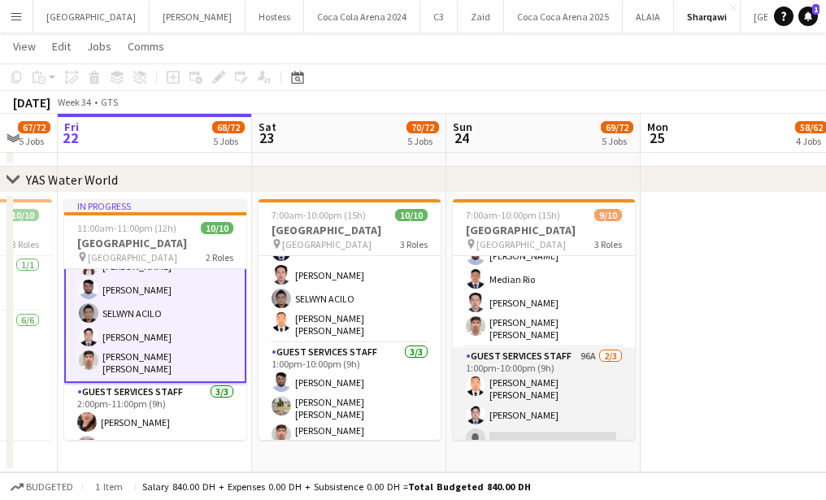
click at [550, 417] on app-card-role "Guest Services Staff 96A [DATE] 1:00pm-10:00pm (9h) [PERSON_NAME] [PERSON_NAME]…" at bounding box center [544, 400] width 182 height 107
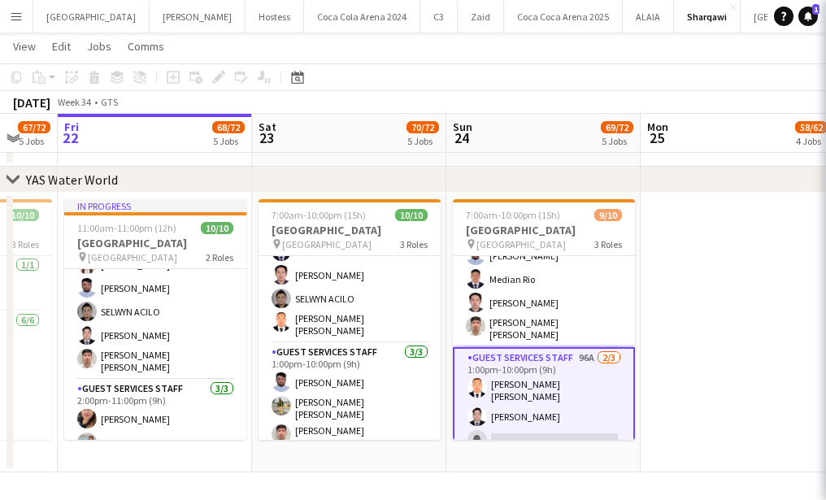
scroll to position [94, 0]
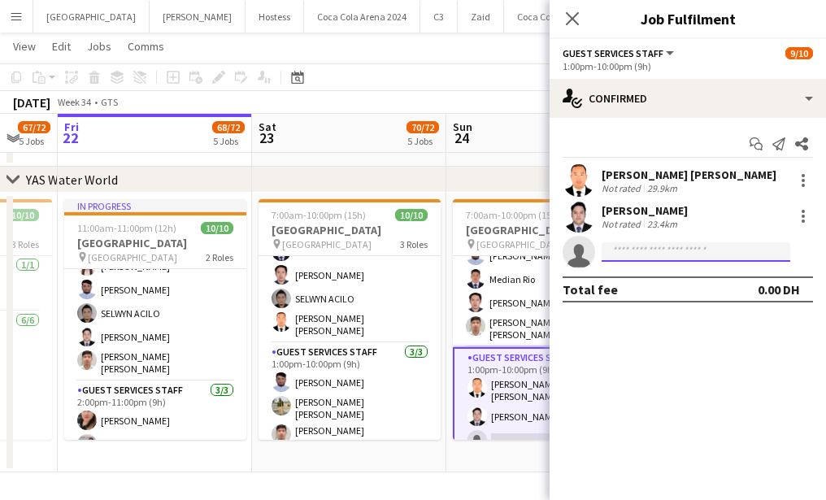
click at [656, 248] on input at bounding box center [696, 252] width 189 height 20
paste input "**********"
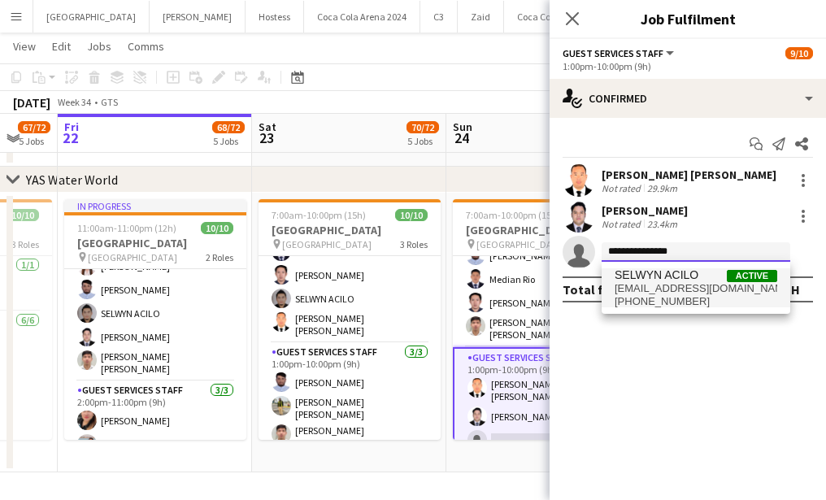
type input "**********"
click at [684, 286] on span "[EMAIL_ADDRESS][DOMAIN_NAME]" at bounding box center [696, 288] width 163 height 13
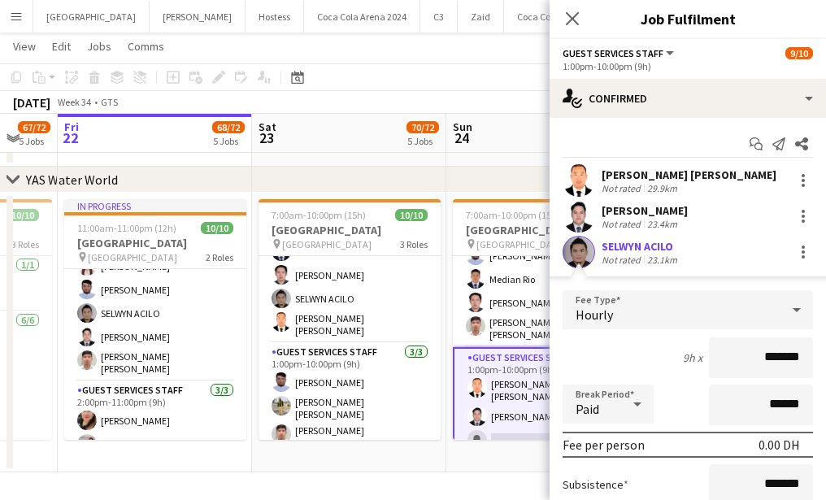
scroll to position [137, 0]
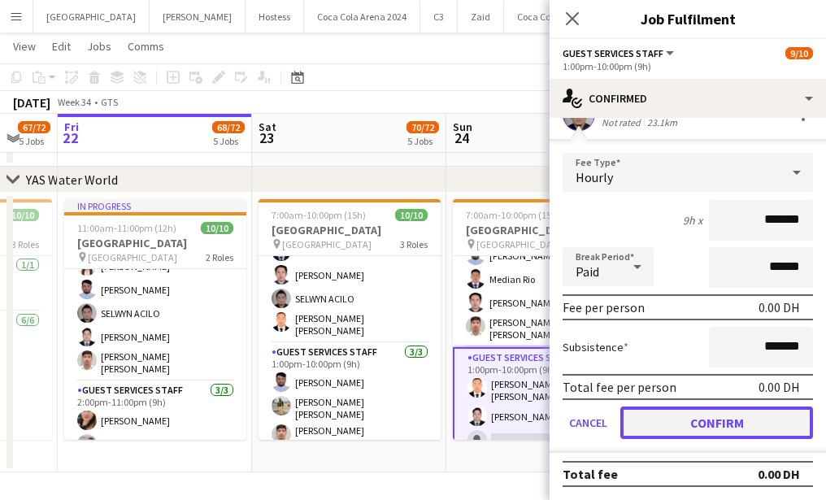
click at [744, 424] on button "Confirm" at bounding box center [716, 422] width 193 height 33
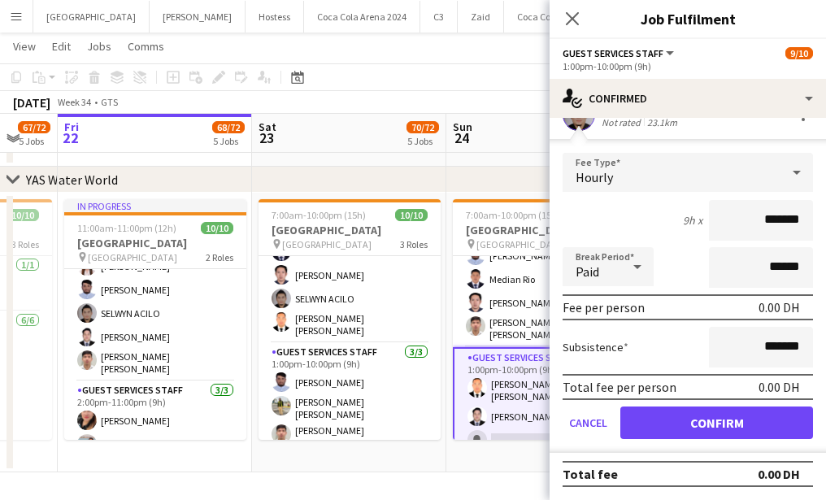
scroll to position [0, 0]
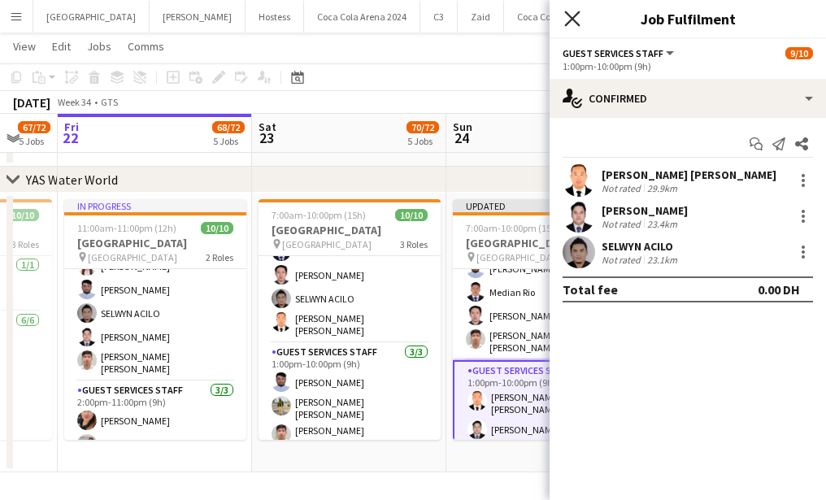
click at [573, 12] on icon "Close pop-in" at bounding box center [571, 18] width 15 height 15
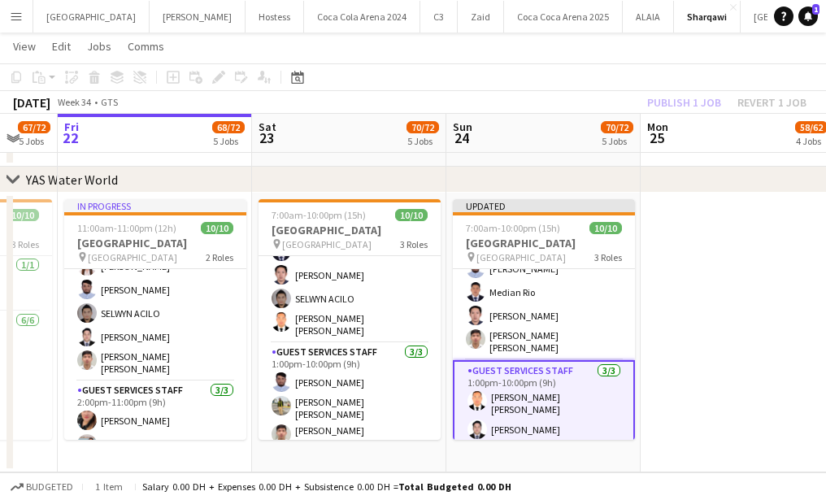
click at [684, 111] on div "Publish 1 job Revert 1 job" at bounding box center [727, 102] width 198 height 21
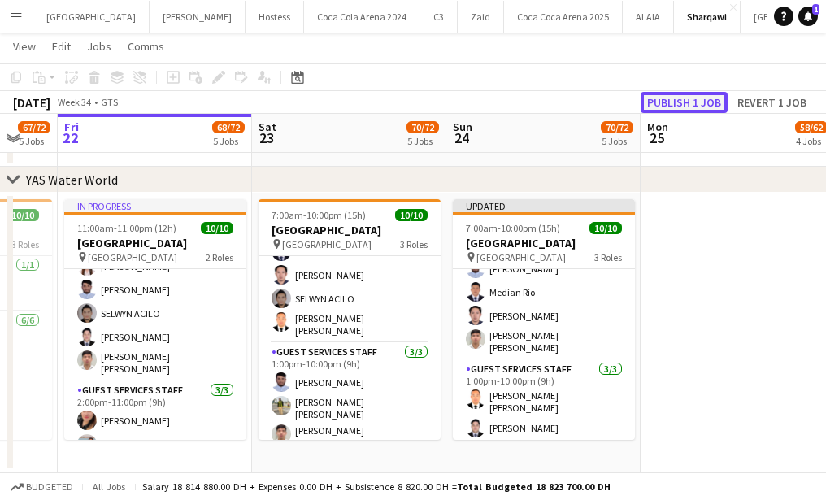
click at [680, 101] on button "Publish 1 job" at bounding box center [684, 102] width 87 height 21
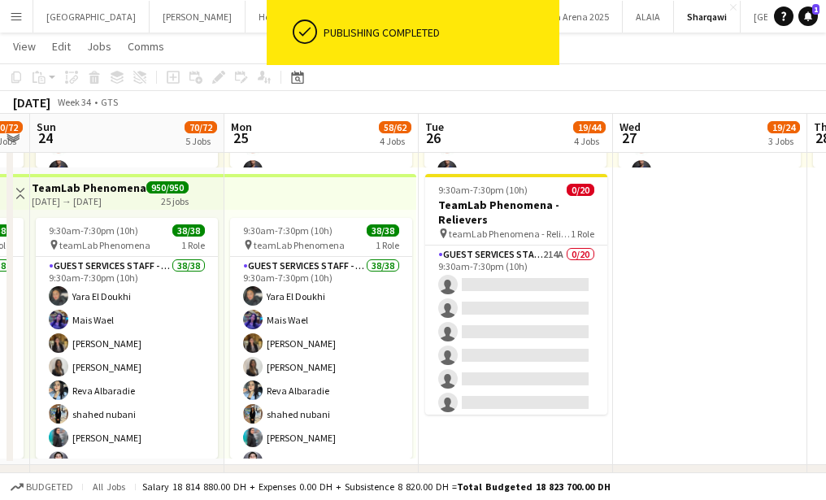
scroll to position [0, 771]
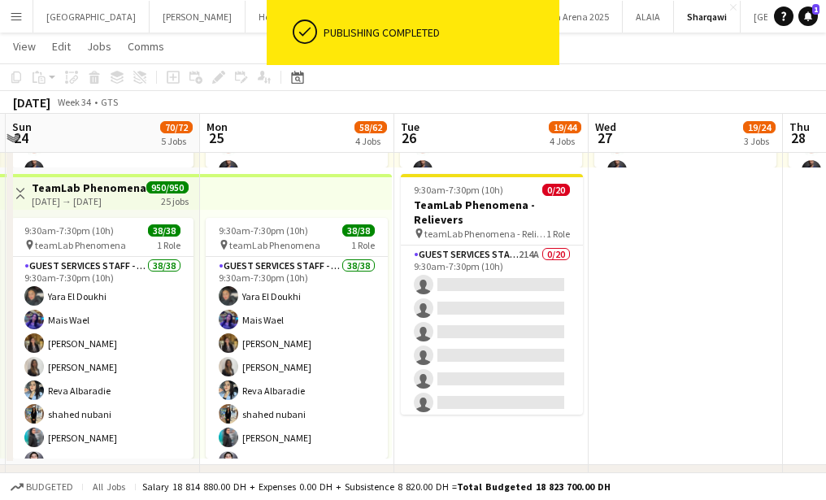
click at [500, 336] on app-card-role "Guest Services Staff - Senior 214A 0/20 9:30am-7:30pm (10h) single-neutral-acti…" at bounding box center [492, 496] width 182 height 503
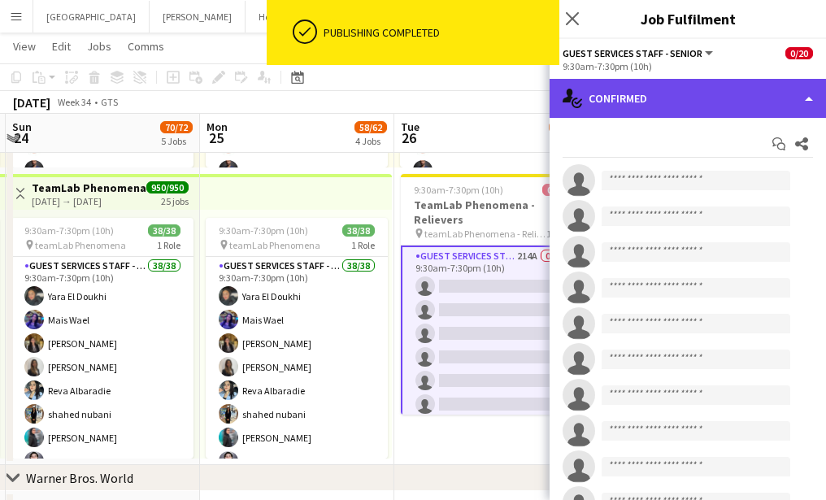
click at [631, 106] on div "single-neutral-actions-check-2 Confirmed" at bounding box center [688, 98] width 276 height 39
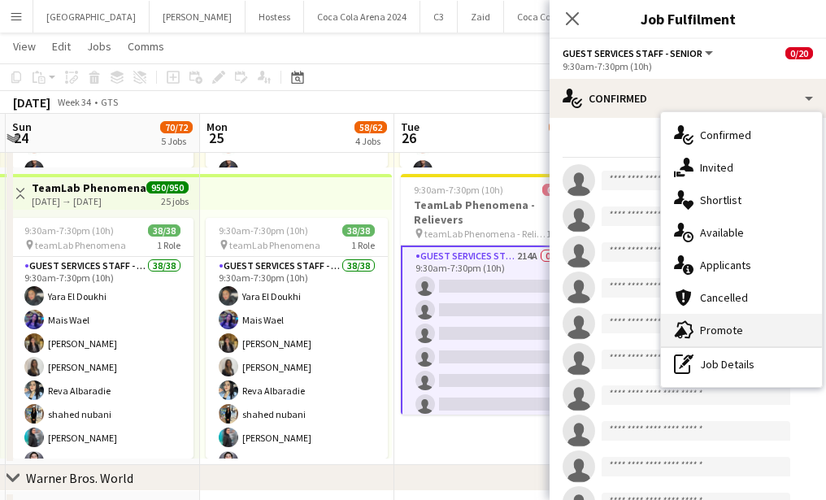
click at [769, 338] on div "advertising-megaphone Promote" at bounding box center [741, 330] width 161 height 33
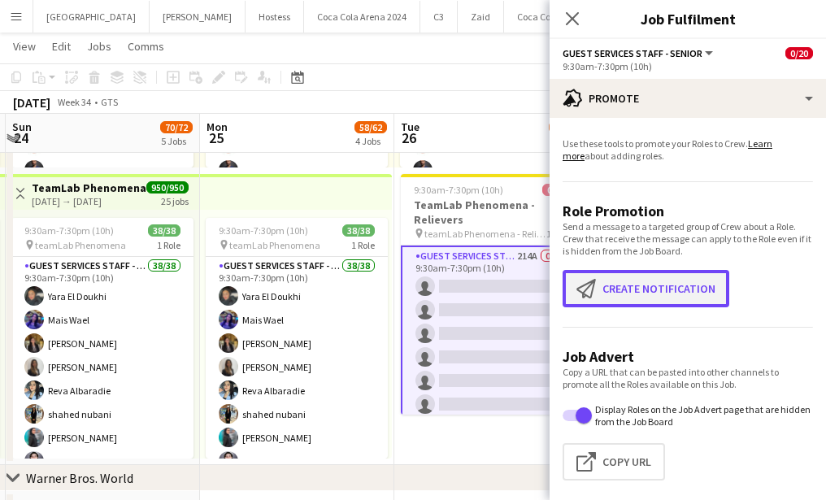
click at [637, 298] on button "Create notification Create notification" at bounding box center [646, 288] width 167 height 37
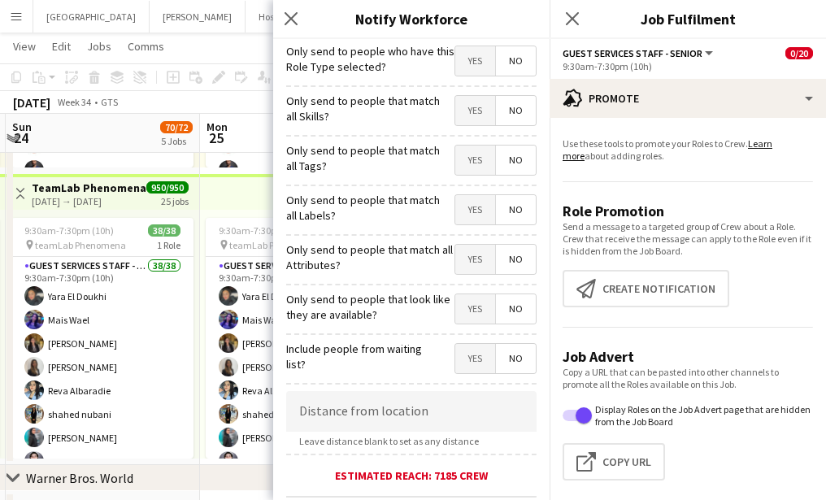
click at [480, 57] on span "Yes" at bounding box center [475, 60] width 40 height 29
click at [481, 107] on span "Yes" at bounding box center [475, 110] width 40 height 29
click at [482, 172] on span "Yes" at bounding box center [475, 160] width 40 height 29
click at [485, 214] on span "Yes" at bounding box center [475, 209] width 40 height 29
click at [476, 272] on span "Yes" at bounding box center [475, 259] width 40 height 29
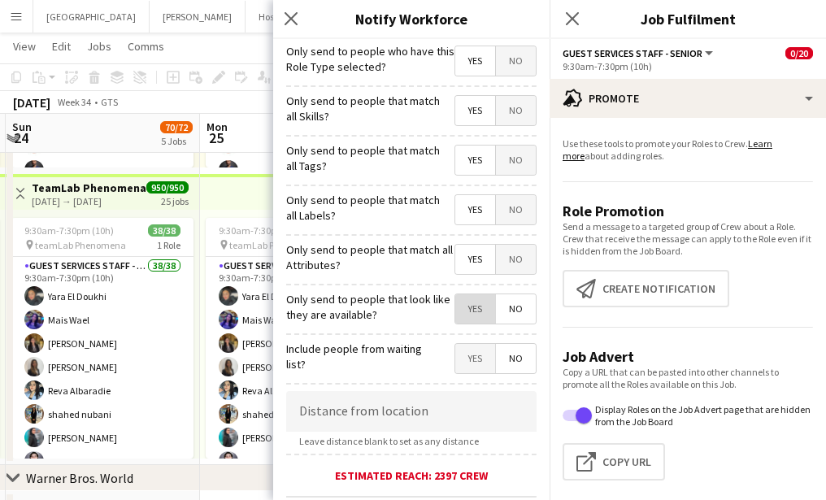
click at [476, 304] on span "Yes" at bounding box center [475, 308] width 40 height 29
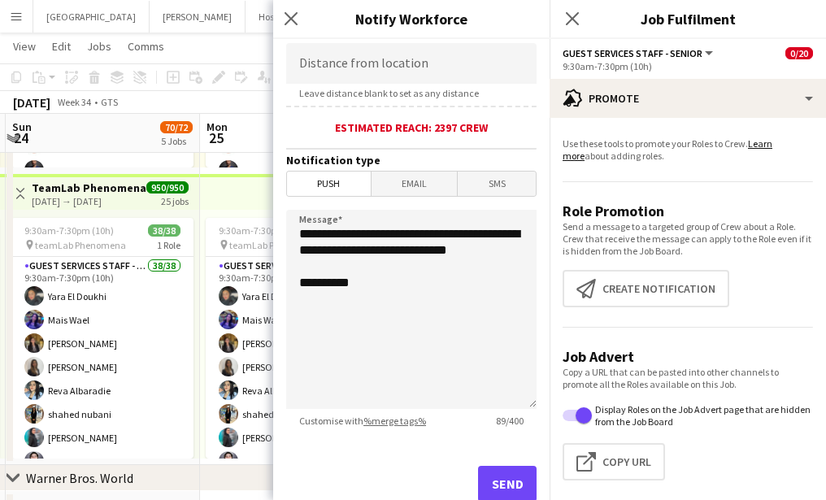
scroll to position [398, 0]
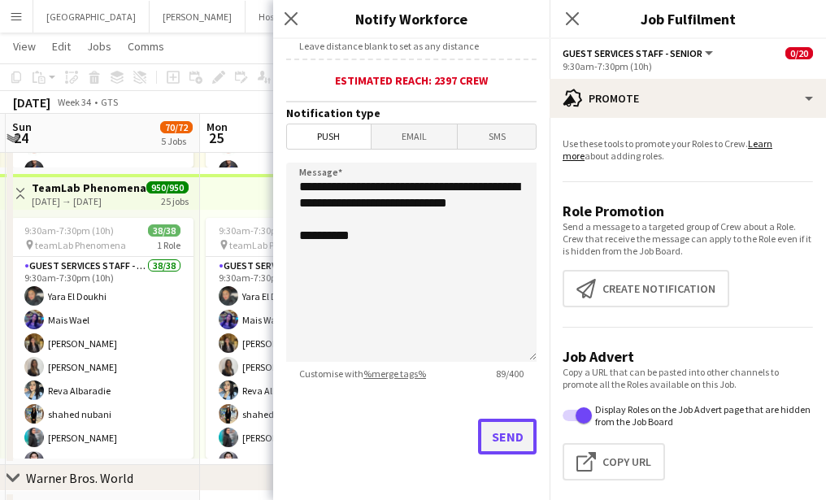
click at [494, 432] on button "Send" at bounding box center [507, 437] width 59 height 36
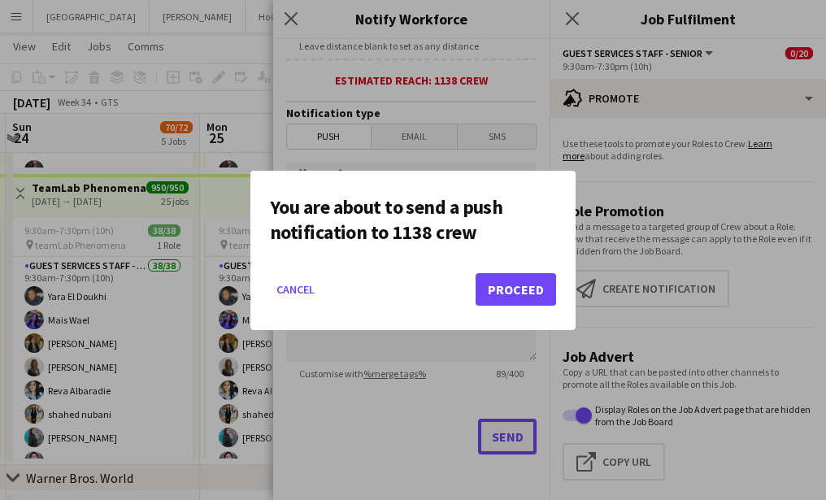
scroll to position [0, 0]
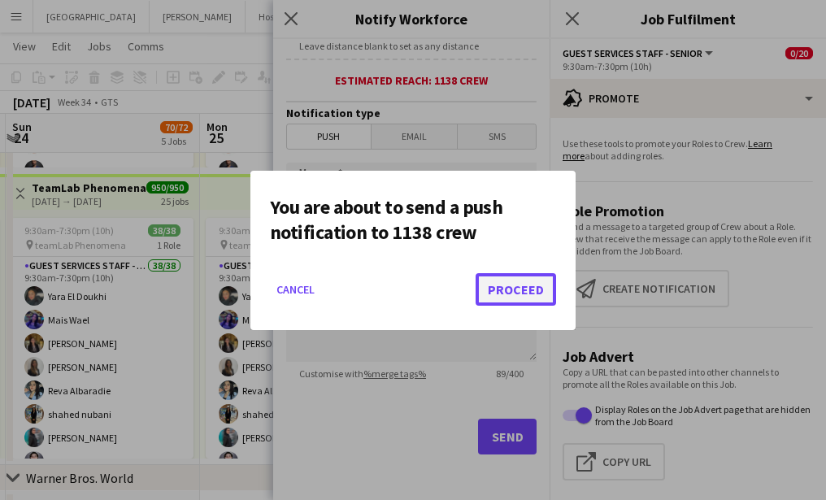
click at [494, 291] on button "Proceed" at bounding box center [516, 289] width 80 height 33
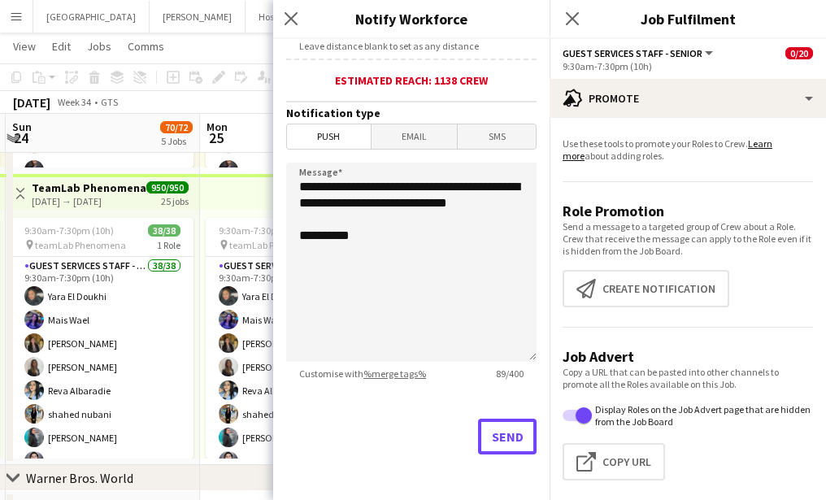
scroll to position [920, 0]
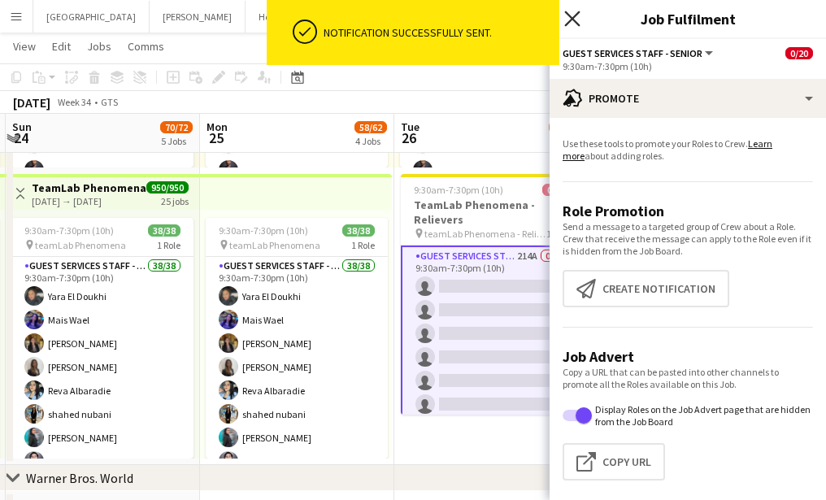
click at [571, 15] on icon "Close pop-in" at bounding box center [571, 18] width 15 height 15
